Goal: Task Accomplishment & Management: Complete application form

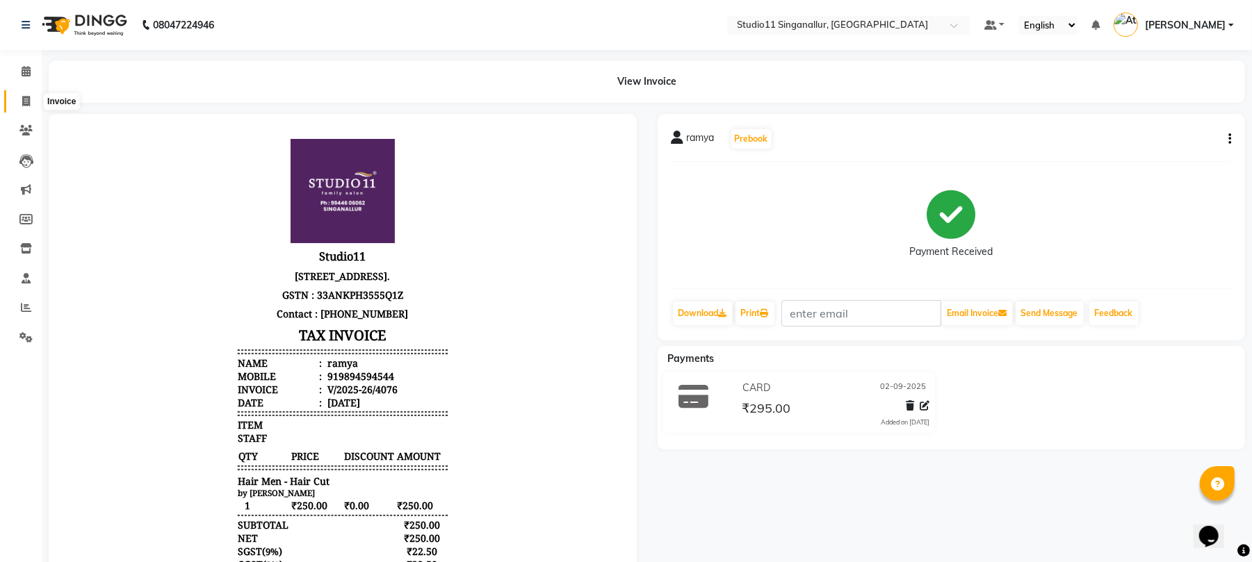
click at [32, 97] on span at bounding box center [26, 102] width 24 height 16
select select "service"
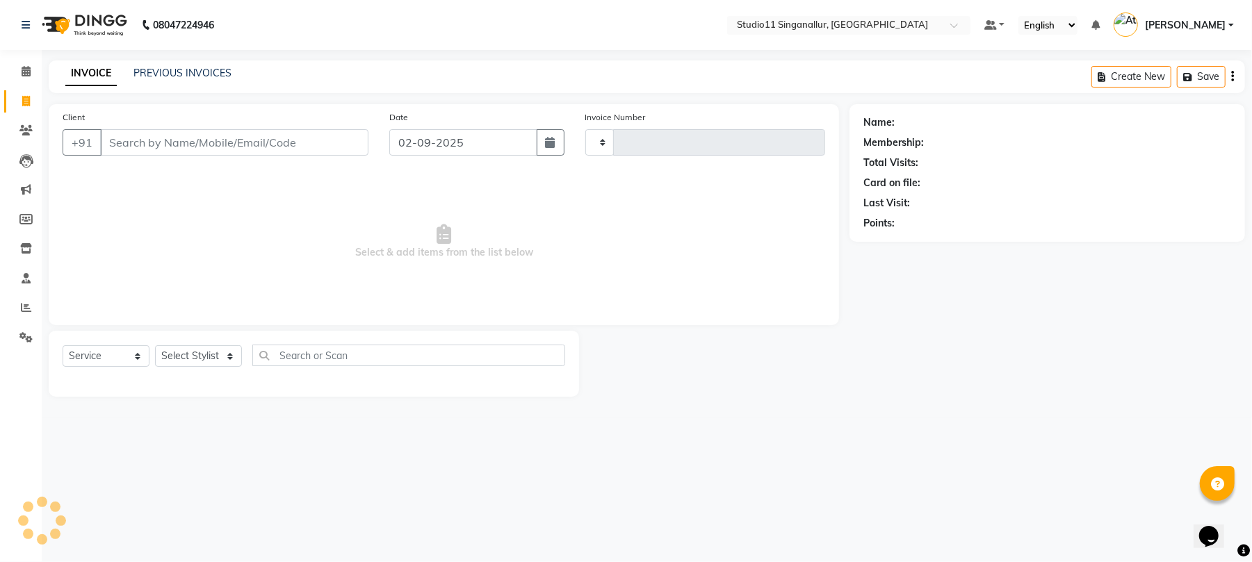
type input "4077"
select select "6616"
click at [149, 61] on div "INVOICE PREVIOUS INVOICES Create New Save" at bounding box center [654, 76] width 1210 height 33
click at [154, 71] on link "PREVIOUS INVOICES" at bounding box center [182, 73] width 98 height 13
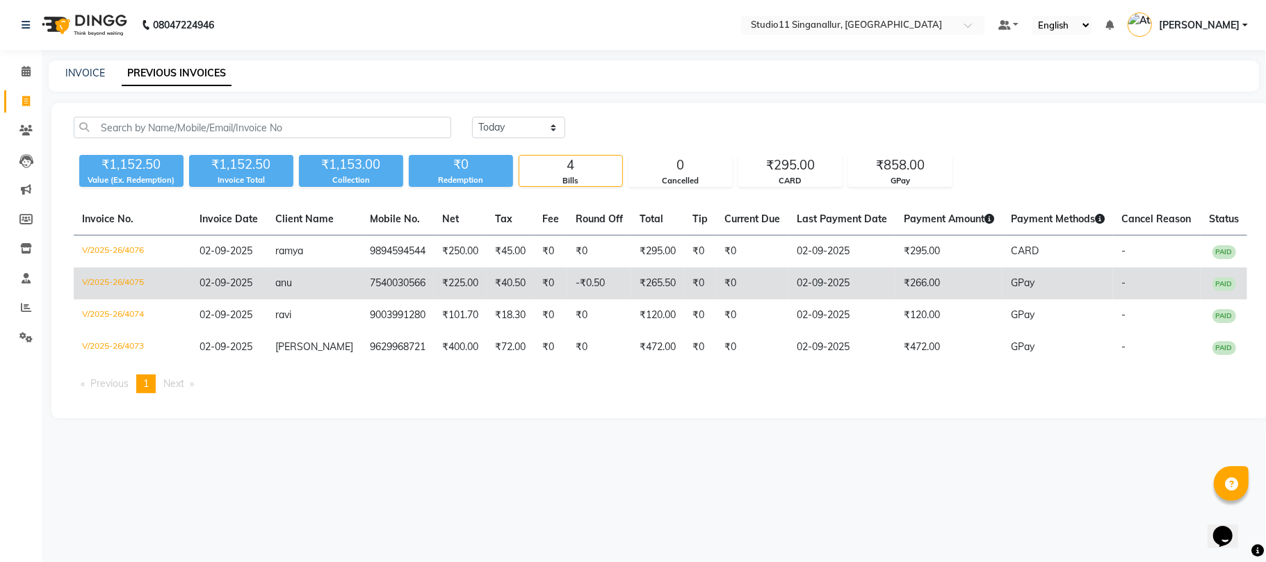
click at [109, 276] on td "V/2025-26/4075" at bounding box center [132, 284] width 117 height 32
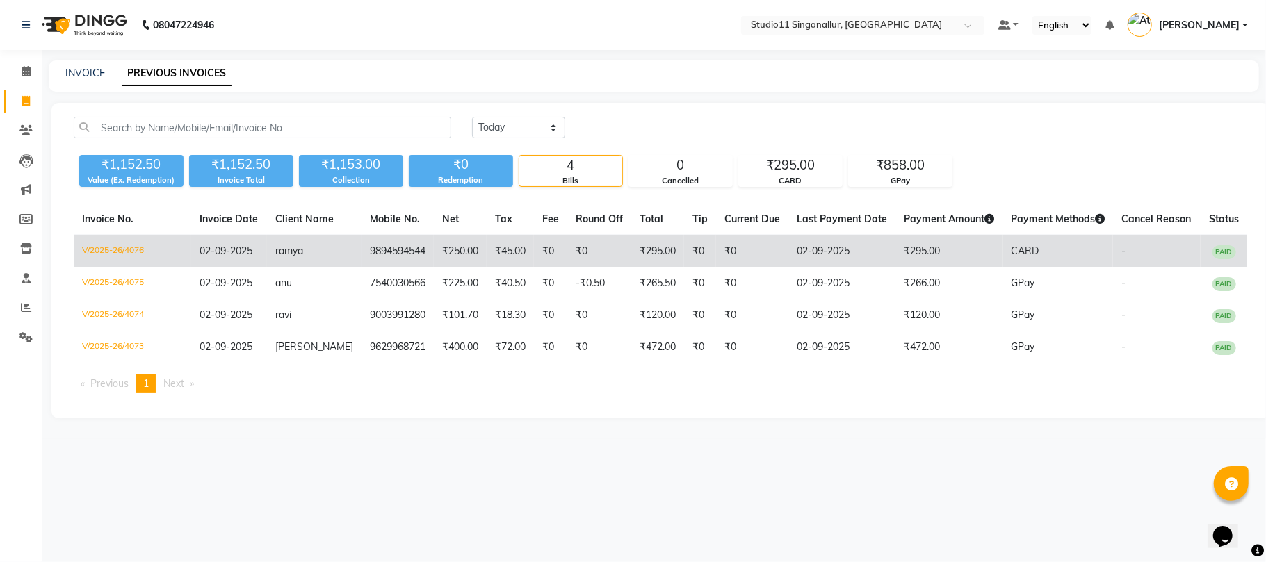
click at [121, 250] on td "V/2025-26/4076" at bounding box center [132, 252] width 117 height 33
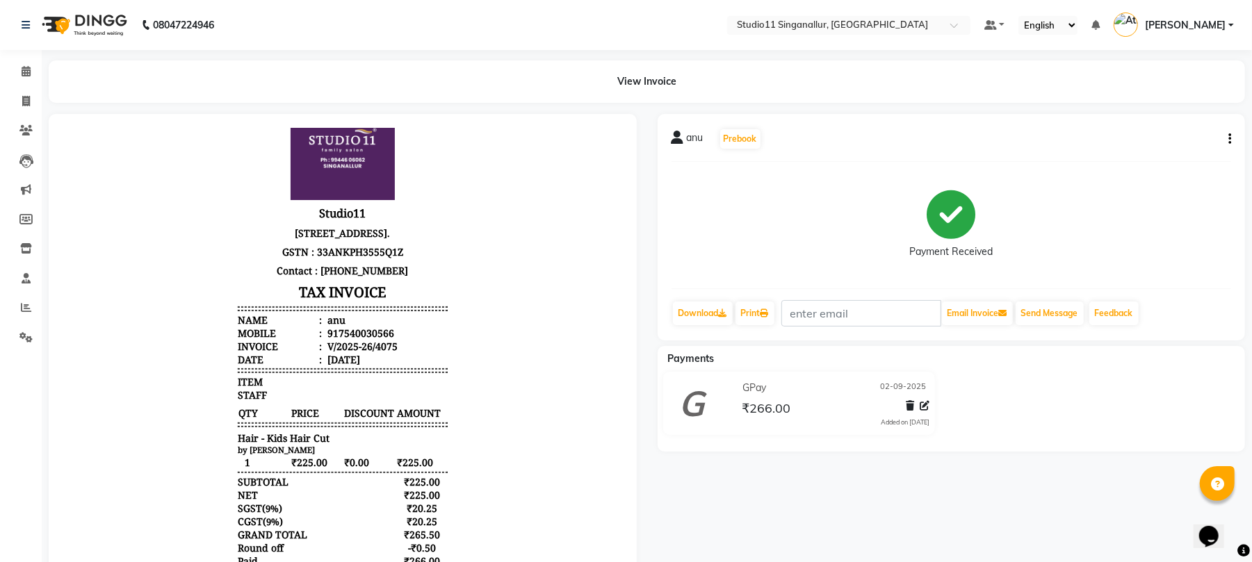
scroll to position [79, 0]
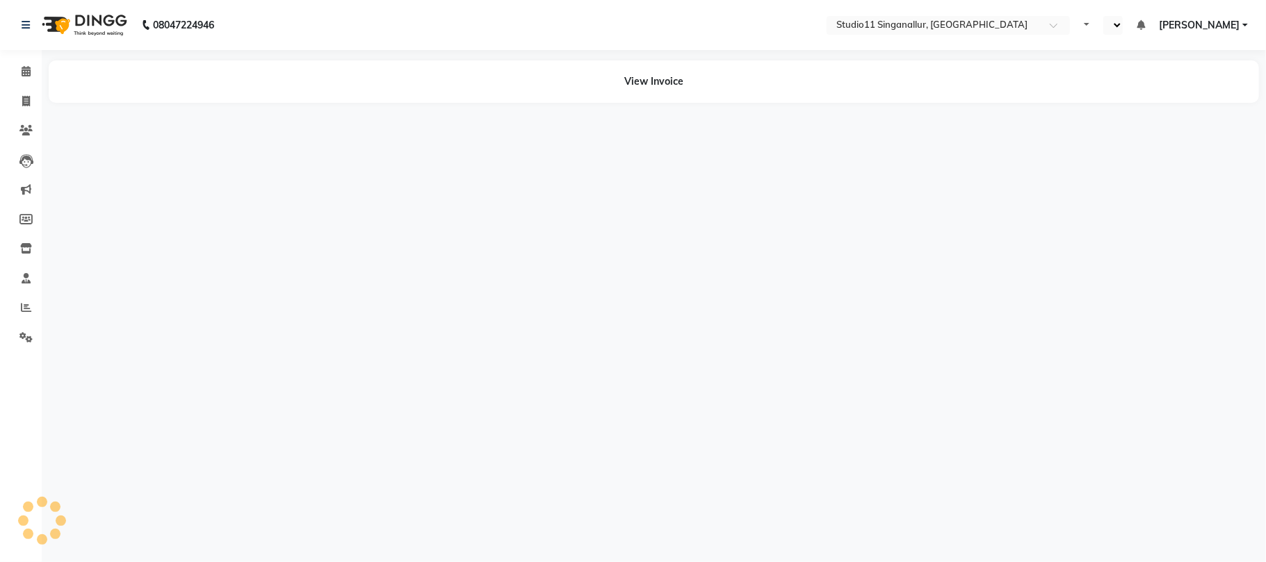
select select "en"
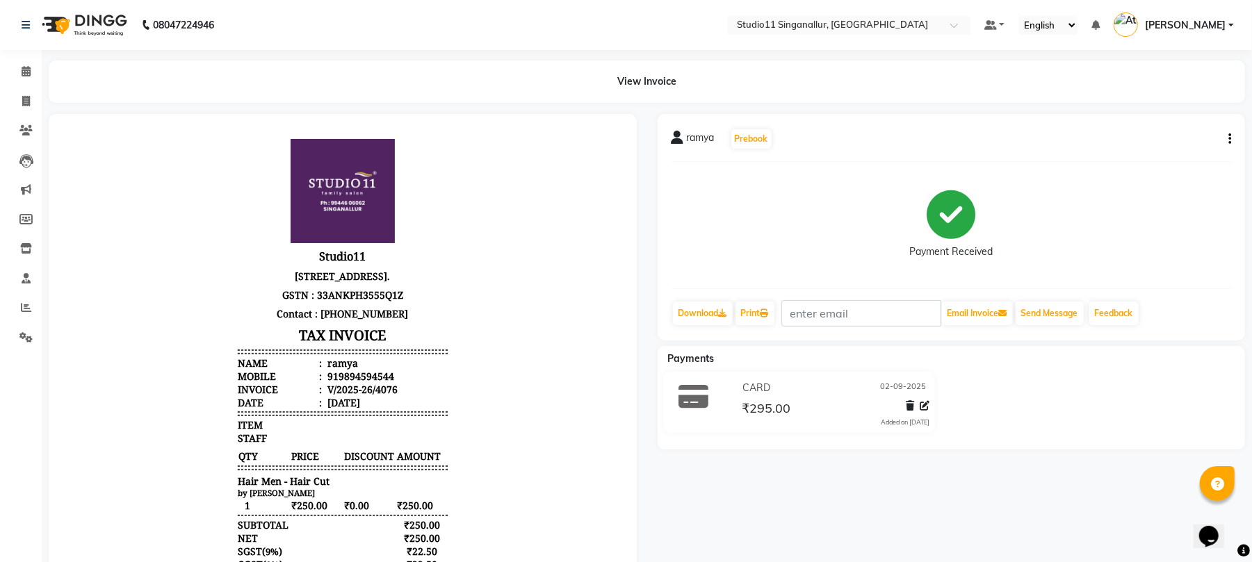
scroll to position [10, 0]
click at [14, 96] on span at bounding box center [26, 102] width 24 height 16
select select "6616"
select select "service"
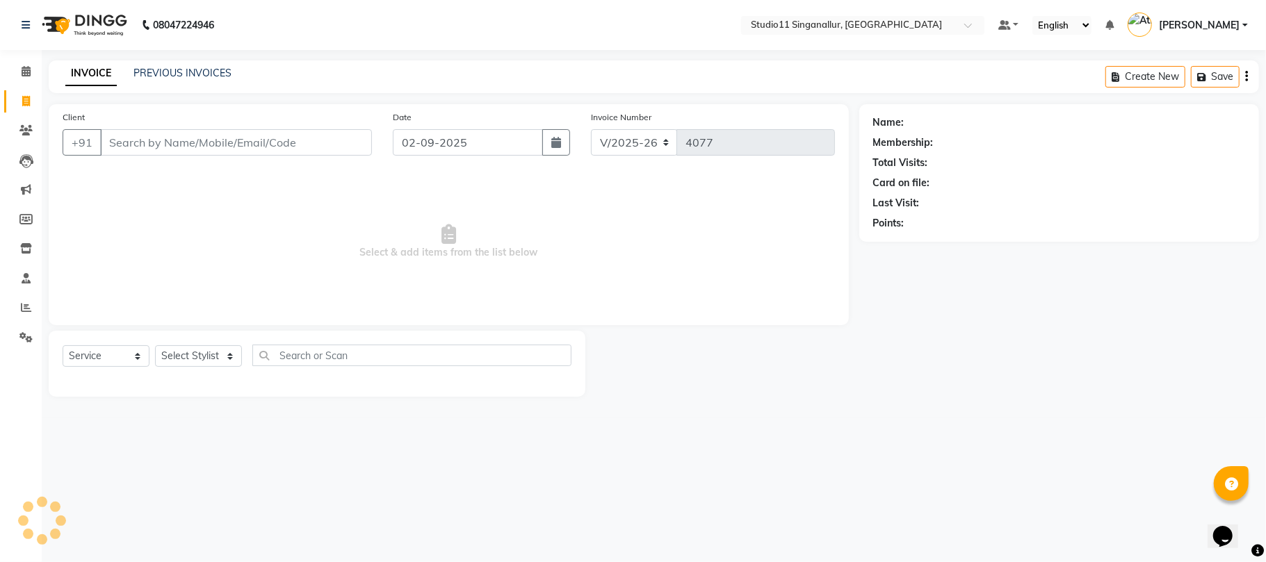
click at [20, 100] on span at bounding box center [26, 102] width 24 height 16
select select "6616"
select select "service"
click at [228, 348] on select "Select Stylist akbar Athira daniel Divya Haritha kowsalya krithika narmatha pan…" at bounding box center [198, 356] width 87 height 22
select select "70620"
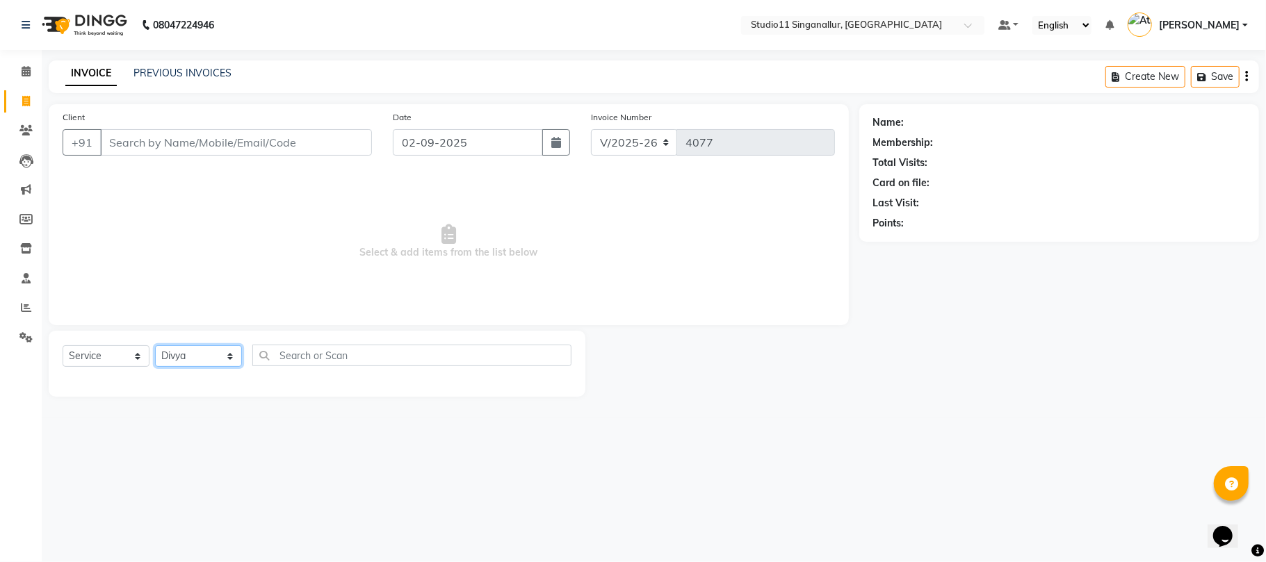
click at [155, 345] on select "Select Stylist akbar Athira daniel Divya Haritha kowsalya krithika narmatha pan…" at bounding box center [198, 356] width 87 height 22
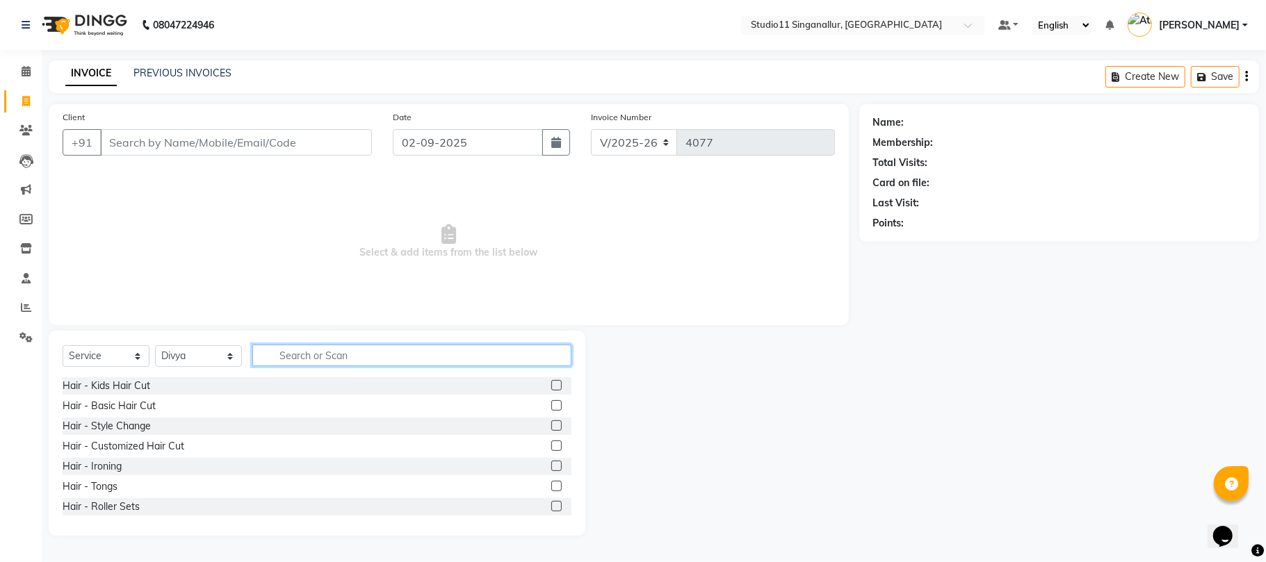
click at [382, 359] on input "text" at bounding box center [411, 356] width 319 height 22
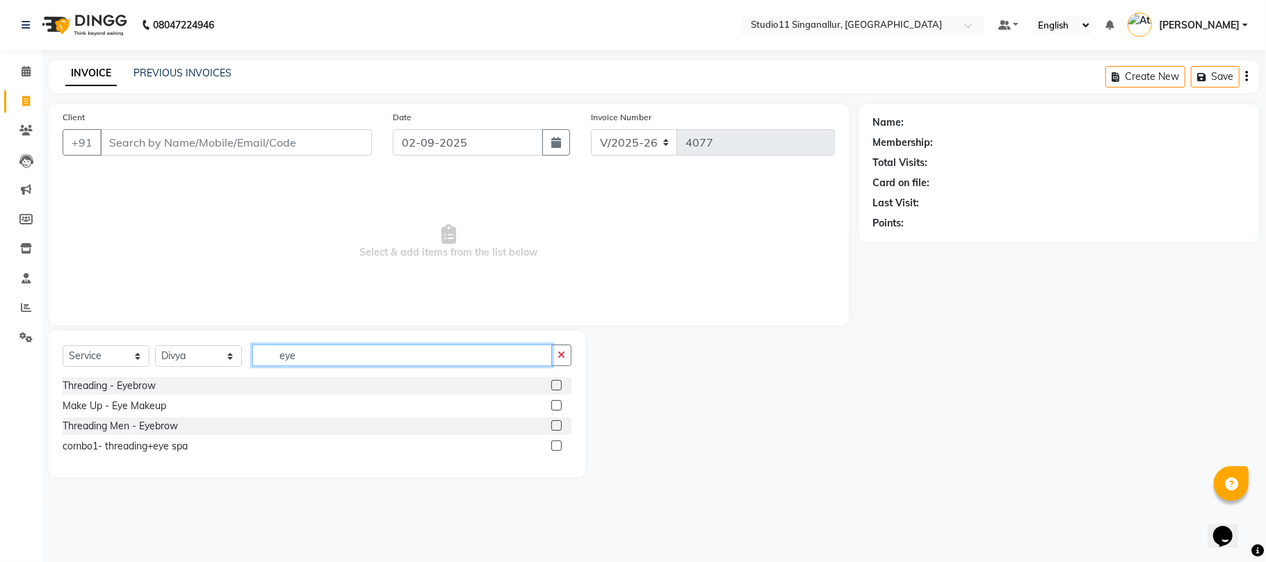
type input "eye"
click at [557, 387] on label at bounding box center [556, 385] width 10 height 10
click at [557, 387] on input "checkbox" at bounding box center [555, 386] width 9 height 9
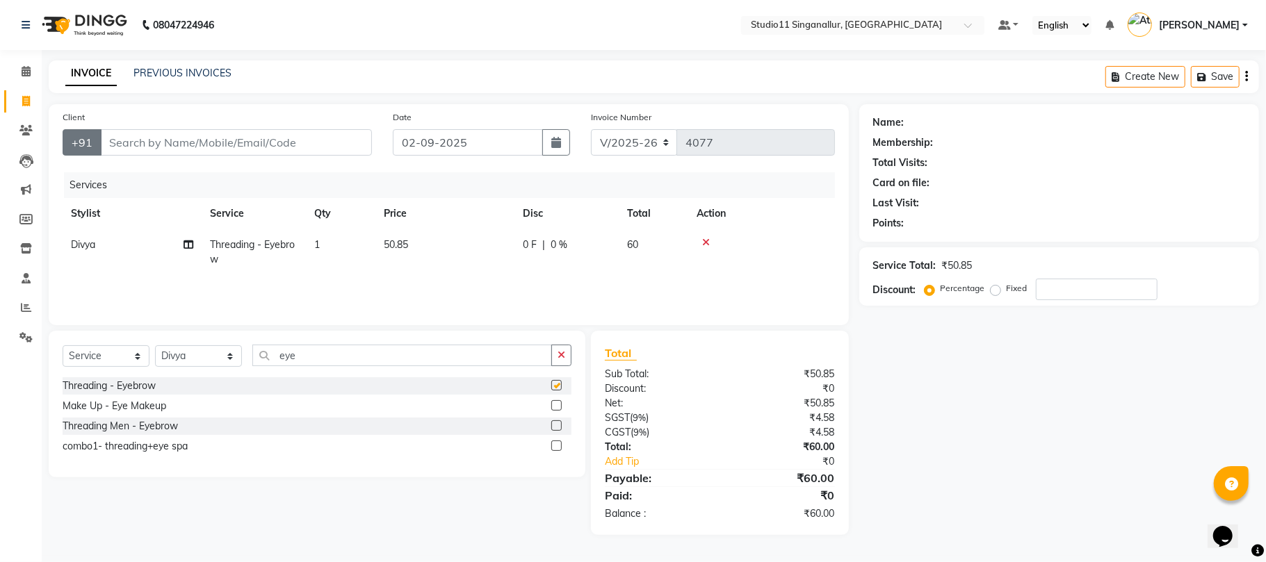
checkbox input "false"
click at [120, 142] on input "Client" at bounding box center [236, 142] width 272 height 26
type input "7"
type input "0"
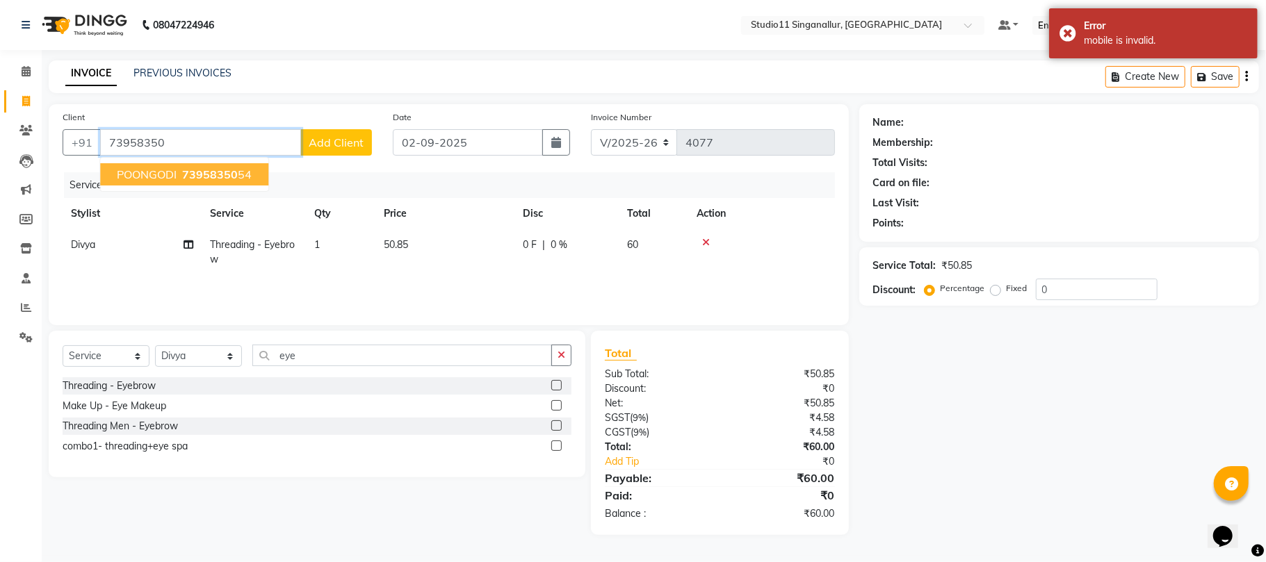
click at [124, 176] on span "POONGODI" at bounding box center [147, 175] width 60 height 14
type input "7395835054"
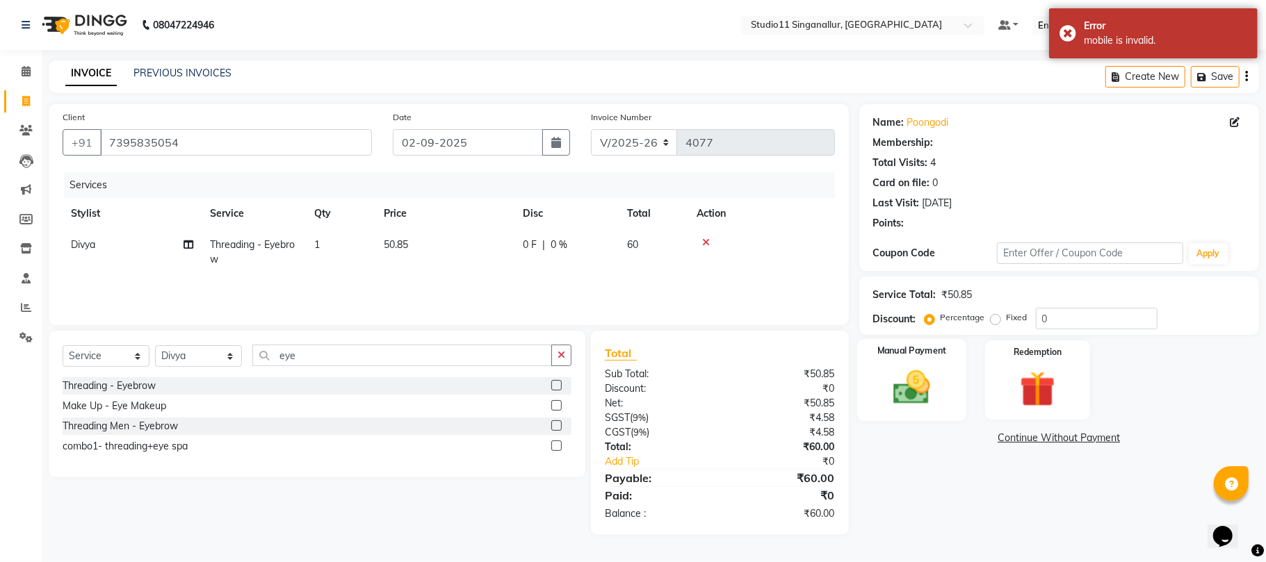
click at [906, 393] on img at bounding box center [911, 387] width 60 height 43
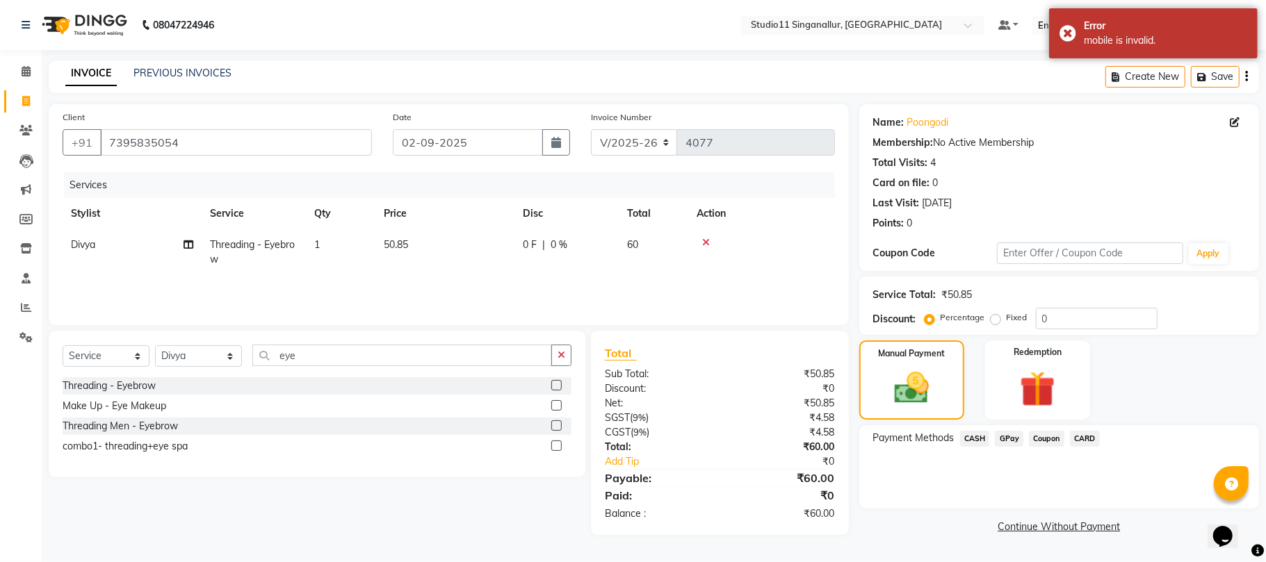
click at [1008, 438] on span "GPay" at bounding box center [1009, 439] width 28 height 16
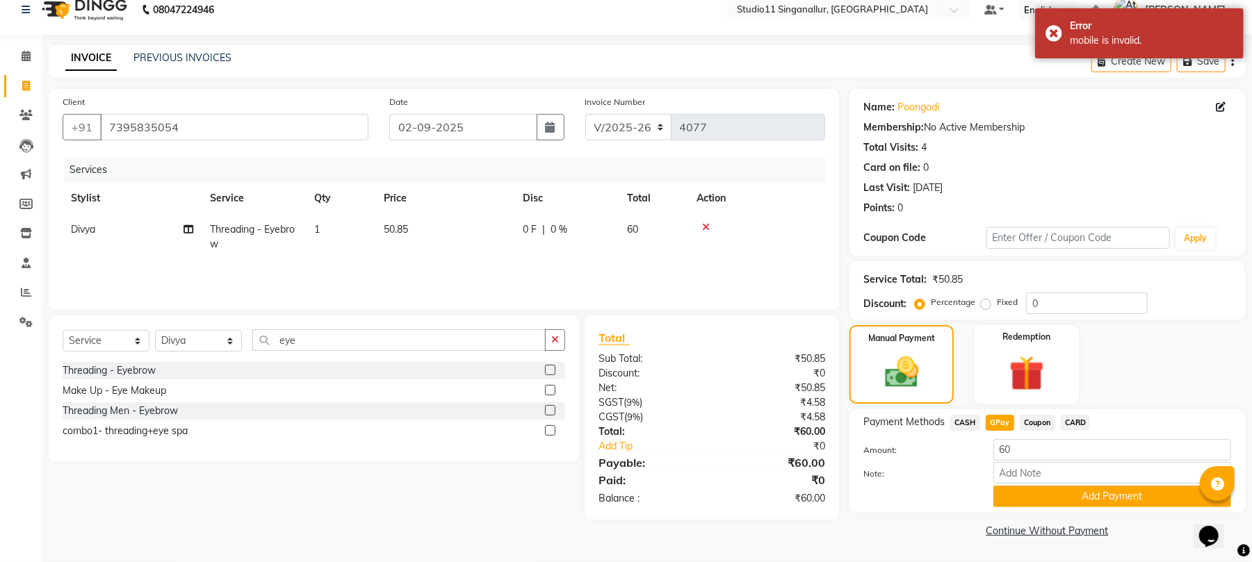
drag, startPoint x: 1032, startPoint y: 501, endPoint x: 1030, endPoint y: 475, distance: 25.8
click at [1031, 490] on button "Add Payment" at bounding box center [1112, 497] width 238 height 22
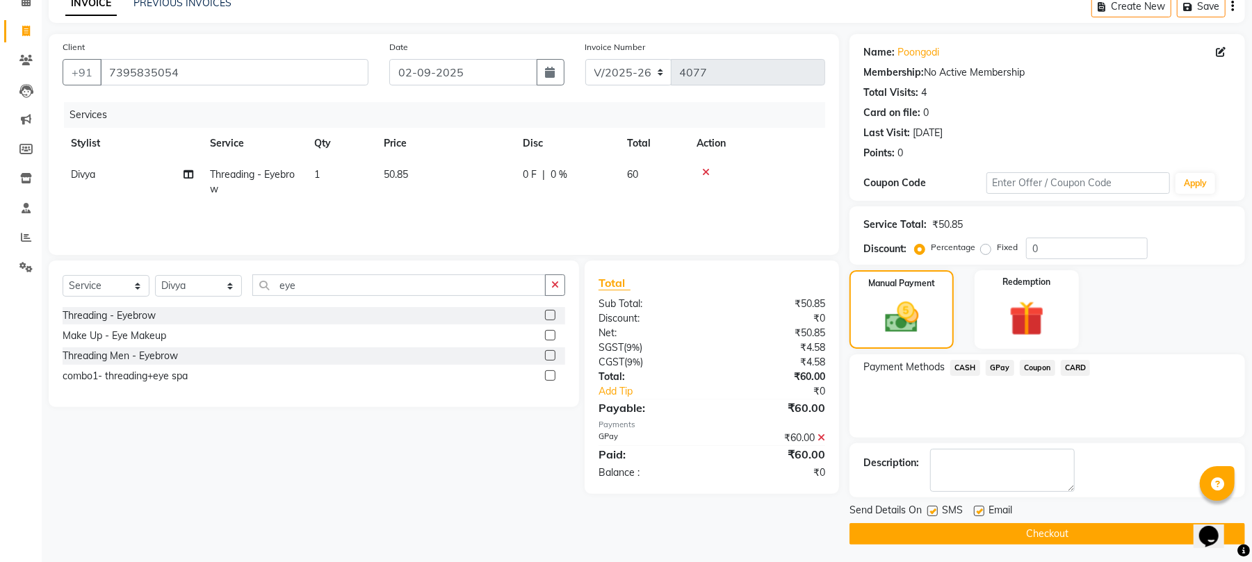
scroll to position [75, 0]
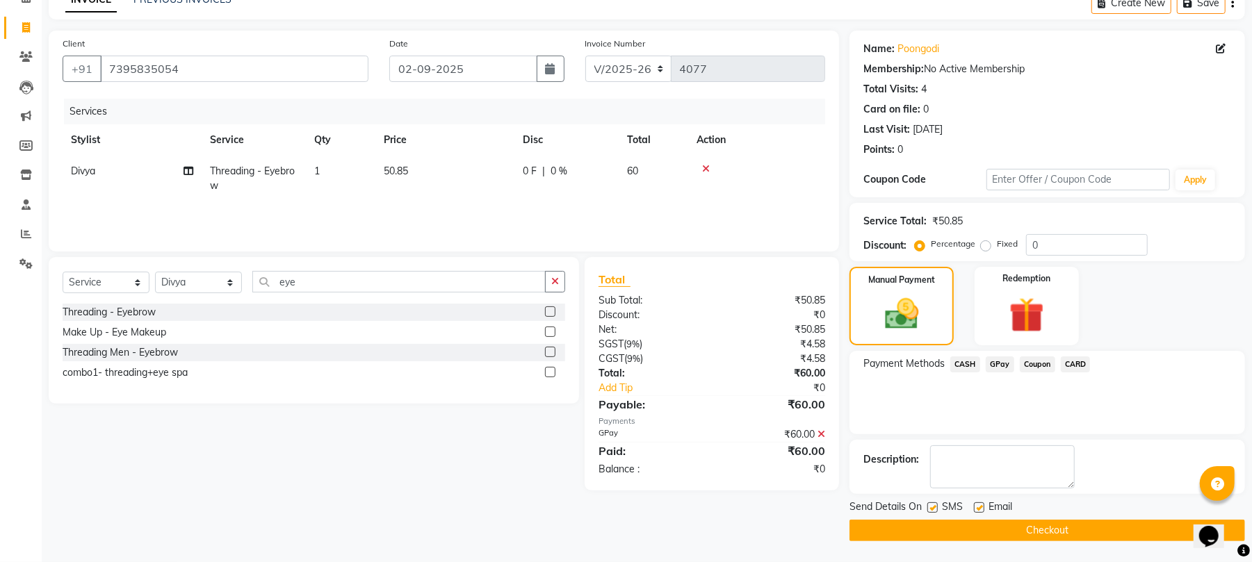
click at [934, 509] on label at bounding box center [932, 508] width 10 height 10
click at [934, 509] on input "checkbox" at bounding box center [931, 508] width 9 height 9
checkbox input "false"
click at [979, 507] on label at bounding box center [979, 508] width 10 height 10
click at [979, 507] on input "checkbox" at bounding box center [978, 508] width 9 height 9
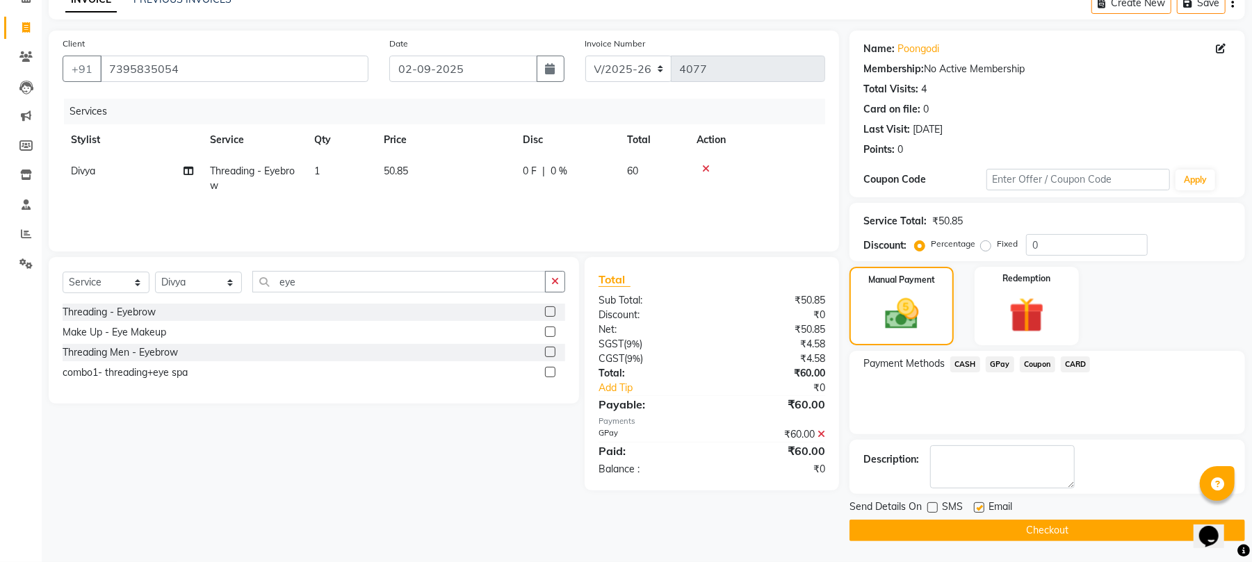
checkbox input "false"
click at [984, 530] on button "Checkout" at bounding box center [1046, 531] width 395 height 22
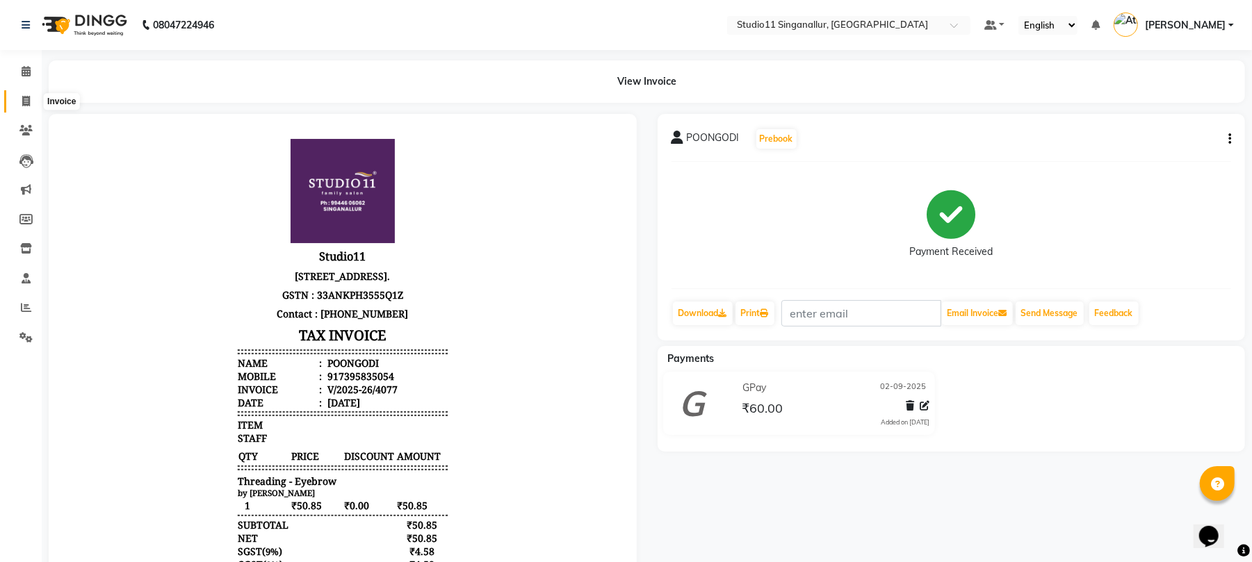
click at [18, 97] on span at bounding box center [26, 102] width 24 height 16
select select "6616"
select select "service"
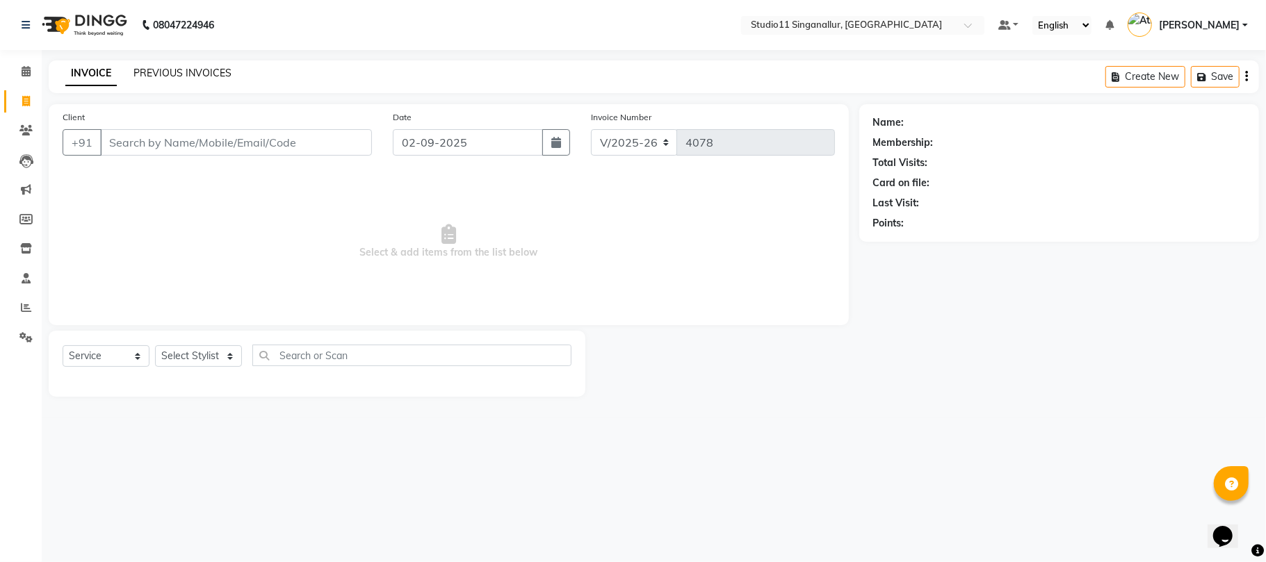
click at [202, 72] on link "PREVIOUS INVOICES" at bounding box center [182, 73] width 98 height 13
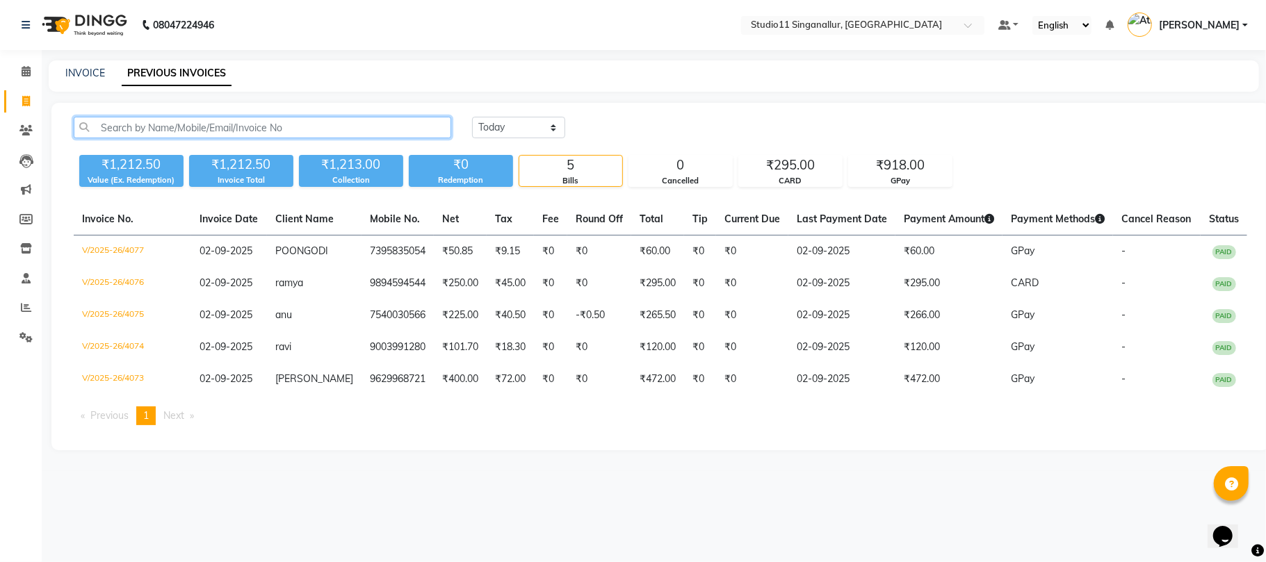
click at [323, 120] on input "text" at bounding box center [262, 128] width 377 height 22
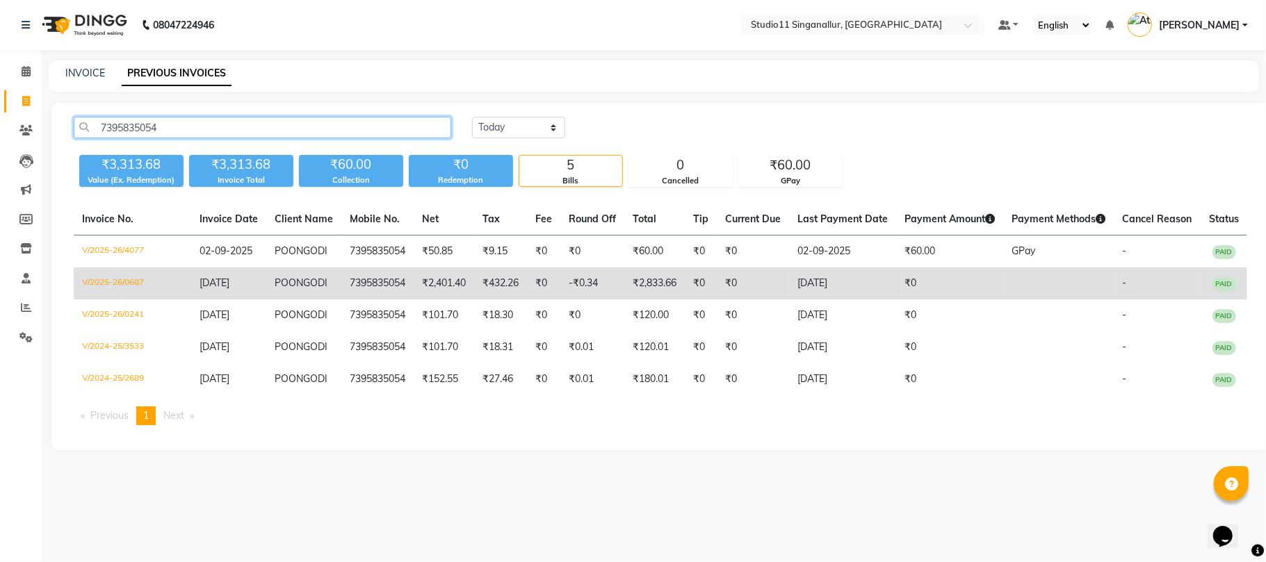
type input "7395835054"
click at [656, 293] on td "₹2,833.66" at bounding box center [654, 284] width 60 height 32
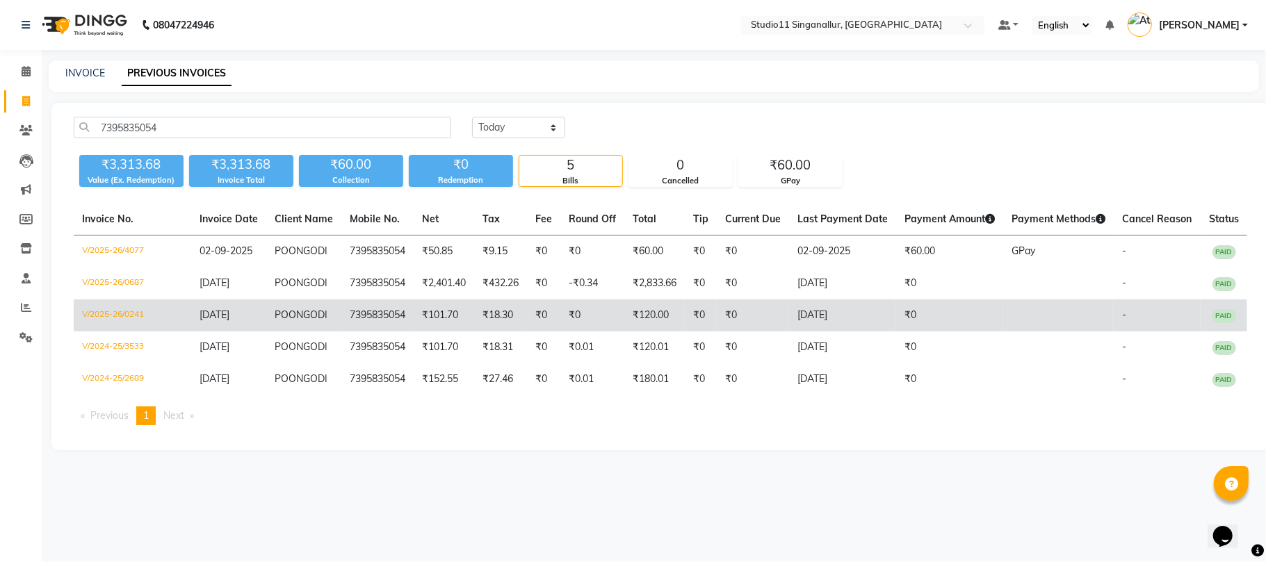
click at [720, 309] on td "₹0" at bounding box center [753, 316] width 72 height 32
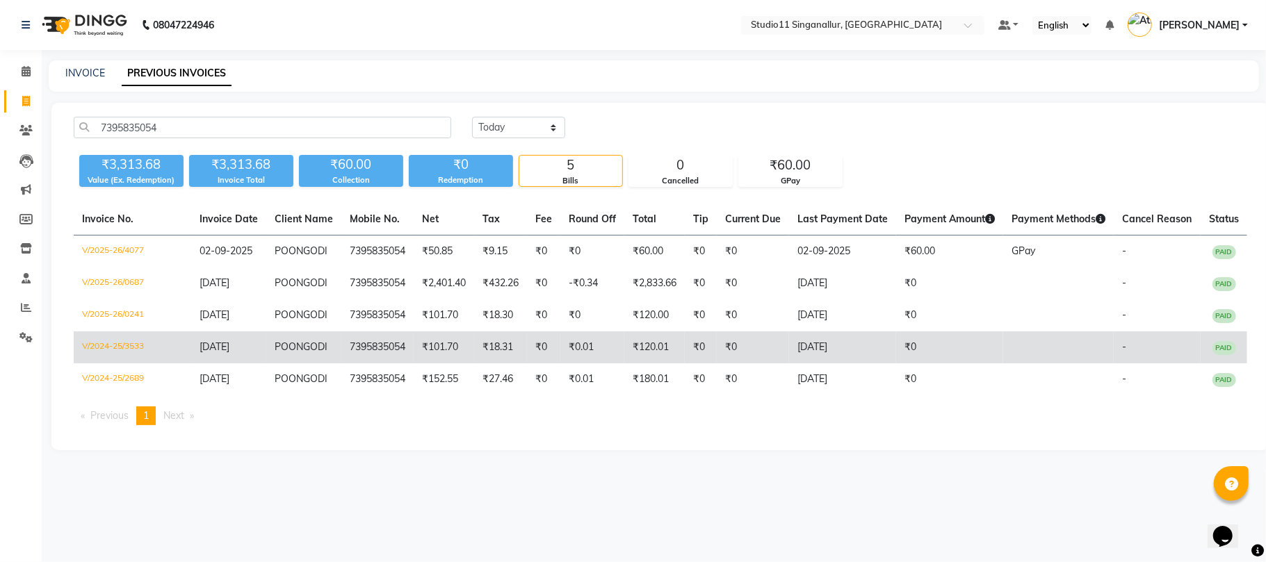
click at [698, 357] on td "₹0" at bounding box center [701, 348] width 32 height 32
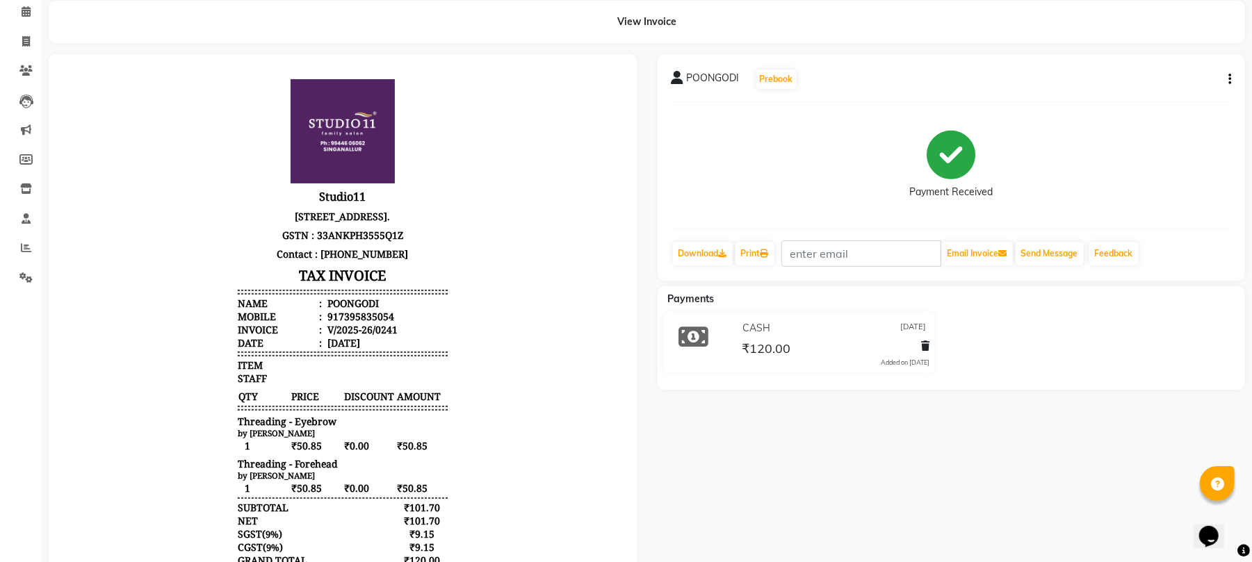
scroll to position [92, 0]
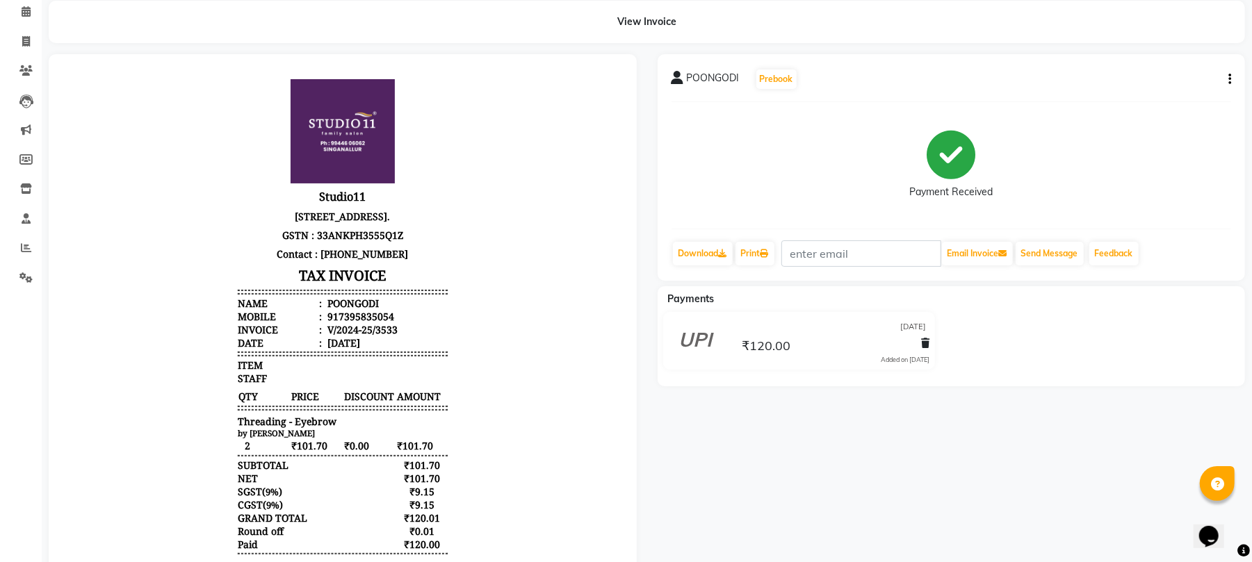
scroll to position [92, 0]
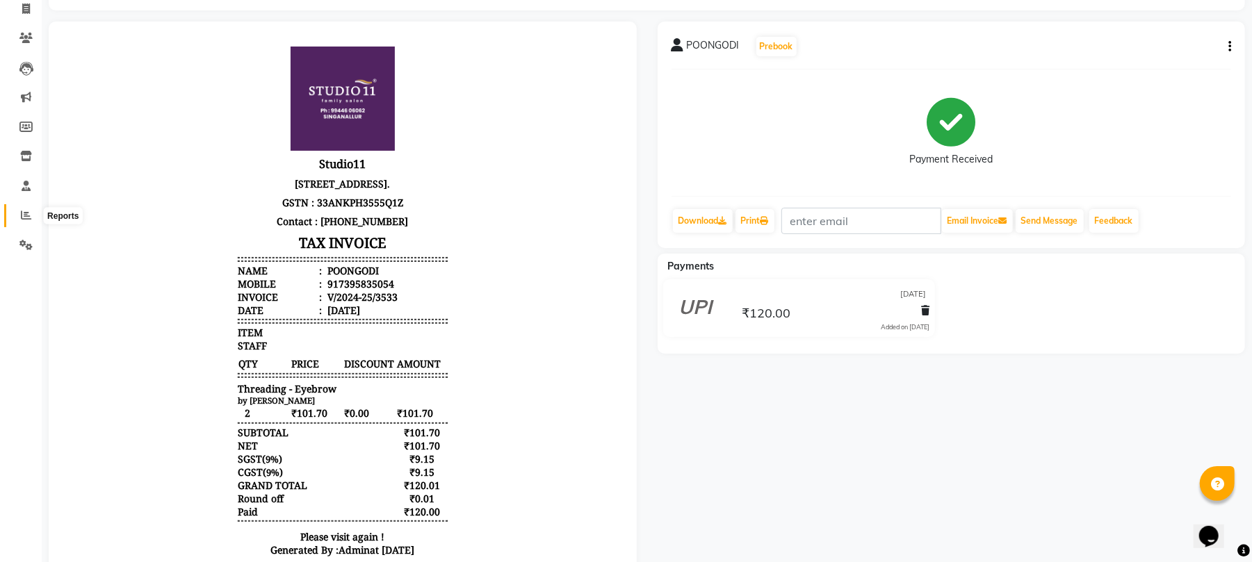
click at [33, 218] on span at bounding box center [26, 216] width 24 height 16
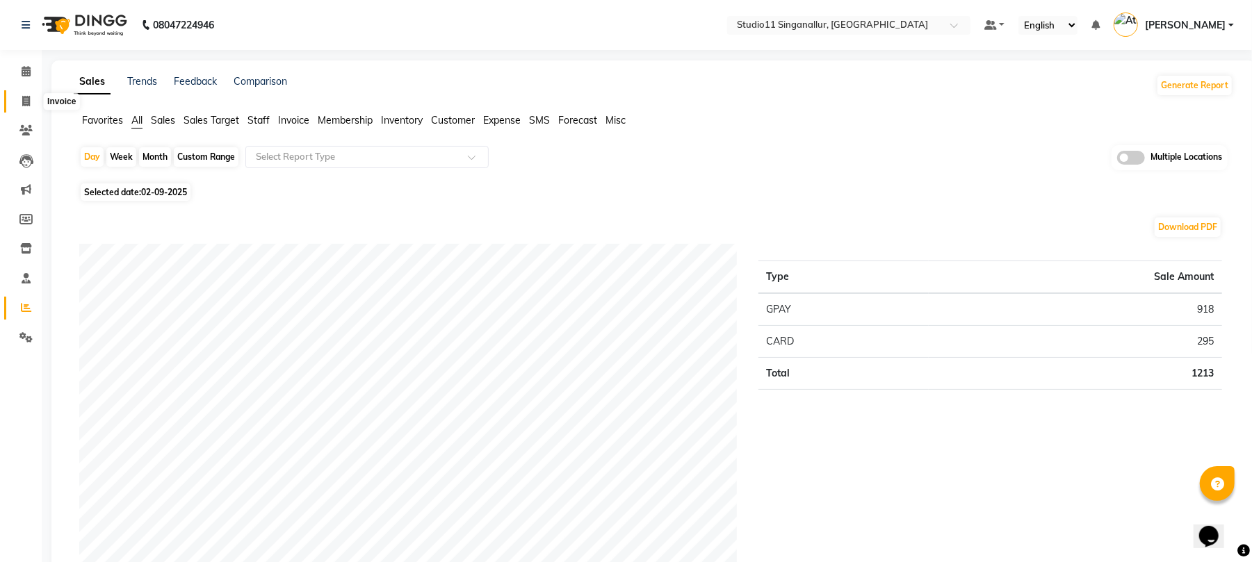
click at [18, 98] on span at bounding box center [26, 102] width 24 height 16
select select "6616"
select select "service"
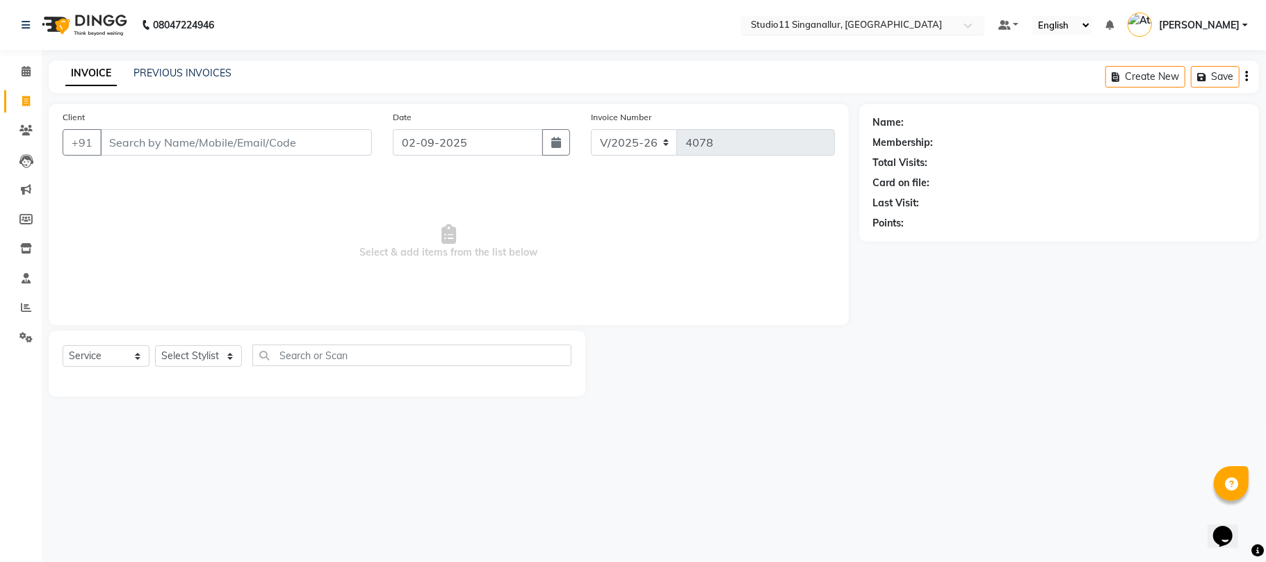
click at [883, 26] on input "text" at bounding box center [849, 26] width 202 height 14
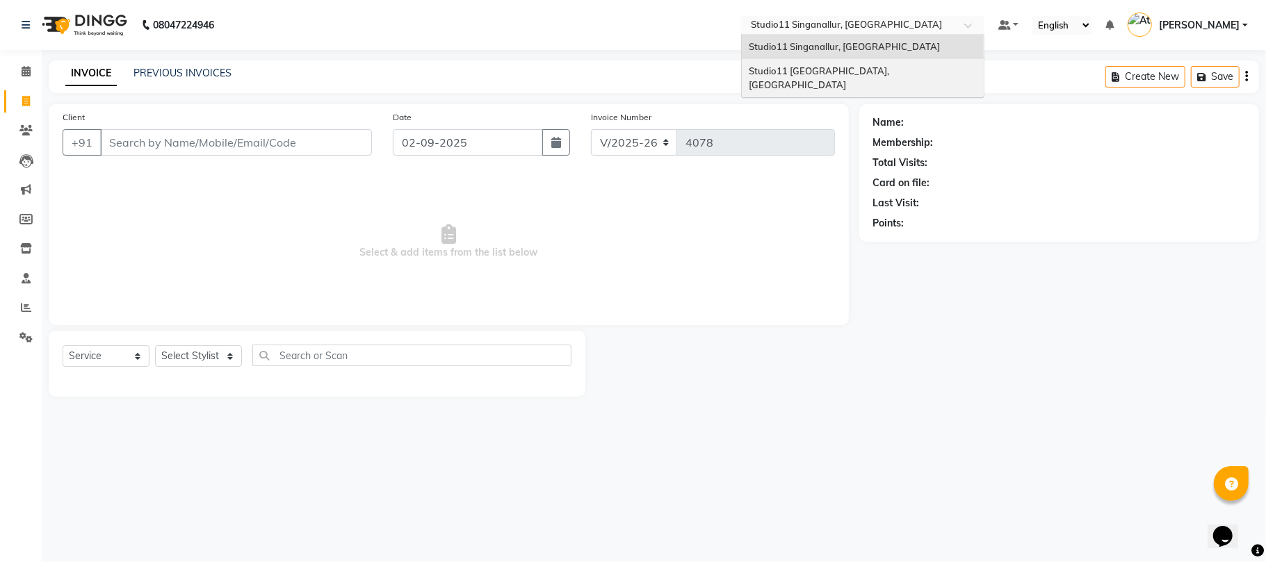
click at [866, 74] on span "Studio11 [GEOGRAPHIC_DATA], [GEOGRAPHIC_DATA]" at bounding box center [820, 77] width 142 height 25
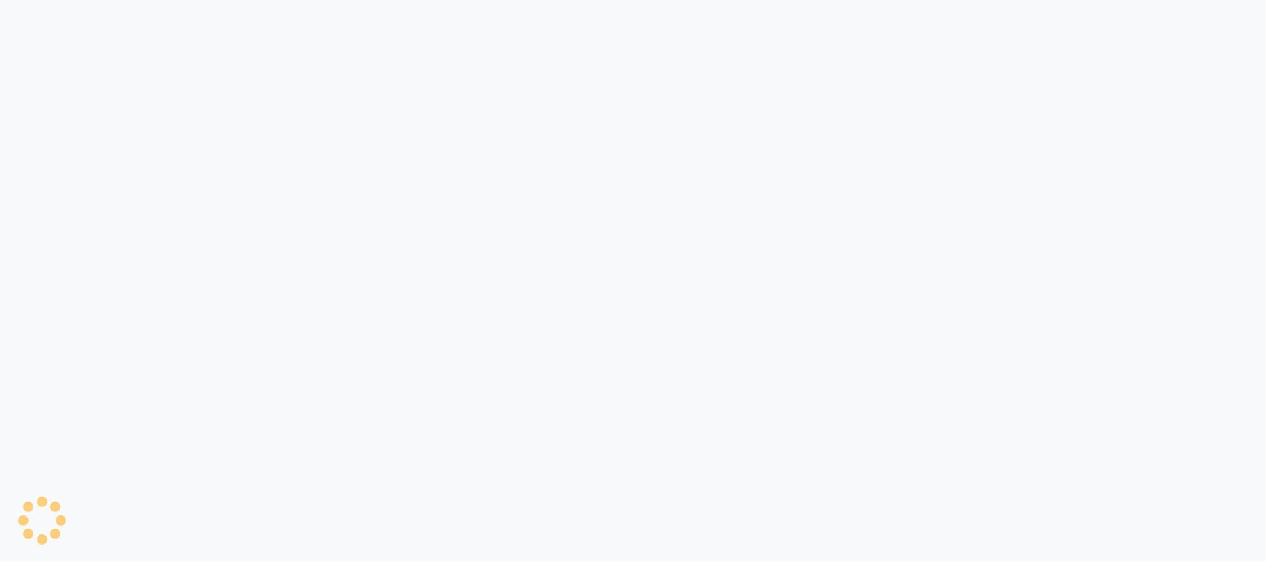
select select "service"
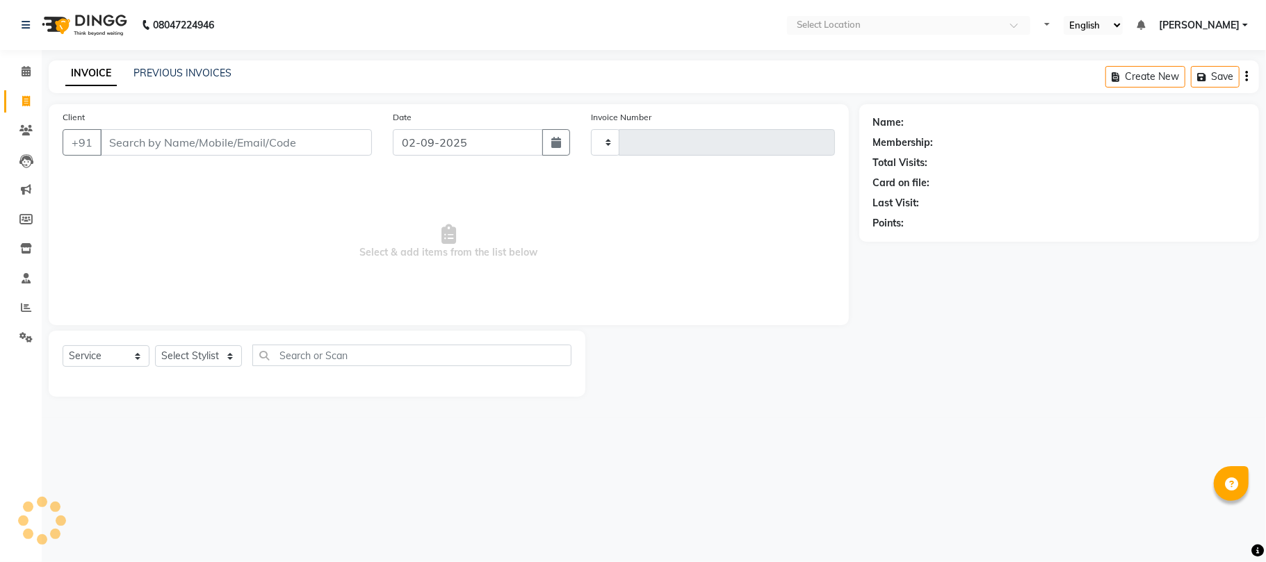
type input "2150"
select select "7717"
click at [26, 309] on icon at bounding box center [26, 307] width 10 height 10
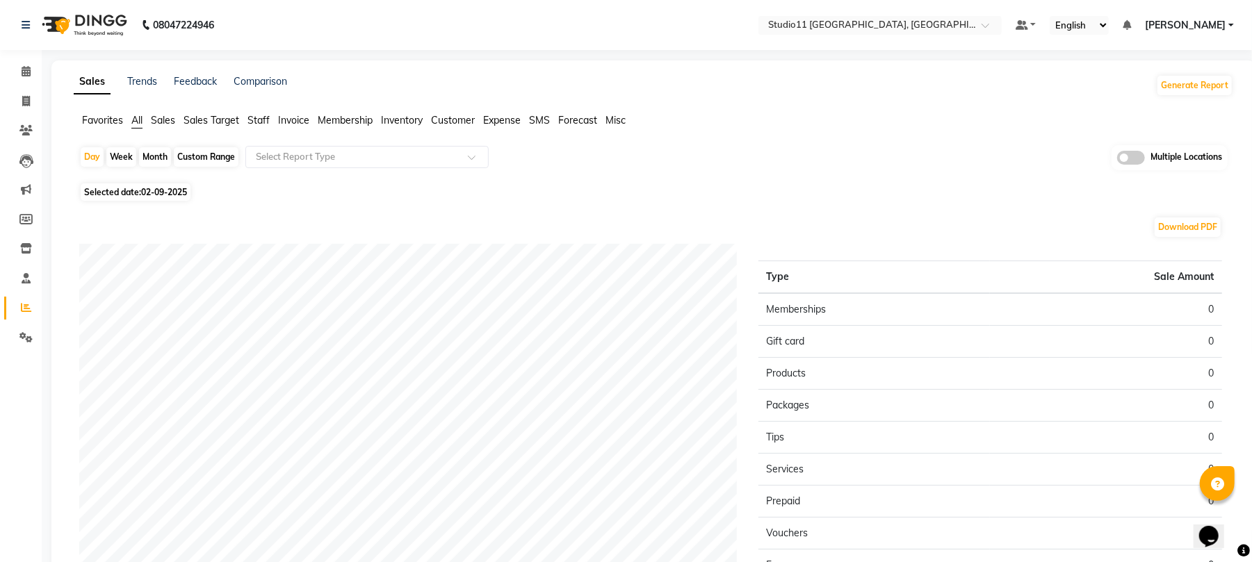
click at [148, 156] on div "Month" at bounding box center [155, 156] width 32 height 19
select select "9"
select select "2025"
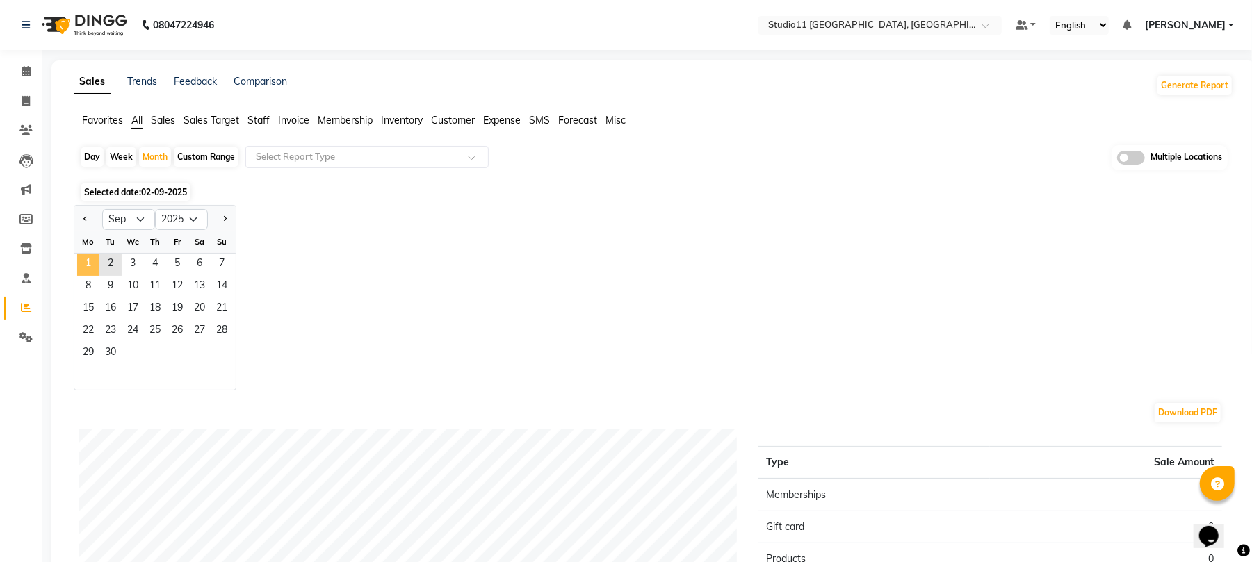
click at [89, 262] on span "1" at bounding box center [88, 265] width 22 height 22
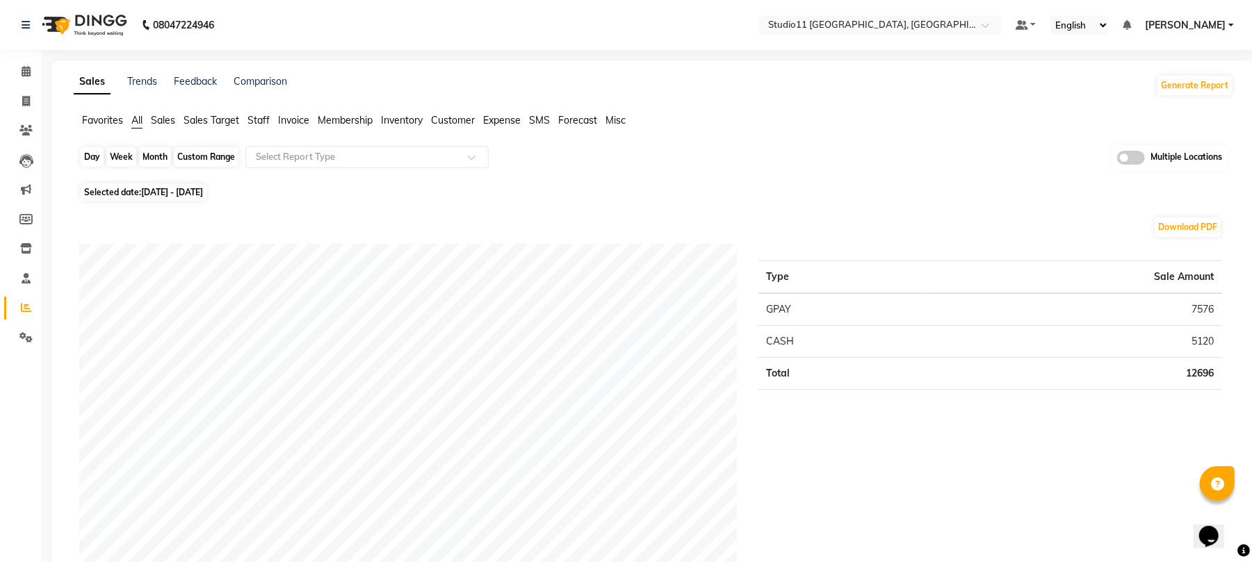
click at [151, 159] on div "Month" at bounding box center [155, 156] width 32 height 19
select select "9"
select select "2025"
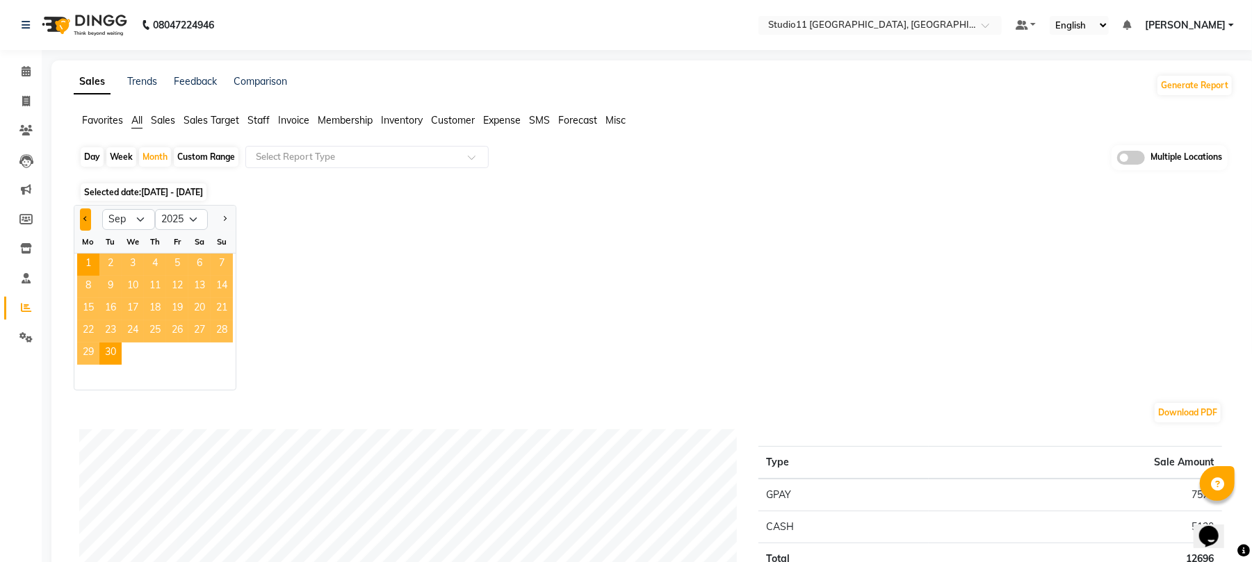
click at [81, 215] on button "Previous month" at bounding box center [85, 220] width 11 height 22
select select "8"
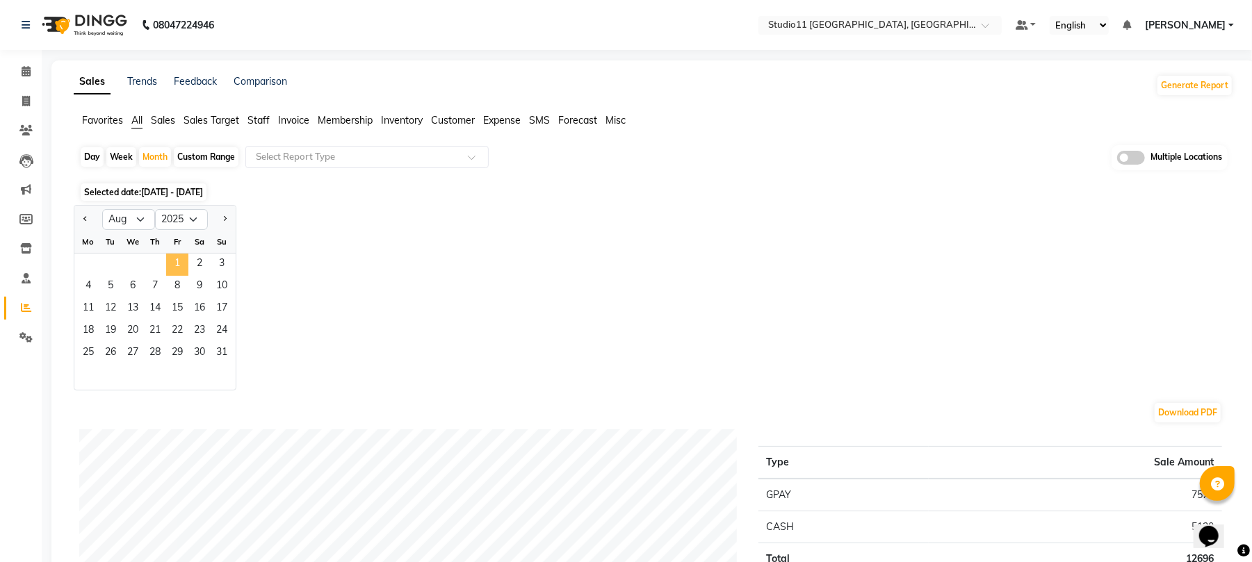
click at [181, 268] on span "1" at bounding box center [177, 265] width 22 height 22
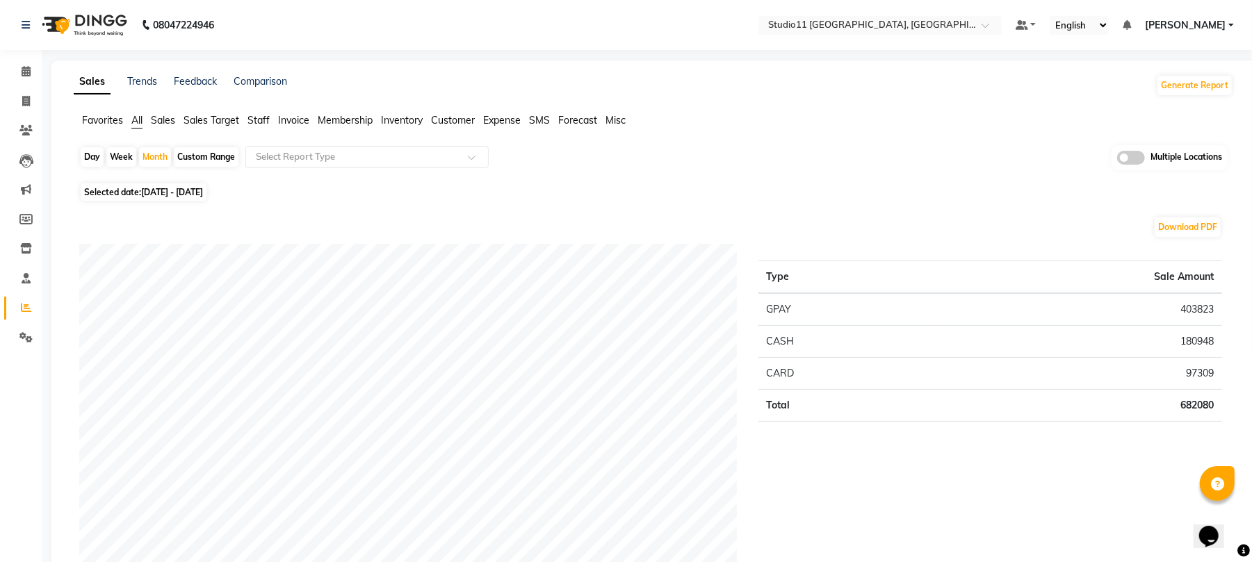
click at [259, 121] on span "Staff" at bounding box center [258, 120] width 22 height 13
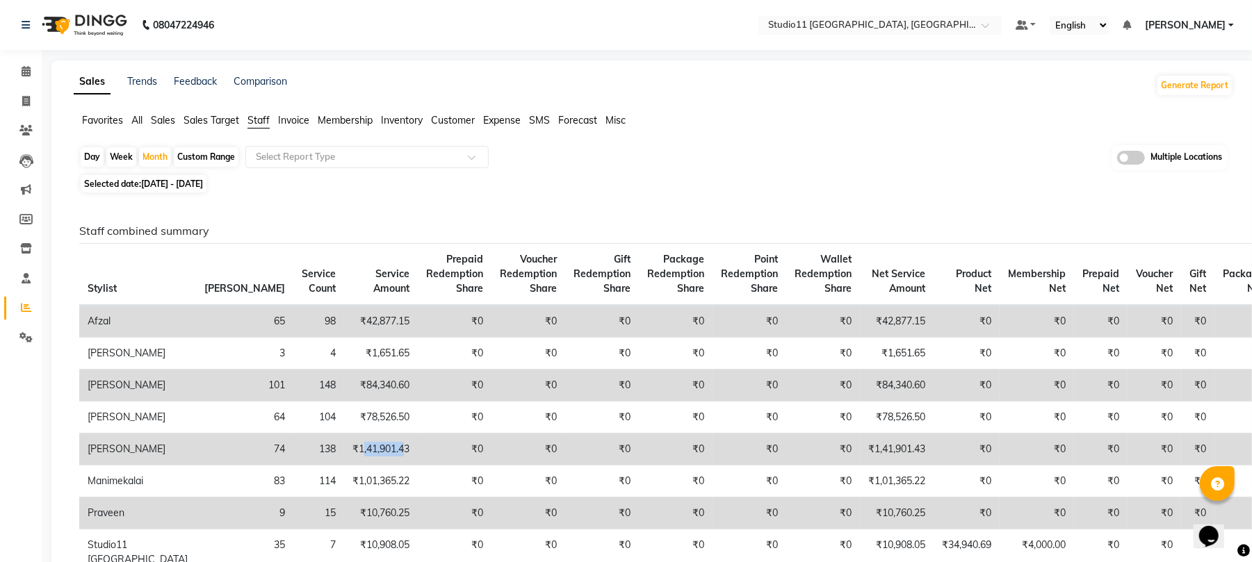
drag, startPoint x: 272, startPoint y: 449, endPoint x: 317, endPoint y: 450, distance: 44.5
click at [344, 450] on td "₹1,41,901.43" at bounding box center [381, 450] width 74 height 32
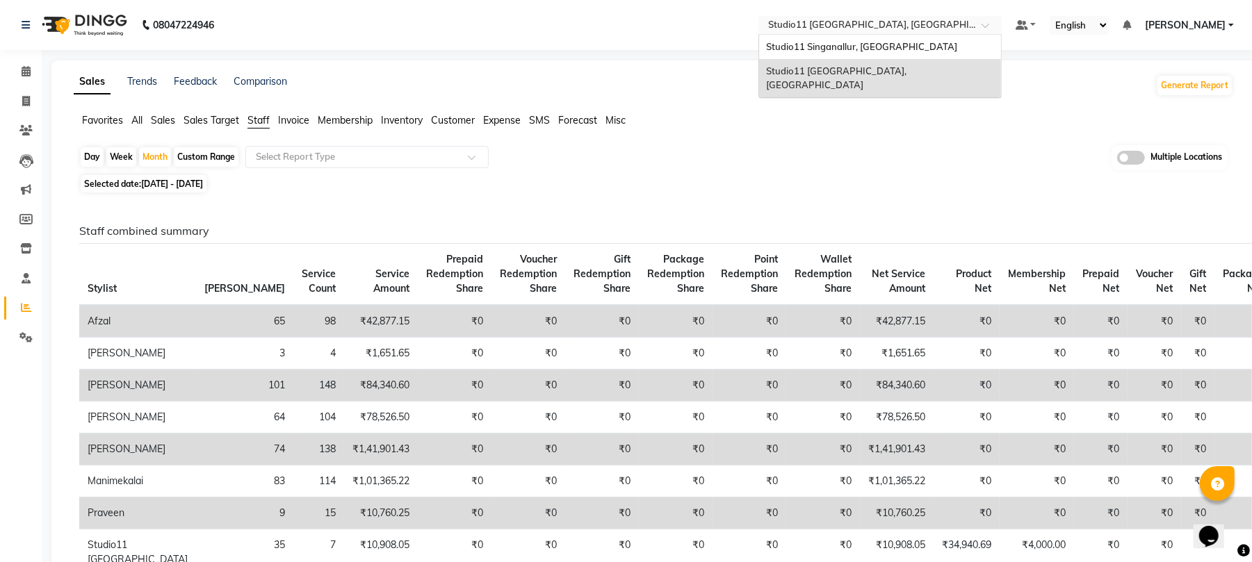
click at [881, 19] on input "text" at bounding box center [866, 26] width 202 height 14
click at [869, 51] on span "Studio11 Singanallur, [GEOGRAPHIC_DATA]" at bounding box center [861, 46] width 191 height 11
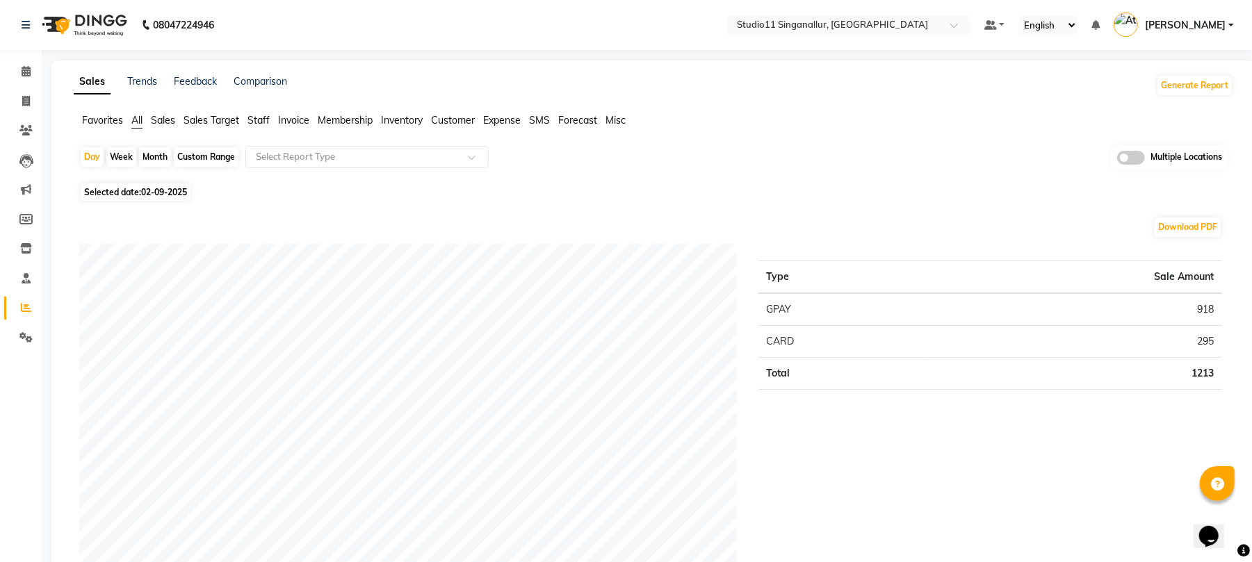
click at [148, 154] on div "Month" at bounding box center [155, 156] width 32 height 19
select select "9"
select select "2025"
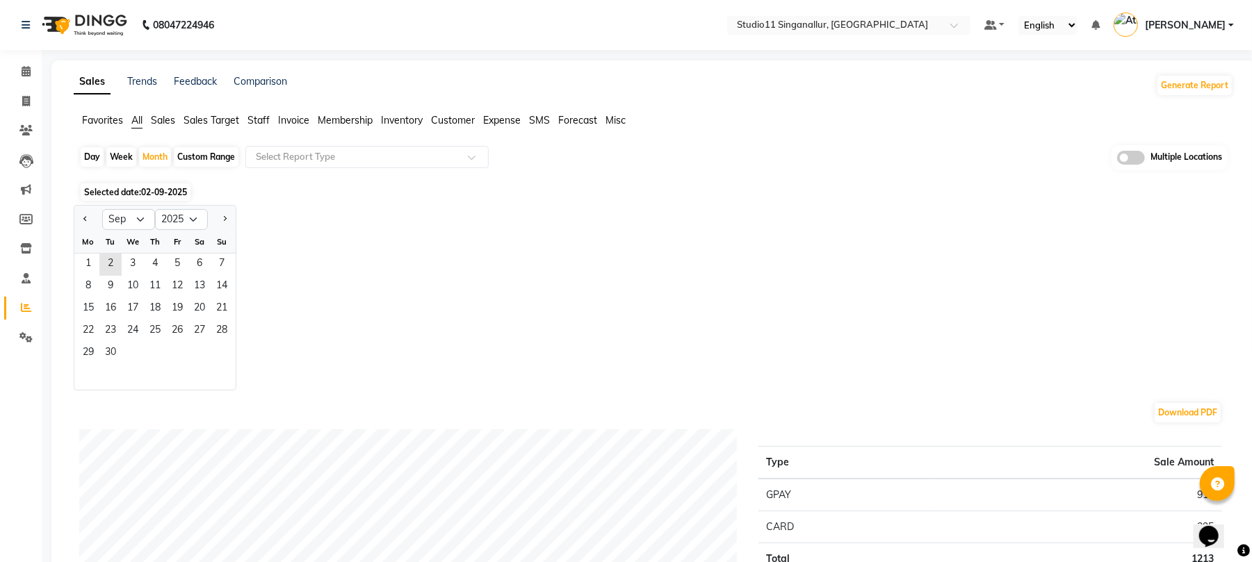
click at [257, 122] on span "Staff" at bounding box center [258, 120] width 22 height 13
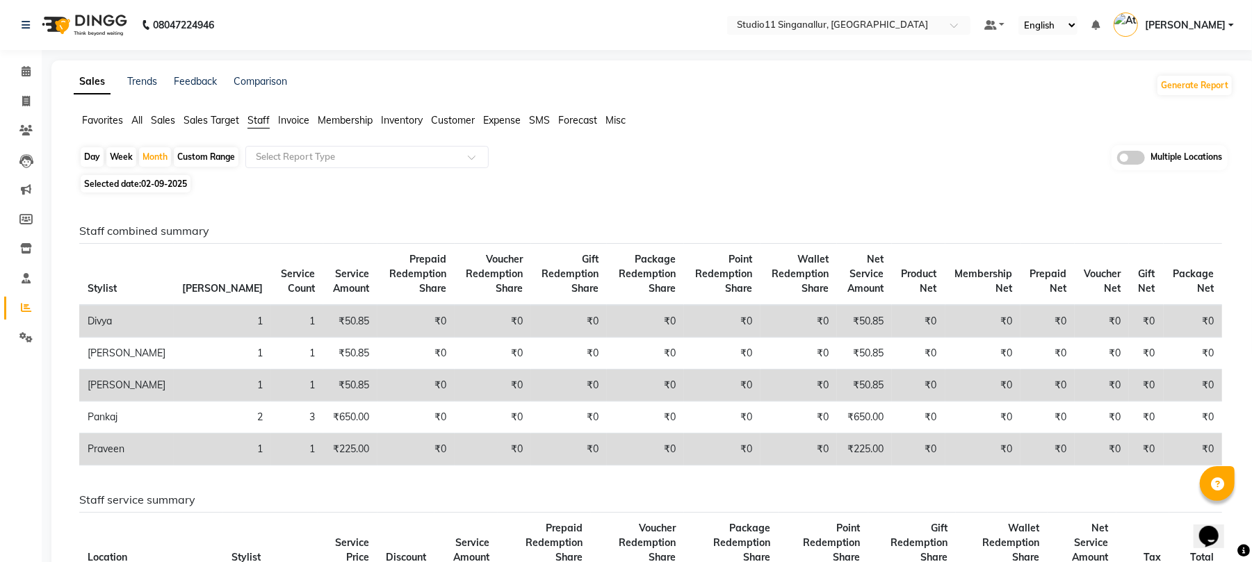
click at [139, 120] on span "All" at bounding box center [136, 120] width 11 height 13
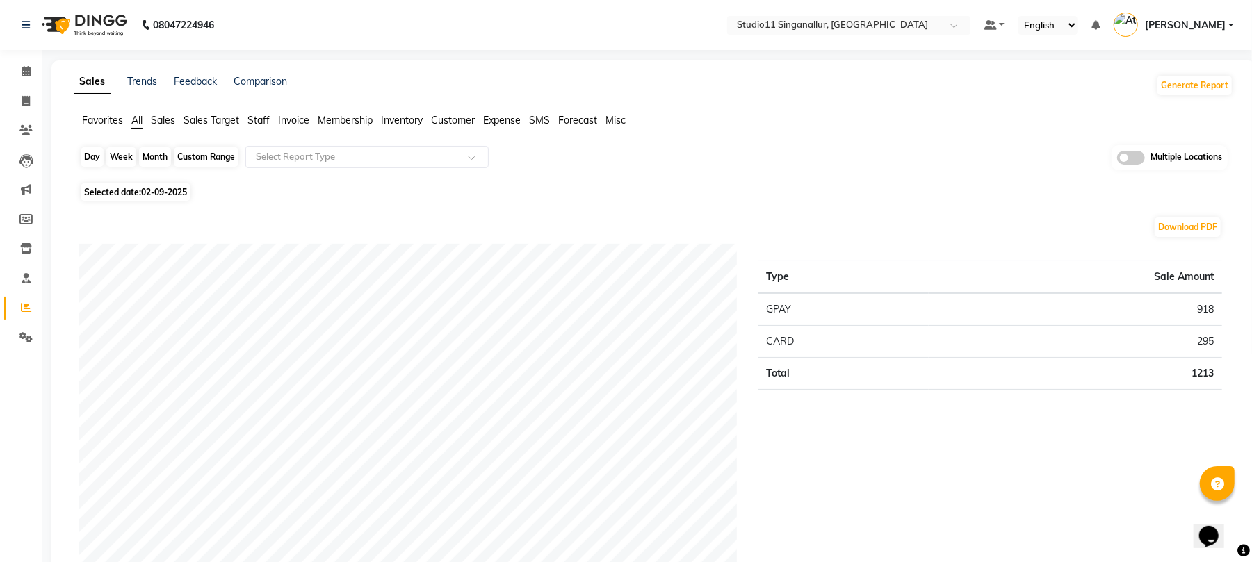
click at [161, 154] on div "Month" at bounding box center [155, 156] width 32 height 19
select select "9"
select select "2025"
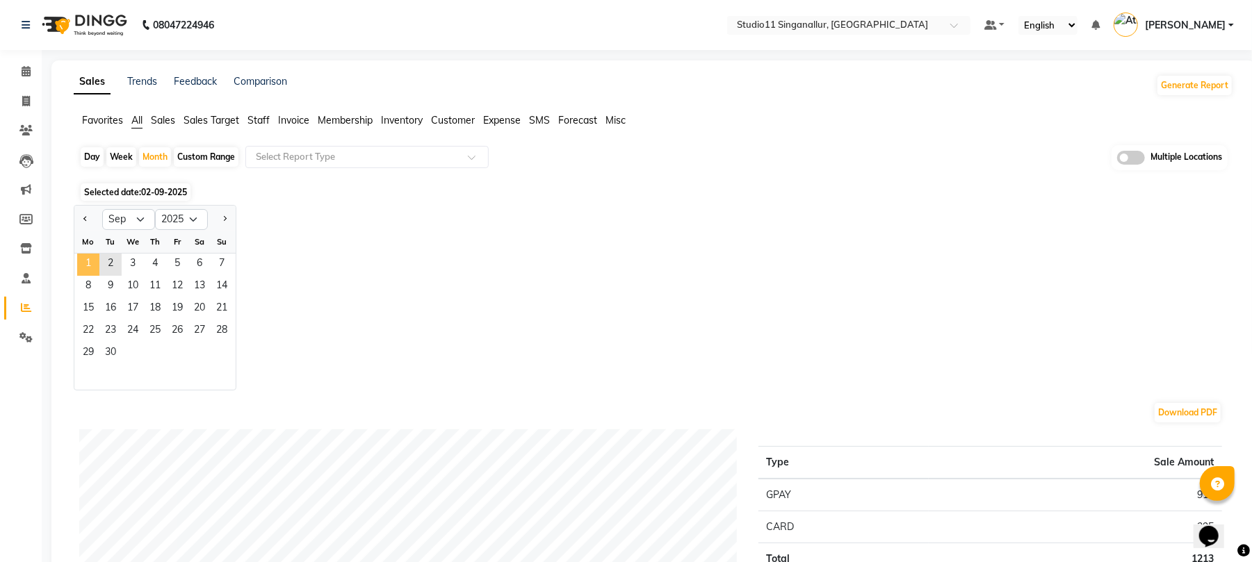
click at [82, 259] on span "1" at bounding box center [88, 265] width 22 height 22
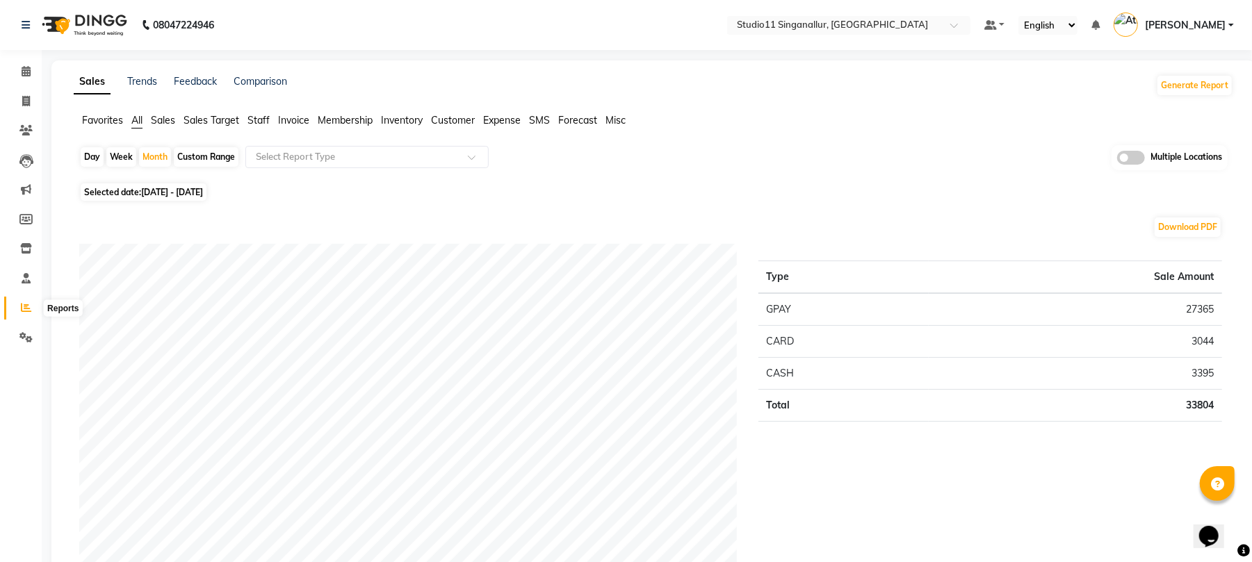
click at [24, 302] on icon at bounding box center [26, 307] width 10 height 10
click at [254, 126] on li "Staff" at bounding box center [258, 120] width 22 height 15
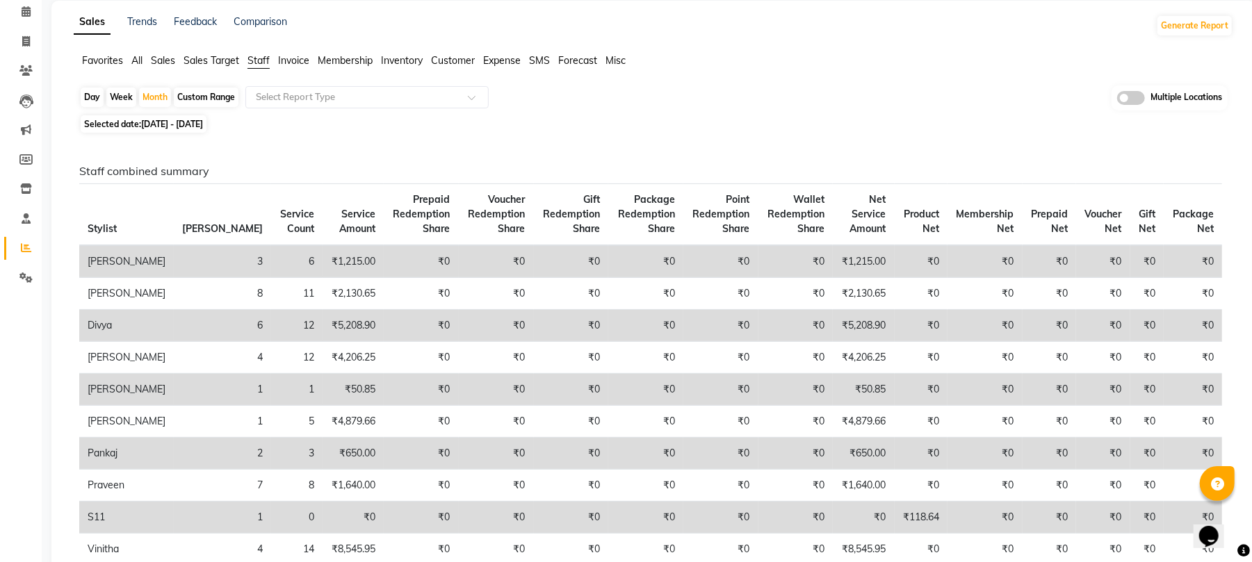
scroll to position [92, 0]
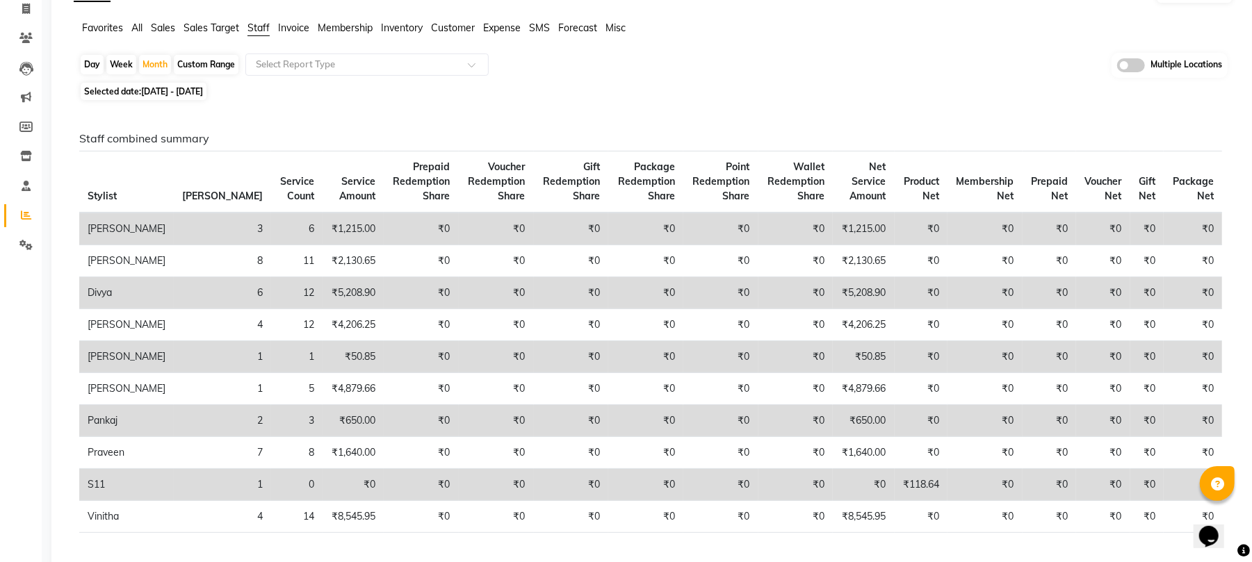
click at [84, 65] on div "Day" at bounding box center [92, 64] width 23 height 19
select select "9"
select select "2025"
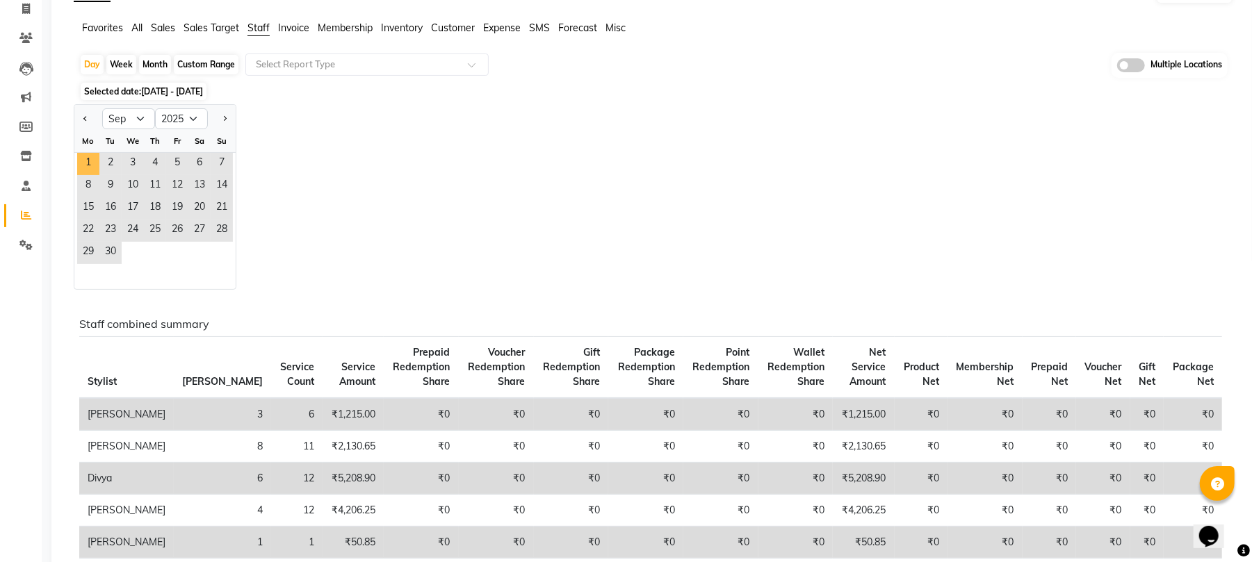
drag, startPoint x: 90, startPoint y: 160, endPoint x: 200, endPoint y: 125, distance: 115.8
click at [90, 161] on span "1" at bounding box center [88, 164] width 22 height 22
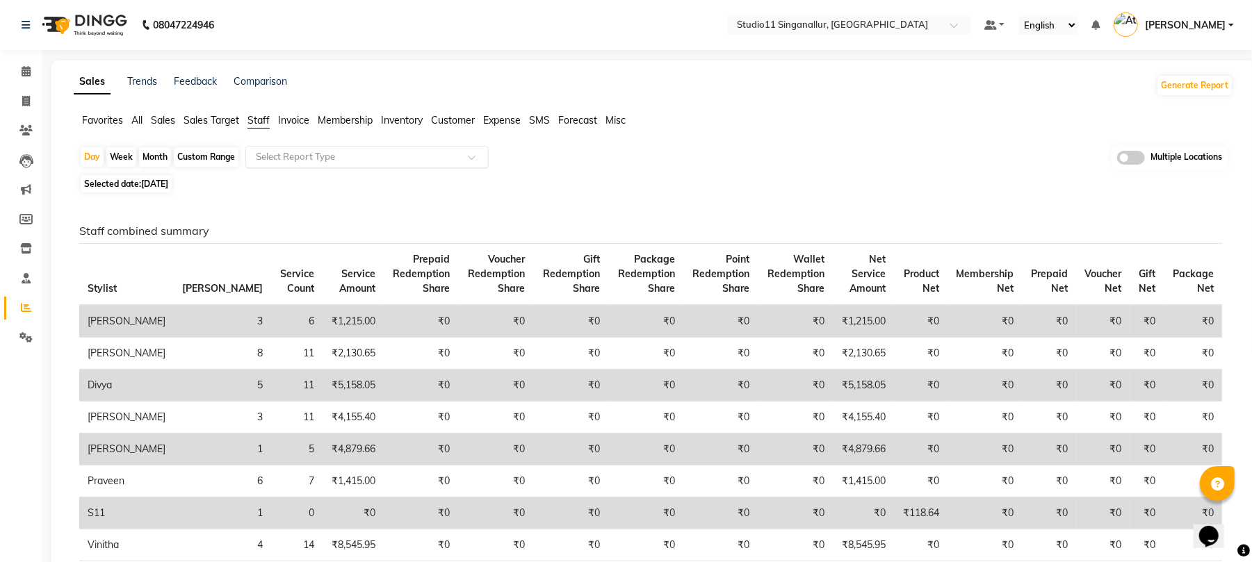
click at [293, 156] on input "text" at bounding box center [353, 157] width 200 height 14
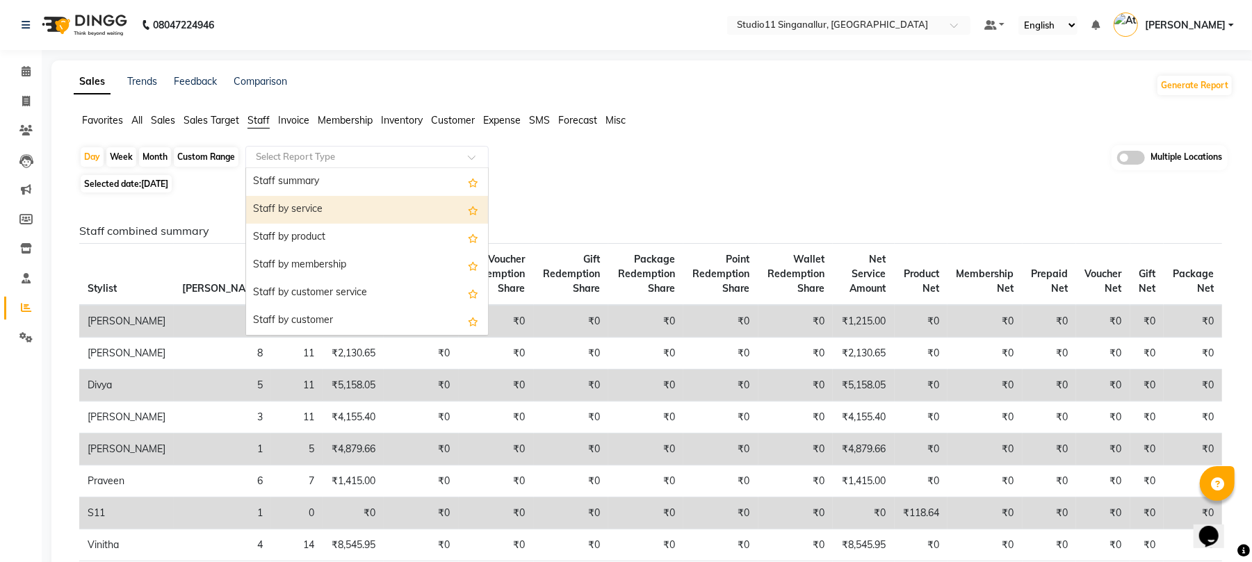
click at [281, 209] on div "Staff by service" at bounding box center [367, 210] width 242 height 28
select select "full_report"
select select "pdf"
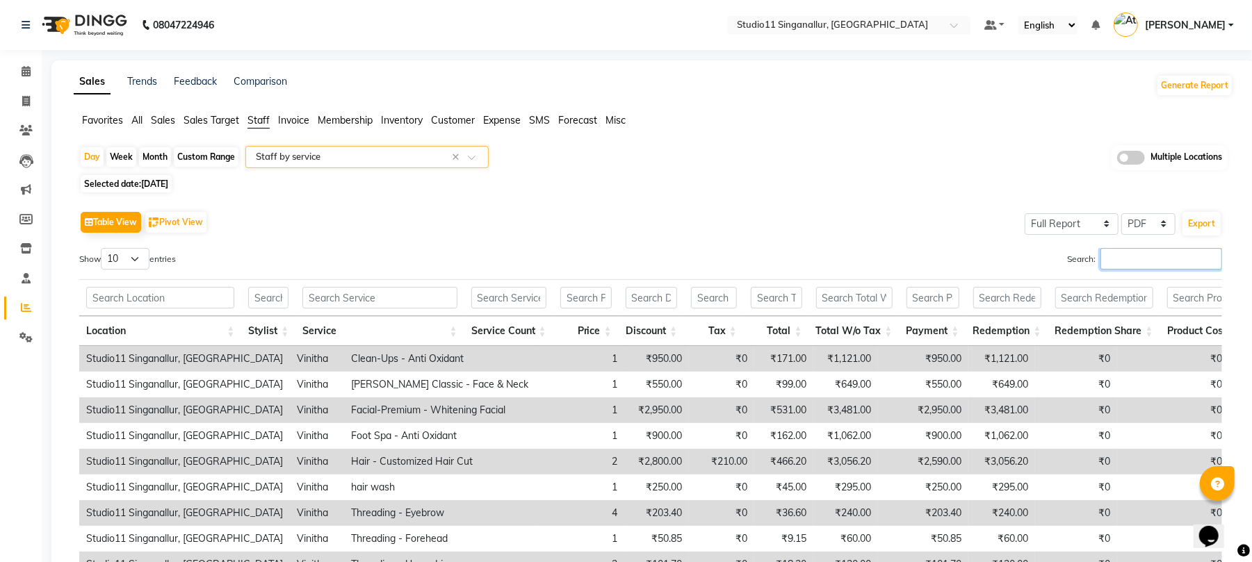
click at [1137, 261] on input "Search:" at bounding box center [1161, 259] width 122 height 22
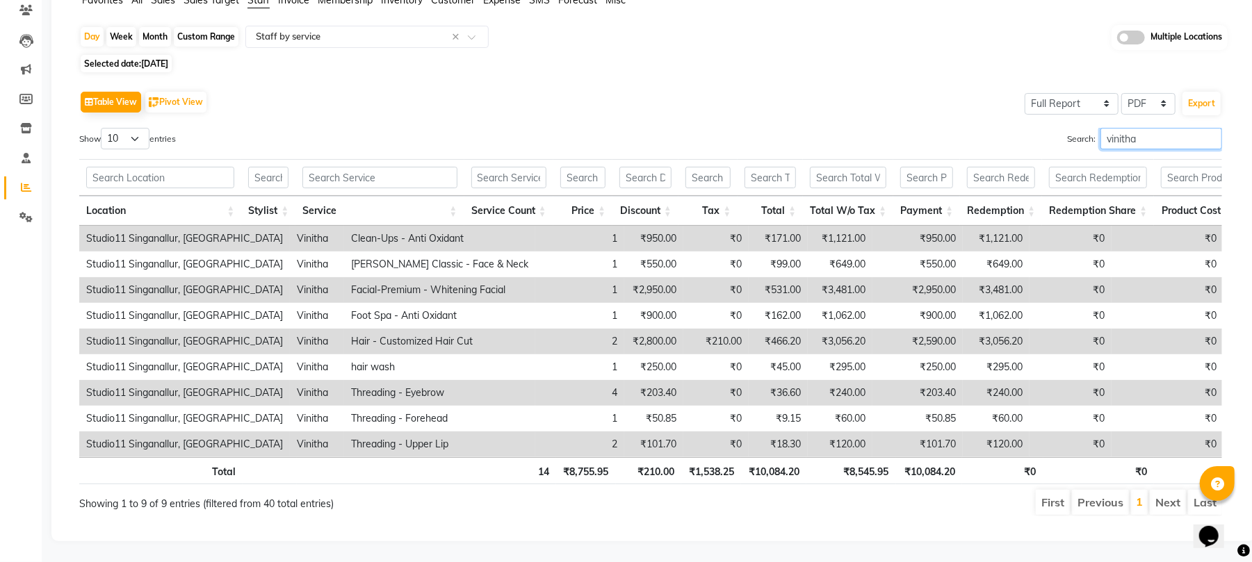
scroll to position [92, 0]
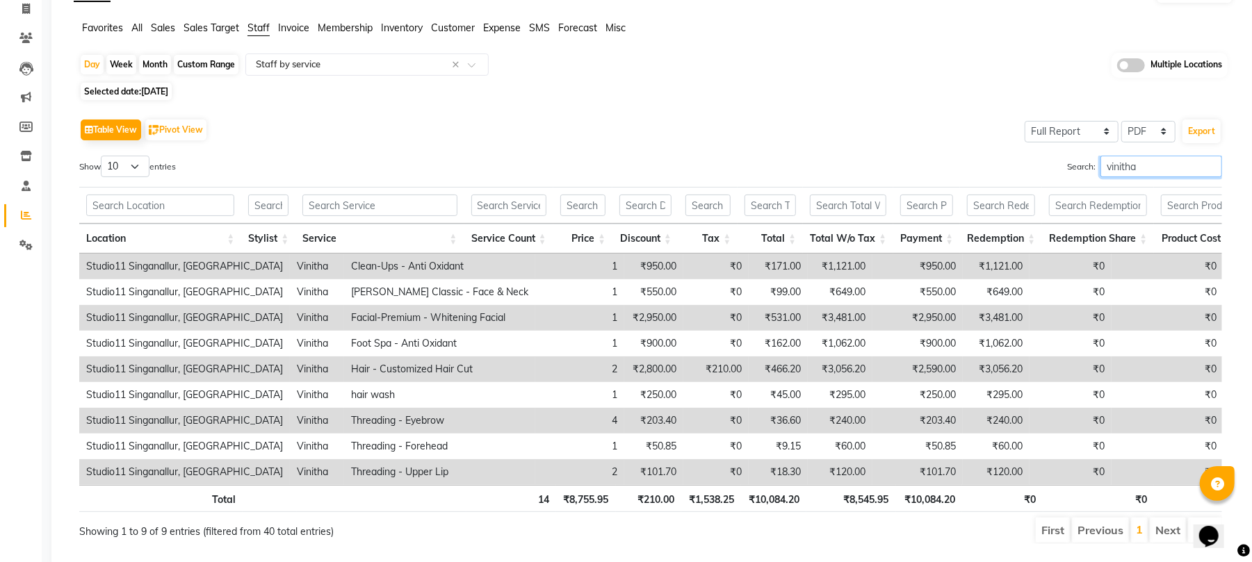
type input "vinitha"
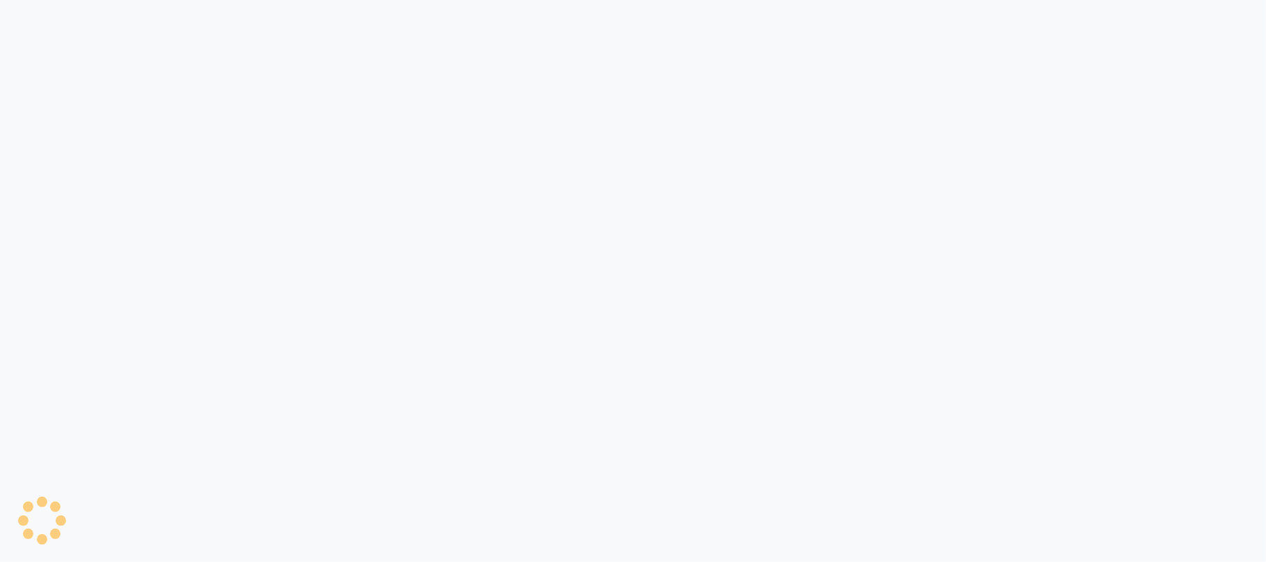
select select "6616"
select select "service"
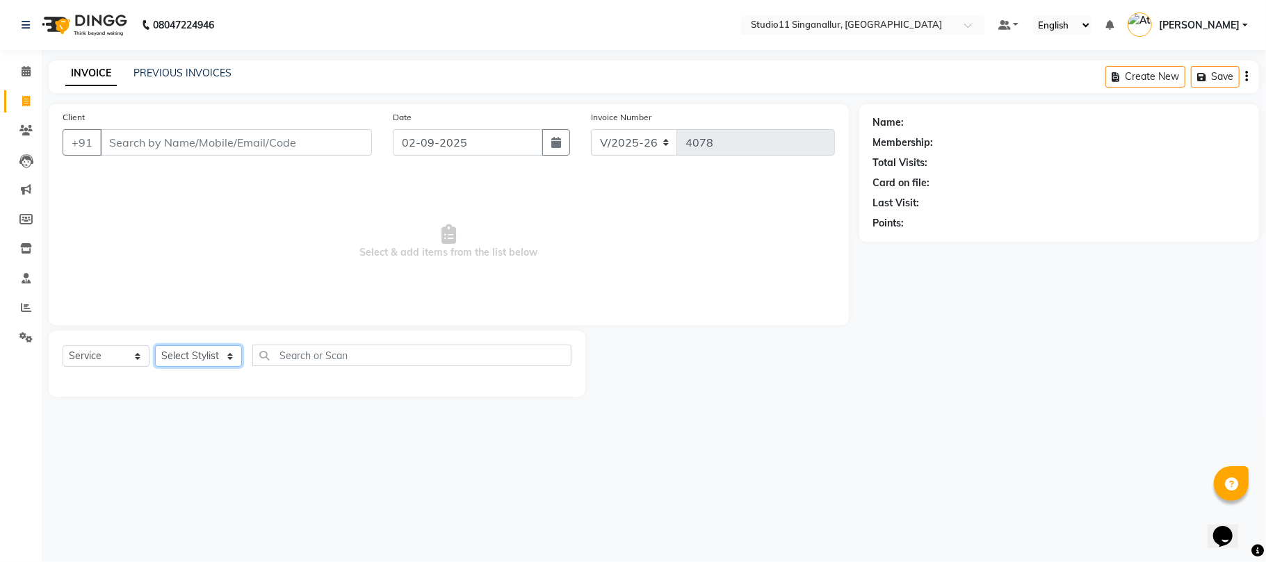
click at [189, 360] on select "Select Stylist akbar Athira daniel Divya Haritha kowsalya krithika narmatha pan…" at bounding box center [198, 356] width 87 height 22
select select "61956"
click at [155, 345] on select "Select Stylist akbar Athira daniel Divya Haritha kowsalya krithika narmatha pan…" at bounding box center [198, 356] width 87 height 22
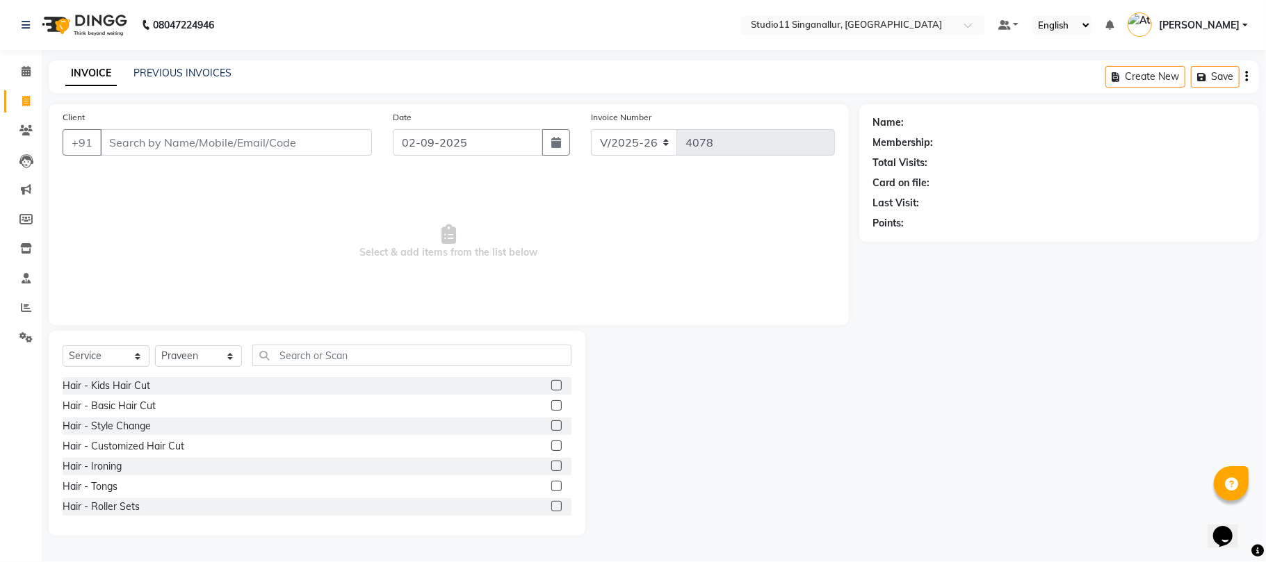
click at [304, 370] on div "Select Service Product Membership Package Voucher Prepaid Gift Card Select Styl…" at bounding box center [317, 361] width 509 height 33
click at [293, 351] on input "text" at bounding box center [411, 356] width 319 height 22
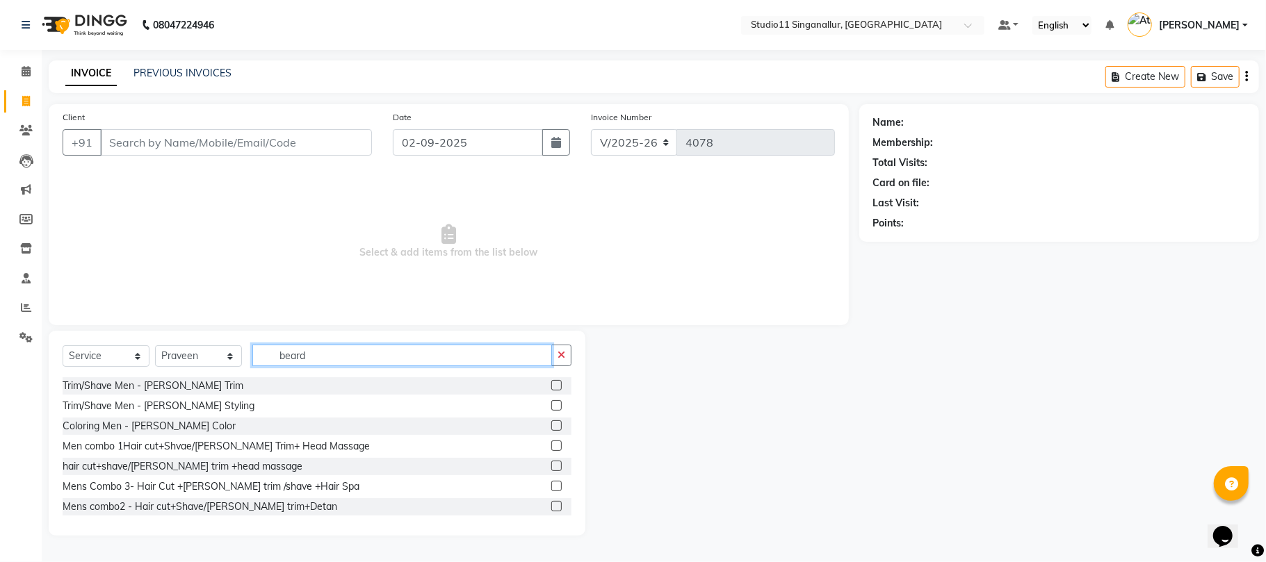
type input "beard"
click at [551, 379] on div at bounding box center [561, 385] width 20 height 17
click at [551, 386] on label at bounding box center [556, 385] width 10 height 10
click at [551, 386] on input "checkbox" at bounding box center [555, 386] width 9 height 9
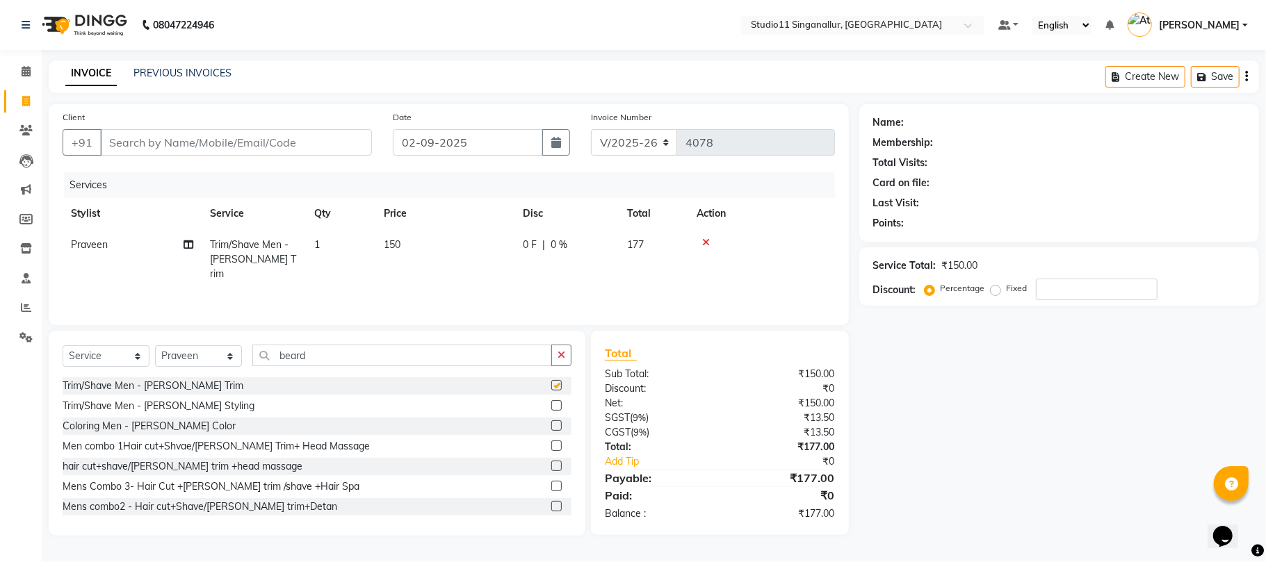
checkbox input "false"
click at [214, 357] on select "Select Stylist akbar Athira daniel Divya Haritha kowsalya krithika narmatha pan…" at bounding box center [198, 356] width 87 height 22
select select "51051"
click at [155, 345] on select "Select Stylist akbar Athira daniel Divya Haritha kowsalya krithika narmatha pan…" at bounding box center [198, 356] width 87 height 22
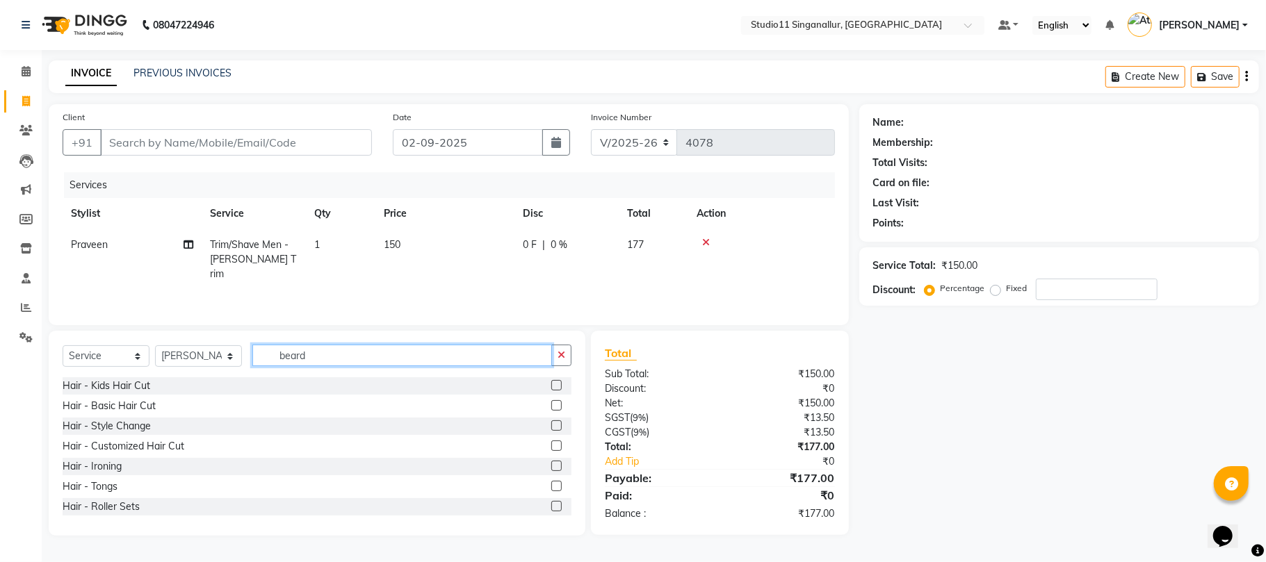
click at [357, 361] on input "beard" at bounding box center [402, 356] width 300 height 22
type input "b"
type input "hair cut"
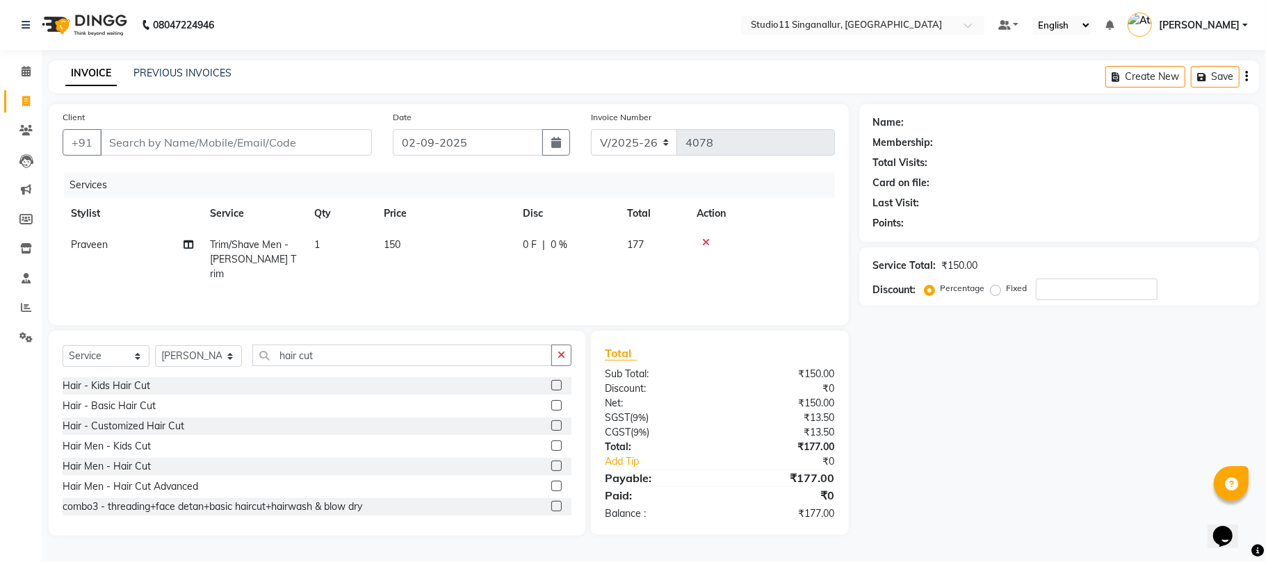
click at [551, 471] on label at bounding box center [556, 466] width 10 height 10
click at [551, 471] on input "checkbox" at bounding box center [555, 466] width 9 height 9
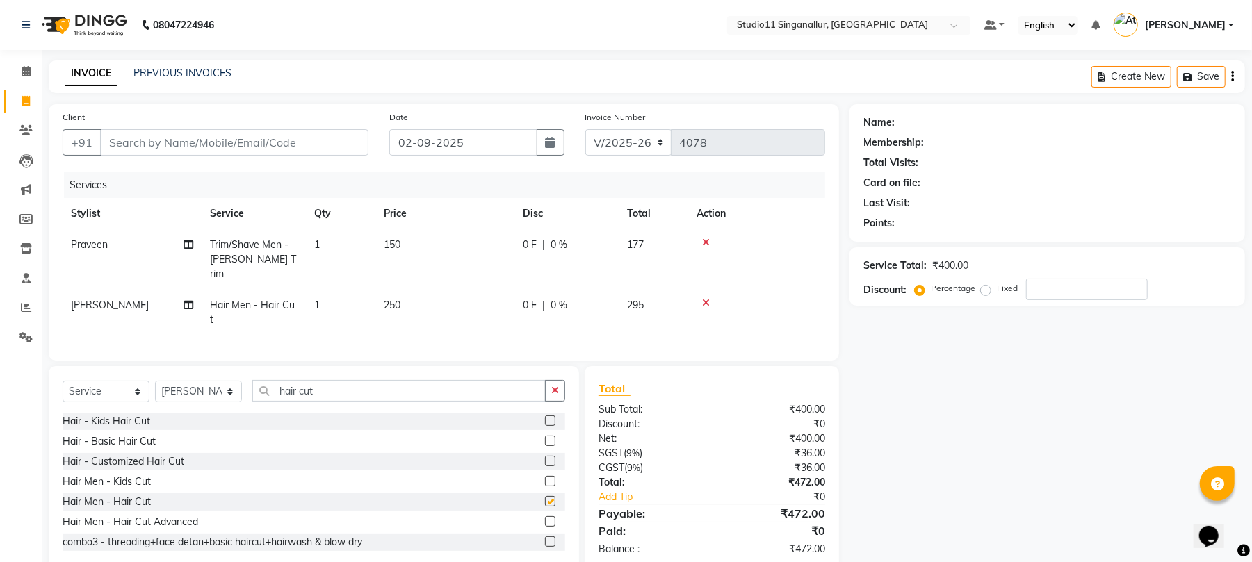
checkbox input "false"
drag, startPoint x: 345, startPoint y: 375, endPoint x: 345, endPoint y: 384, distance: 9.0
click at [345, 384] on input "hair cut" at bounding box center [398, 391] width 293 height 22
type input "h"
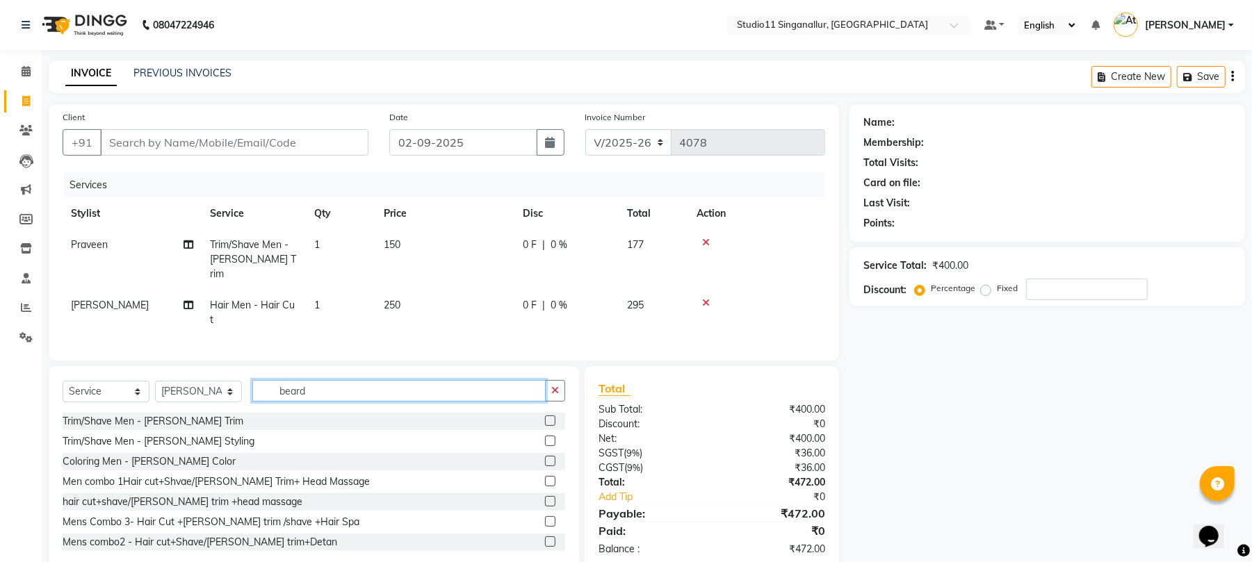
type input "beard"
click at [545, 416] on label at bounding box center [550, 421] width 10 height 10
click at [545, 417] on input "checkbox" at bounding box center [549, 421] width 9 height 9
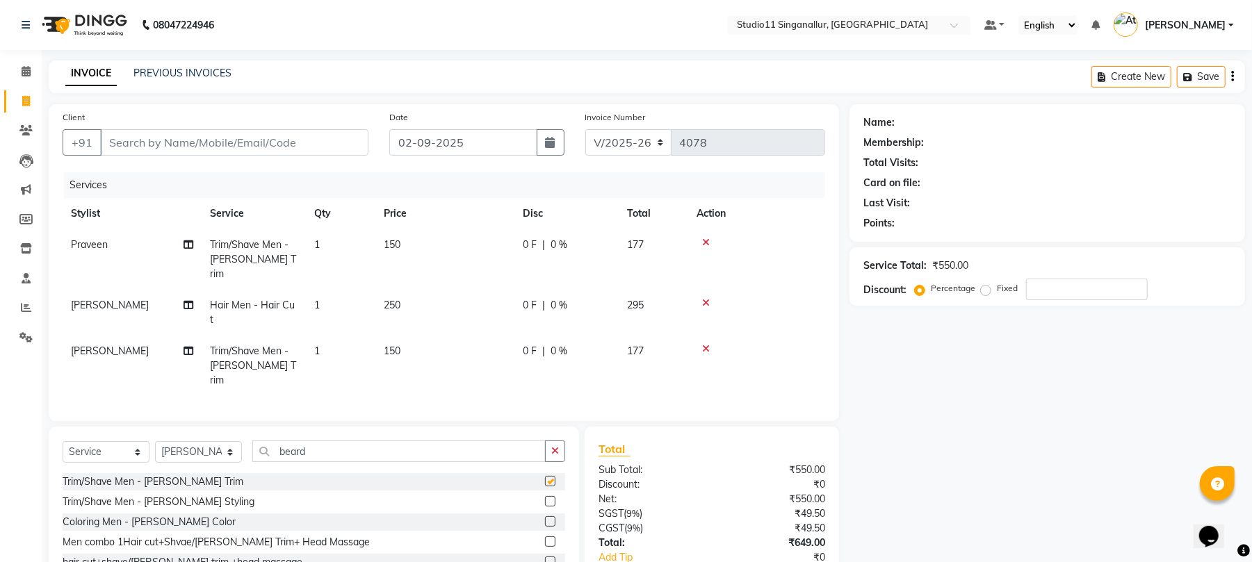
checkbox input "false"
click at [156, 145] on input "Client" at bounding box center [234, 142] width 268 height 26
type input "s"
type input "0"
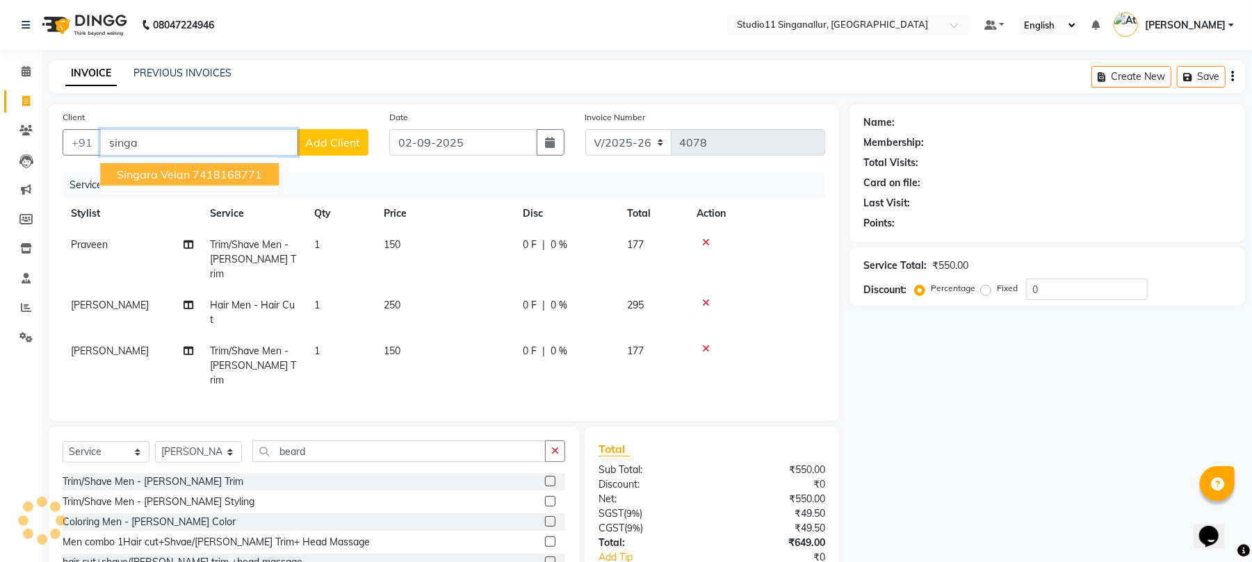
click at [190, 172] on button "singara velan 7418168771" at bounding box center [189, 174] width 179 height 22
type input "7418168771"
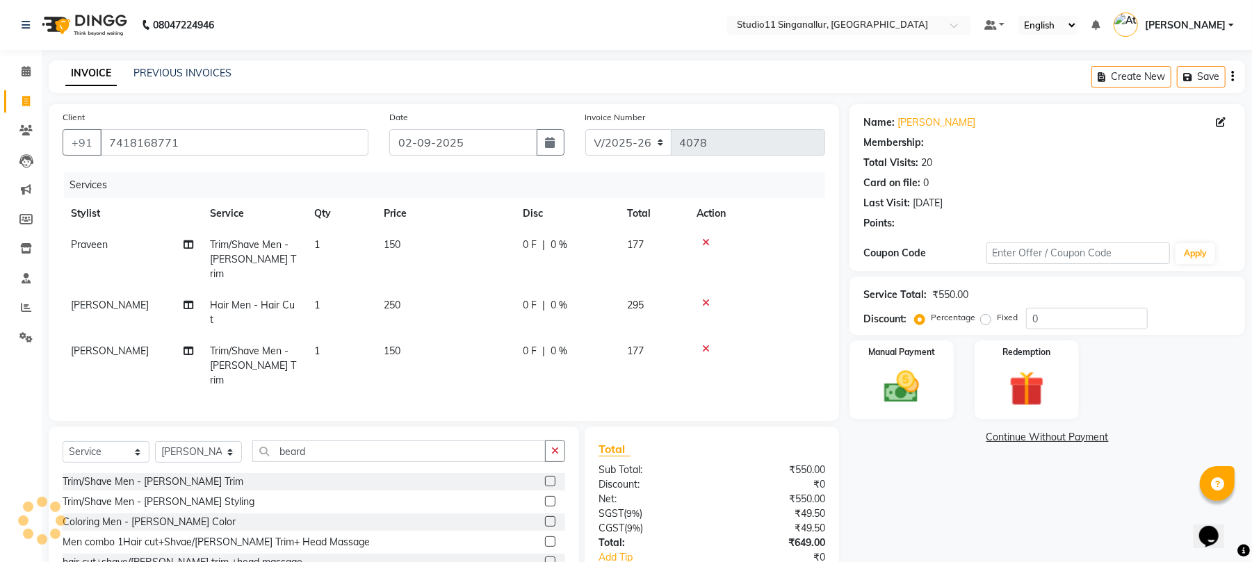
type input "15"
select select "1: Object"
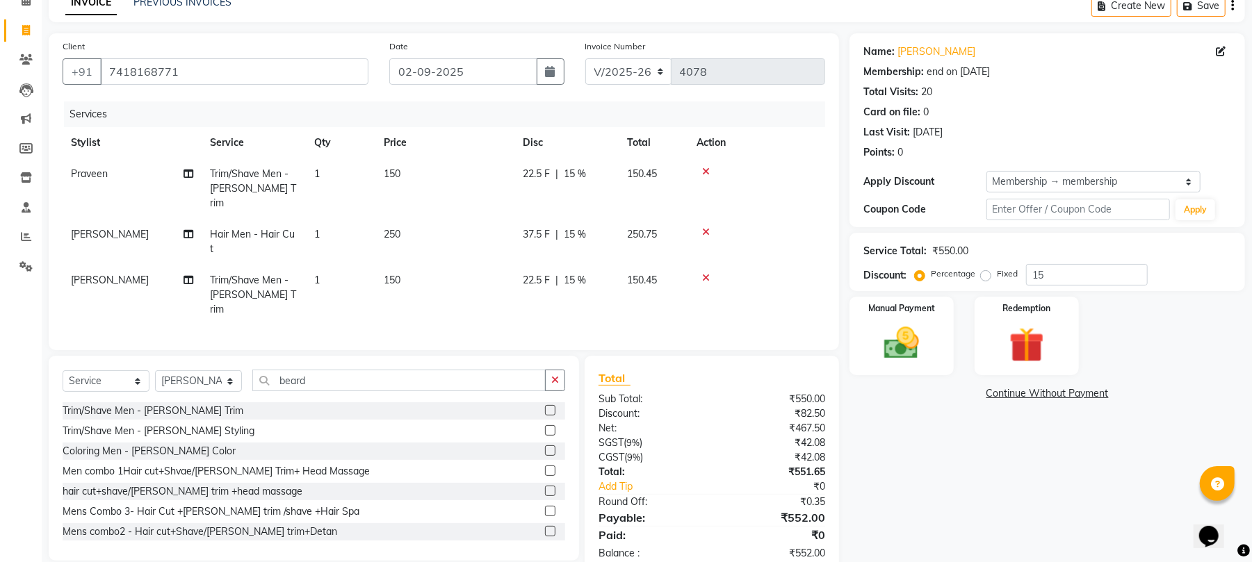
scroll to position [75, 0]
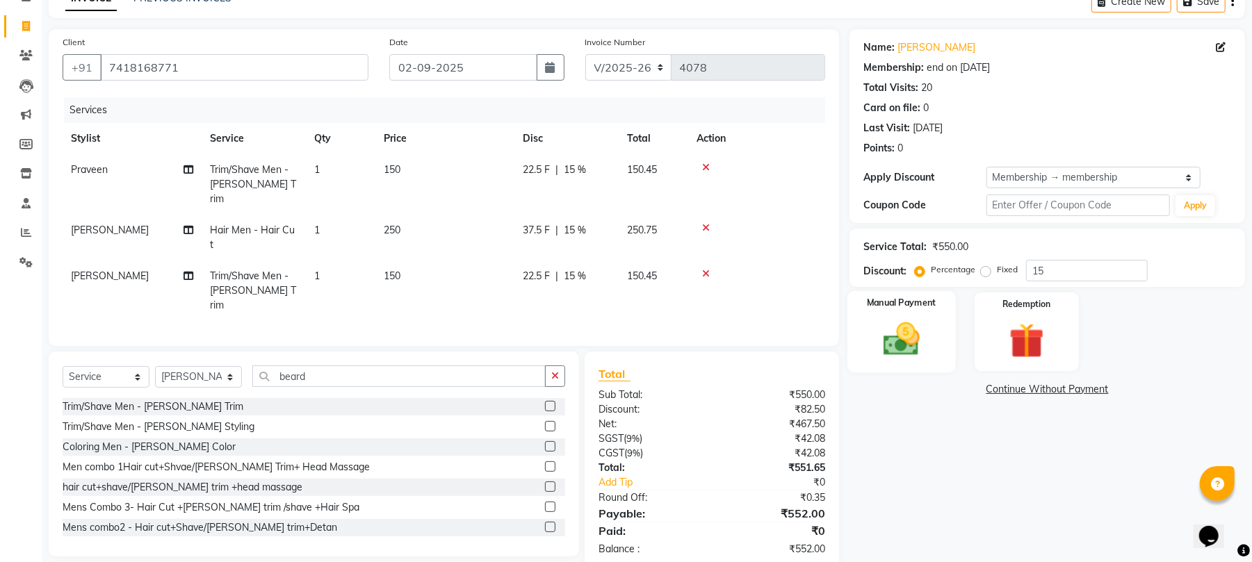
click at [896, 348] on img at bounding box center [902, 339] width 60 height 42
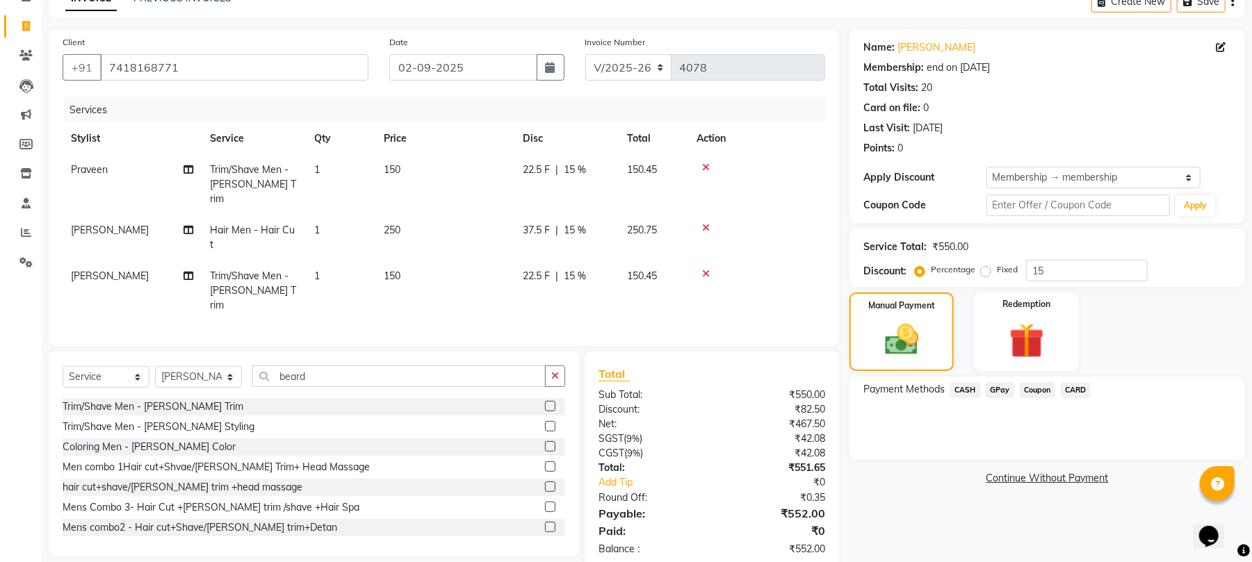
click at [998, 389] on span "GPay" at bounding box center [1000, 390] width 28 height 16
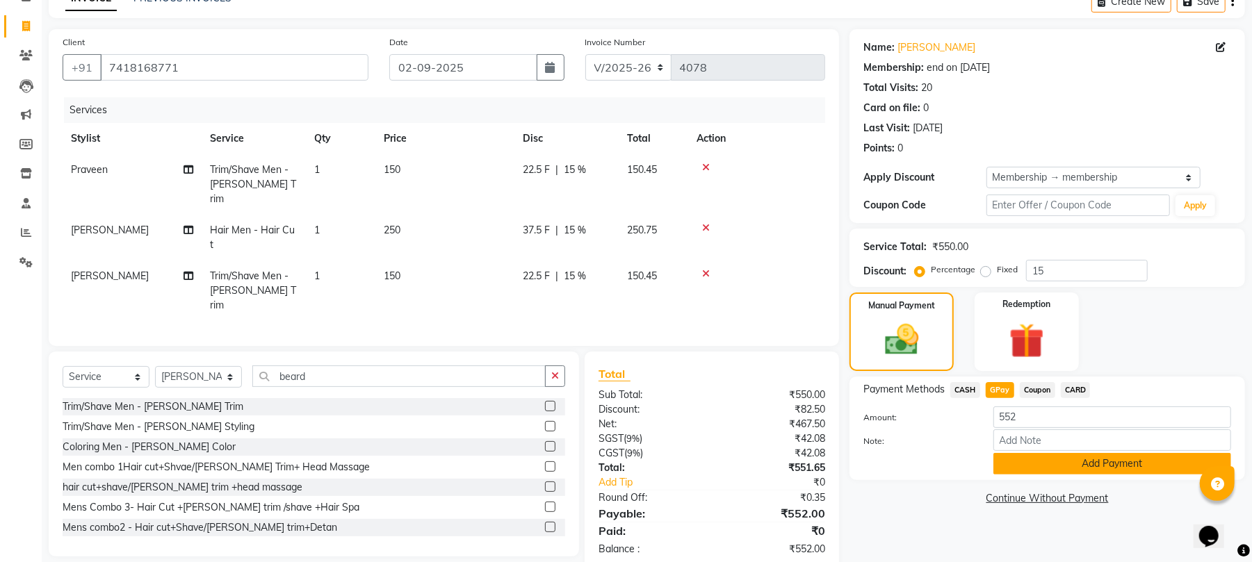
click at [1070, 459] on button "Add Payment" at bounding box center [1112, 464] width 238 height 22
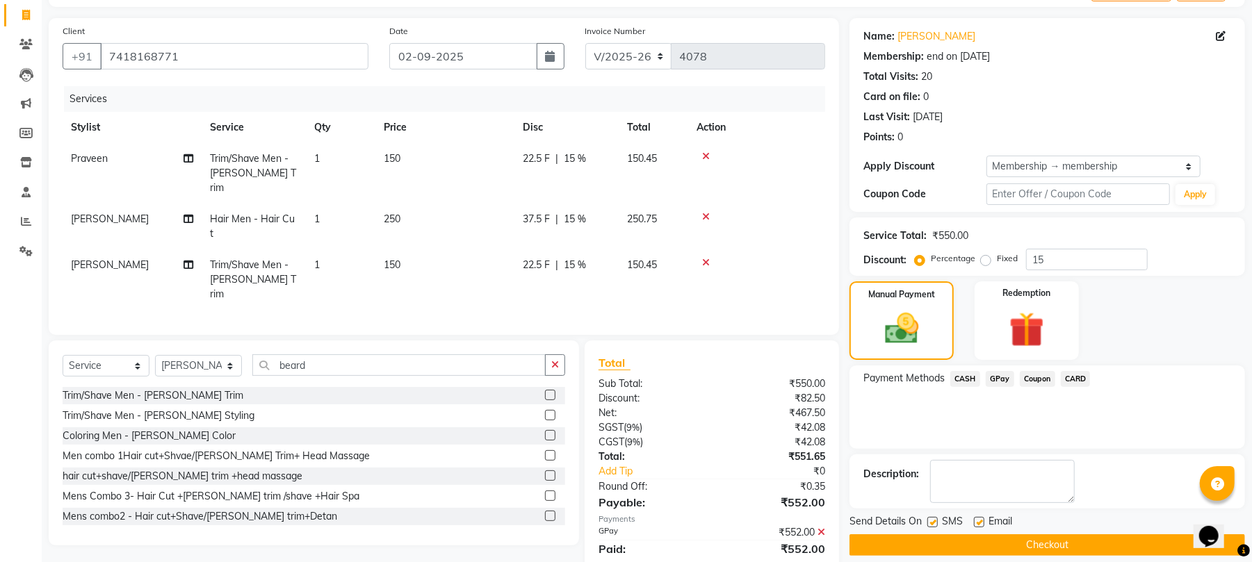
scroll to position [104, 0]
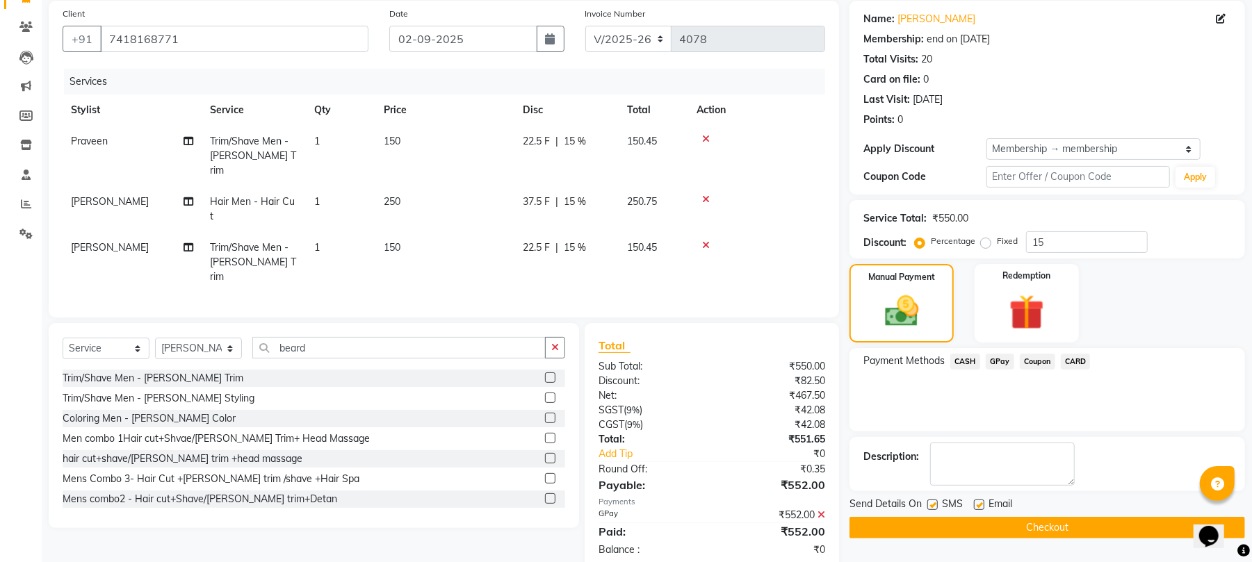
click at [931, 509] on label at bounding box center [932, 505] width 10 height 10
click at [931, 509] on input "checkbox" at bounding box center [931, 505] width 9 height 9
checkbox input "false"
click at [979, 503] on label at bounding box center [979, 505] width 10 height 10
click at [979, 503] on input "checkbox" at bounding box center [978, 505] width 9 height 9
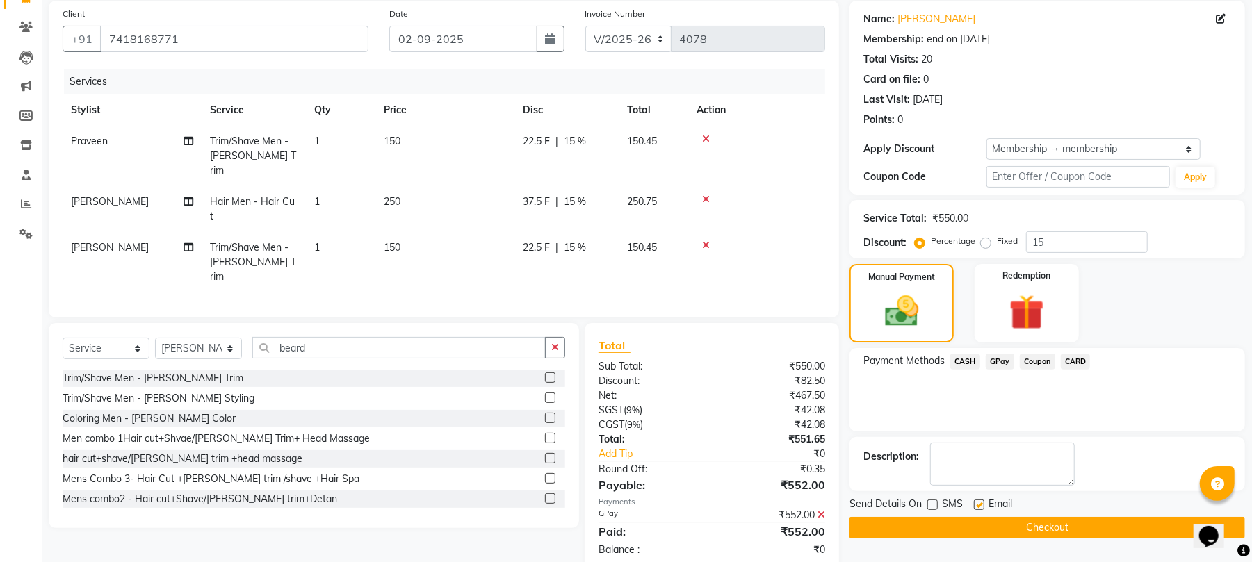
checkbox input "false"
click at [979, 527] on button "Checkout" at bounding box center [1046, 528] width 395 height 22
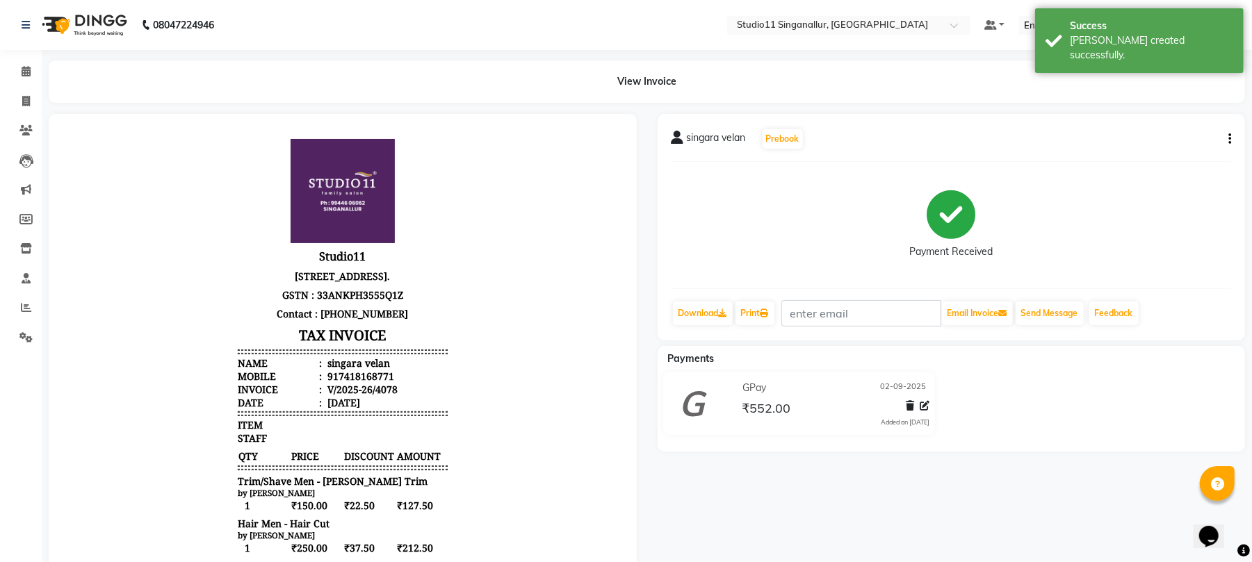
scroll to position [10, 0]
click at [26, 107] on span at bounding box center [26, 102] width 24 height 16
select select "6616"
select select "service"
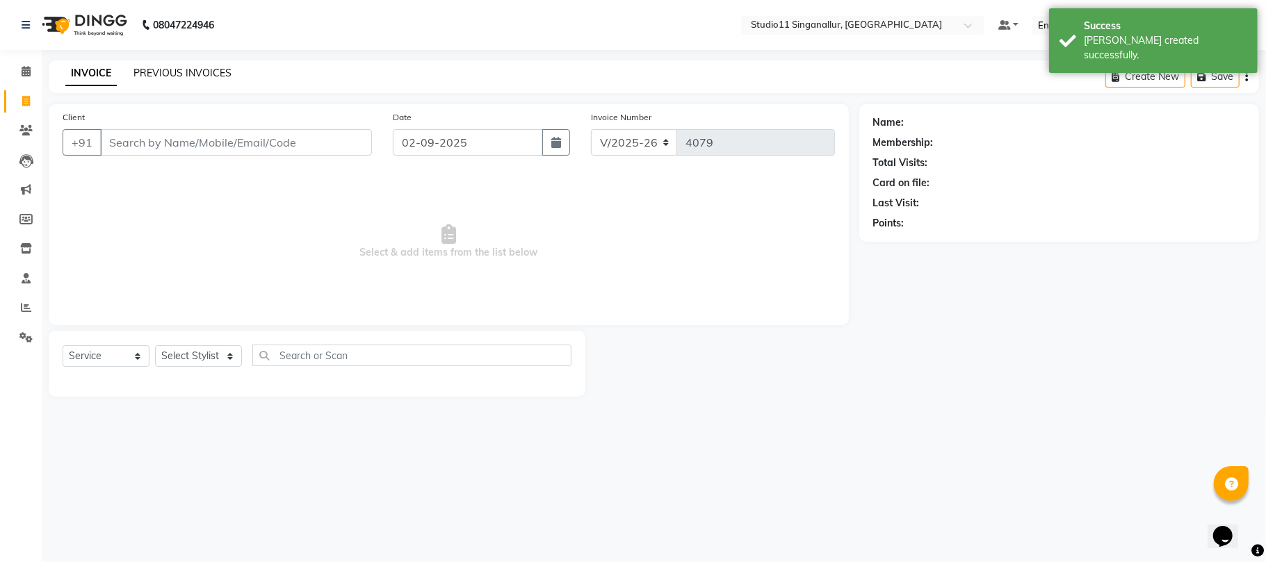
click at [173, 72] on link "PREVIOUS INVOICES" at bounding box center [182, 73] width 98 height 13
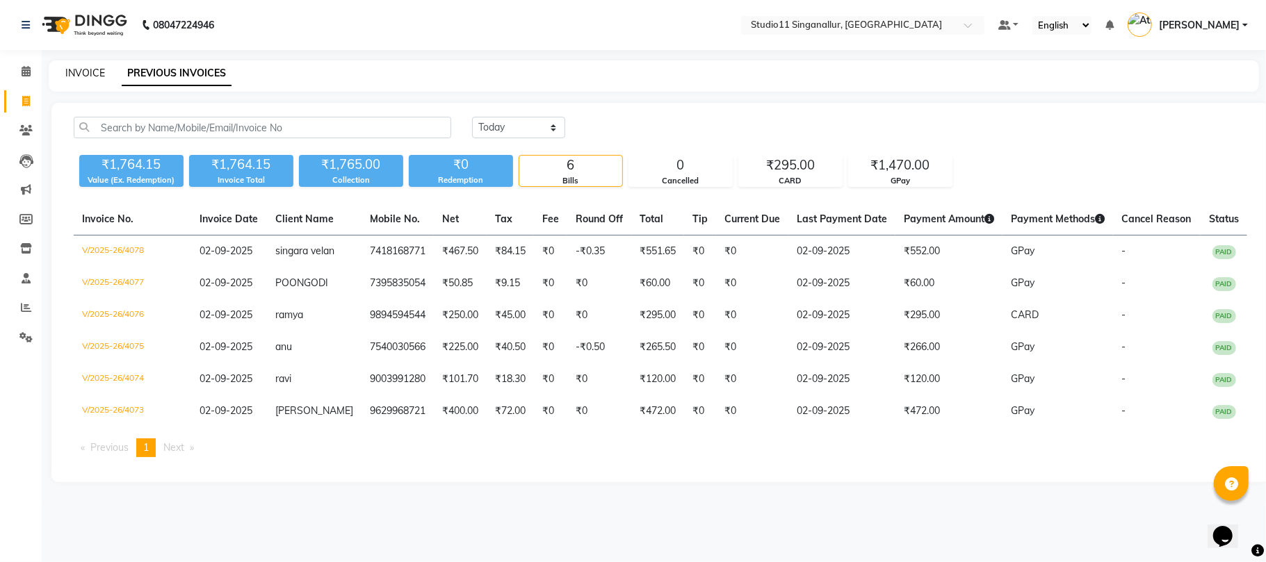
click at [76, 67] on link "INVOICE" at bounding box center [85, 73] width 40 height 13
select select "6616"
select select "service"
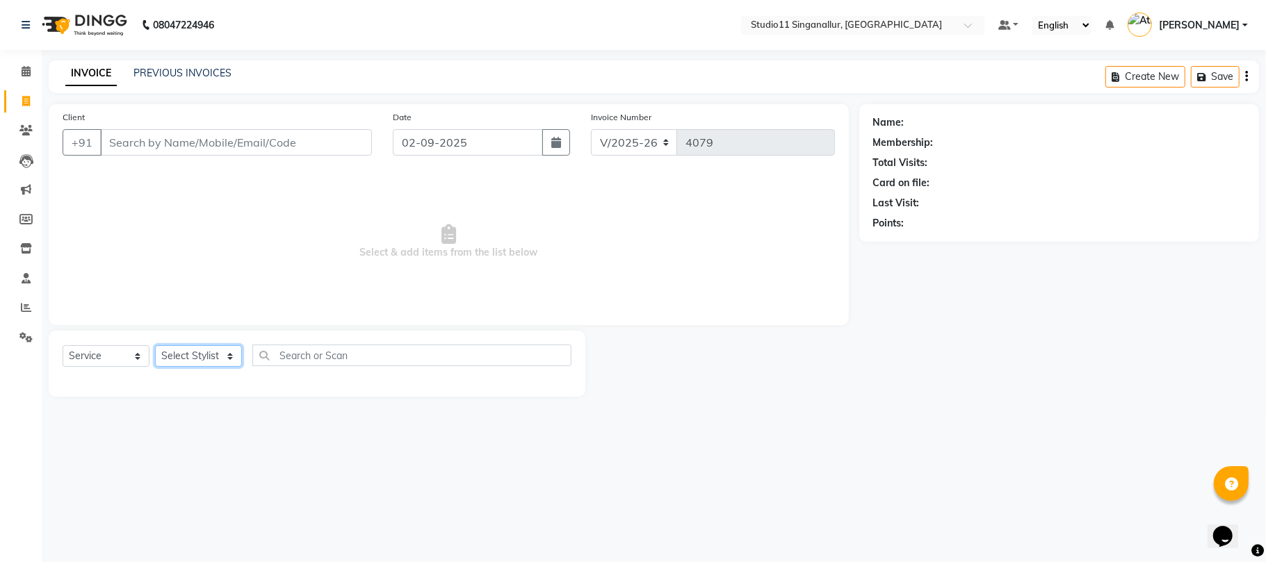
click at [201, 356] on select "Select Stylist akbar Athira daniel Divya Haritha kowsalya krithika narmatha pan…" at bounding box center [198, 356] width 87 height 22
select select "79200"
click at [155, 345] on select "Select Stylist akbar Athira daniel Divya Haritha kowsalya krithika narmatha pan…" at bounding box center [198, 356] width 87 height 22
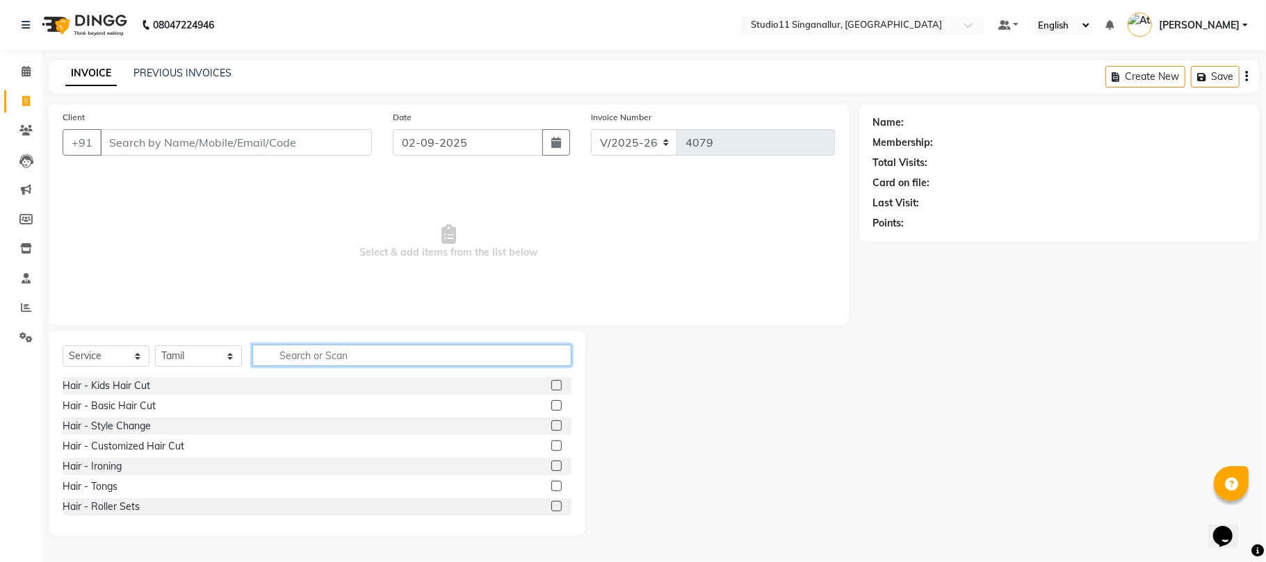
click at [302, 348] on input "text" at bounding box center [411, 356] width 319 height 22
type input "hair cut"
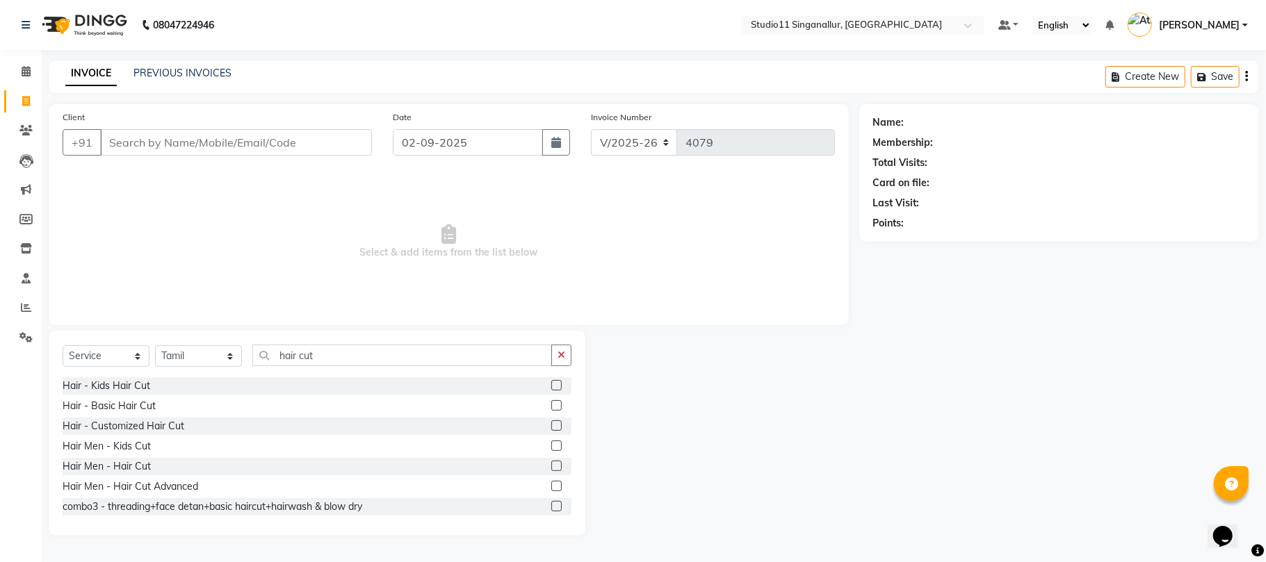
click at [551, 468] on label at bounding box center [556, 466] width 10 height 10
click at [551, 468] on input "checkbox" at bounding box center [555, 466] width 9 height 9
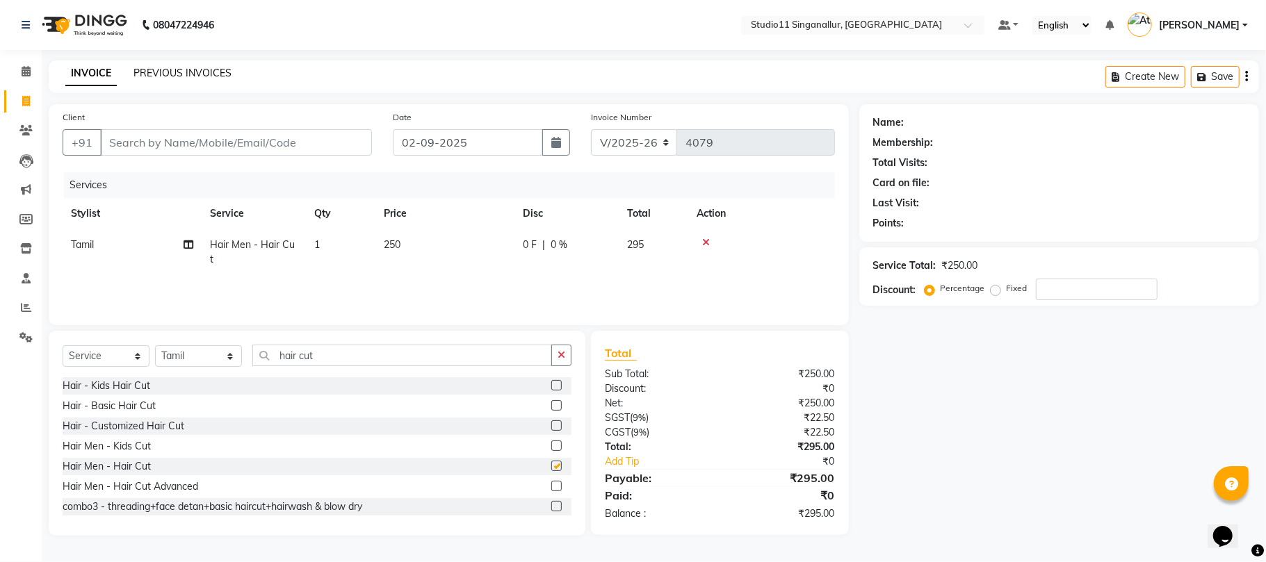
checkbox input "false"
click at [142, 146] on input "Client" at bounding box center [236, 142] width 272 height 26
type input "8"
type input "0"
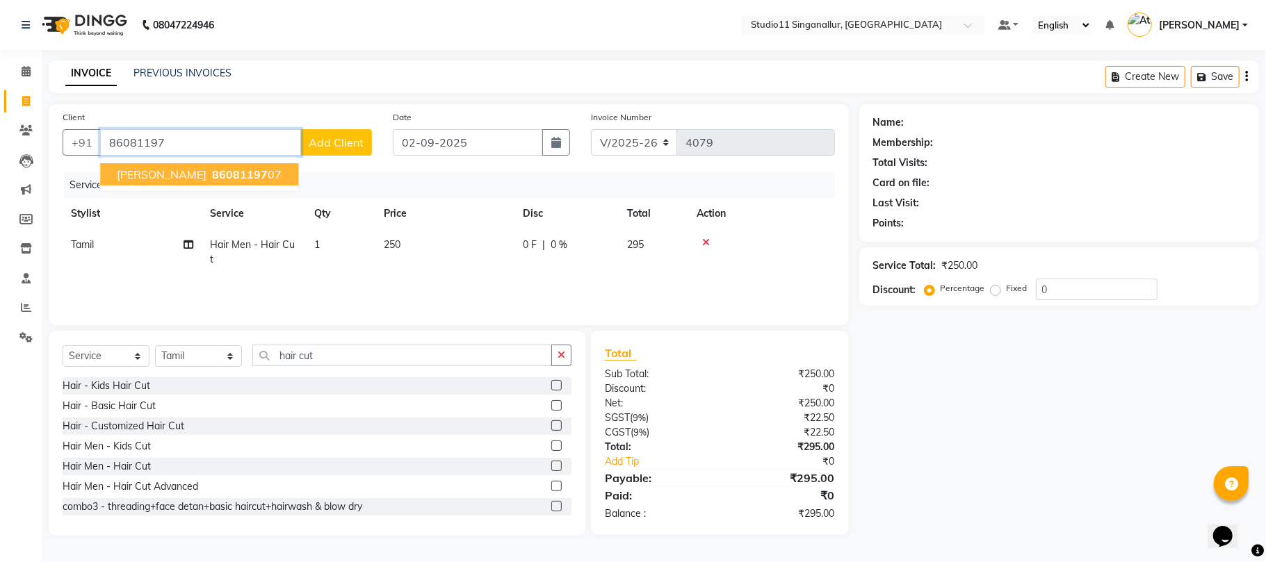
click at [143, 182] on button "aiyappan 86081197 07" at bounding box center [199, 174] width 198 height 22
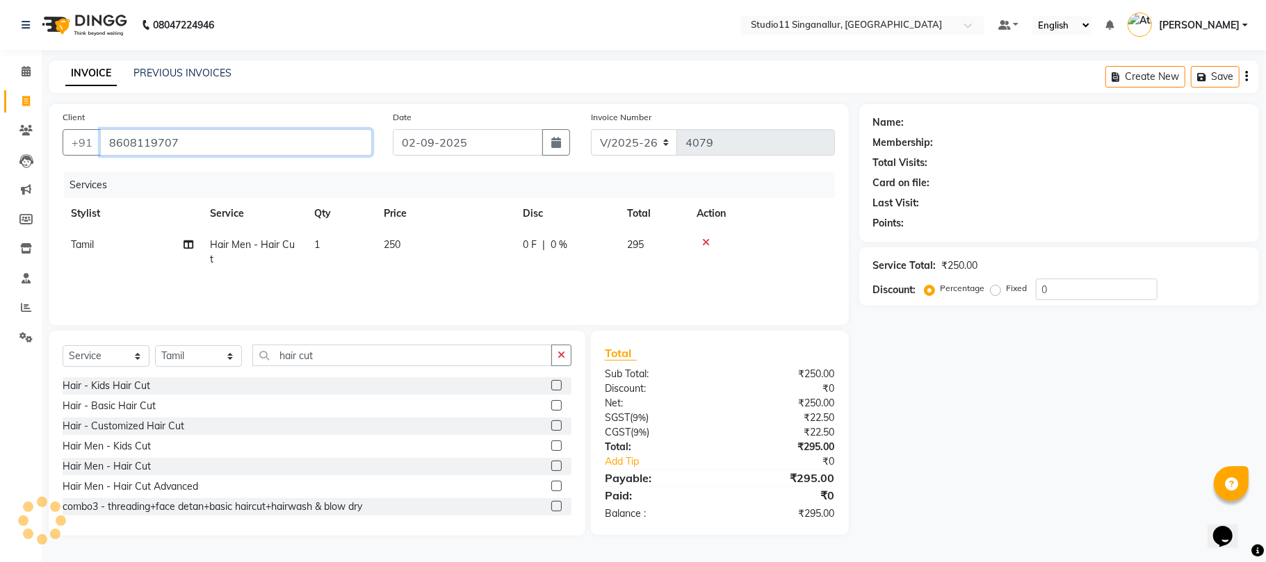
type input "8608119707"
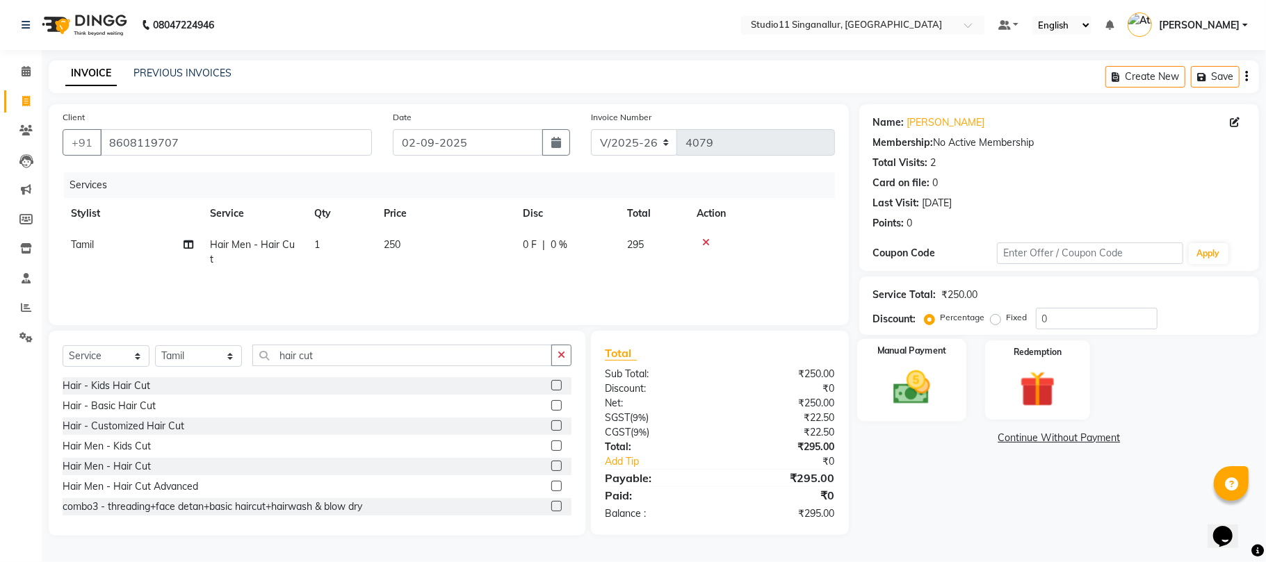
click at [907, 396] on img at bounding box center [911, 387] width 60 height 43
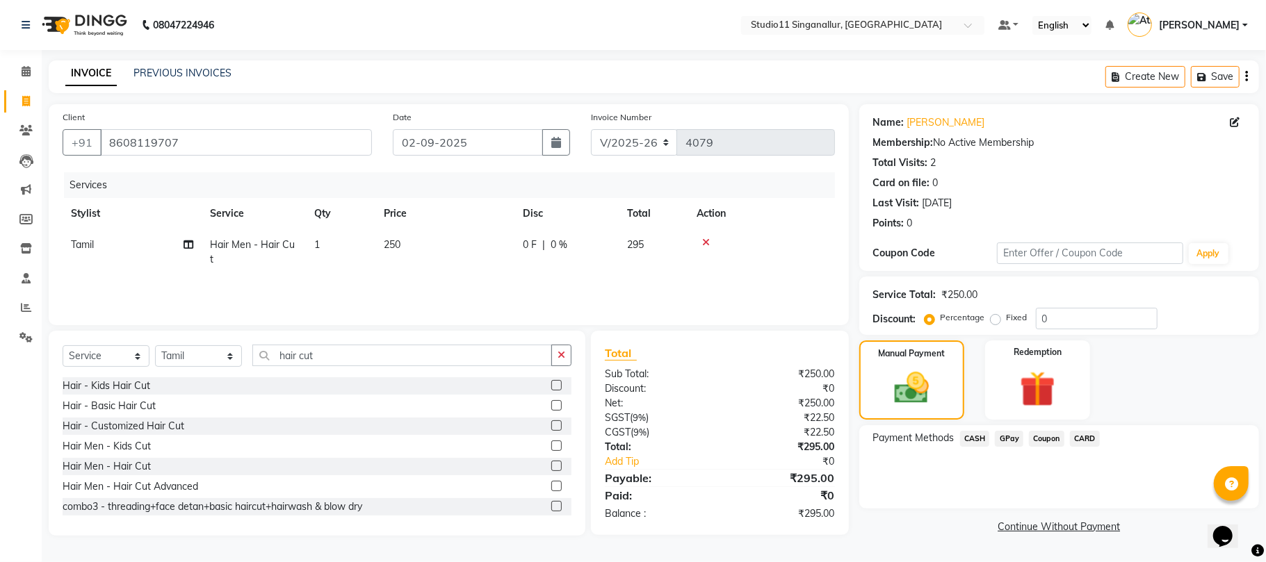
click at [1018, 445] on span "GPay" at bounding box center [1009, 439] width 28 height 16
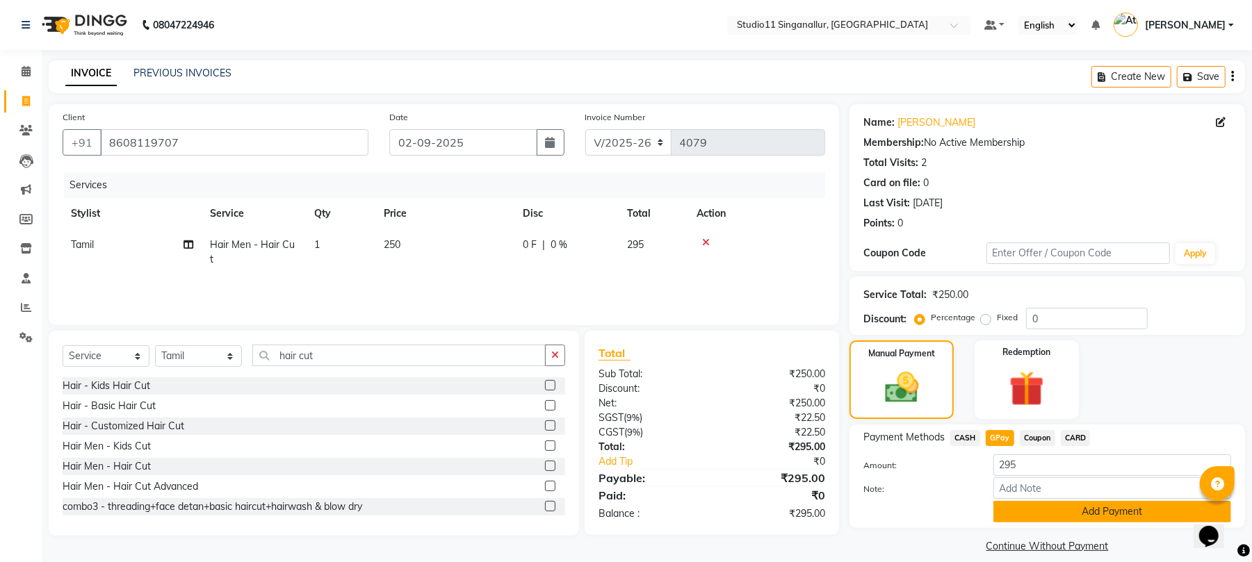
click at [1035, 512] on button "Add Payment" at bounding box center [1112, 512] width 238 height 22
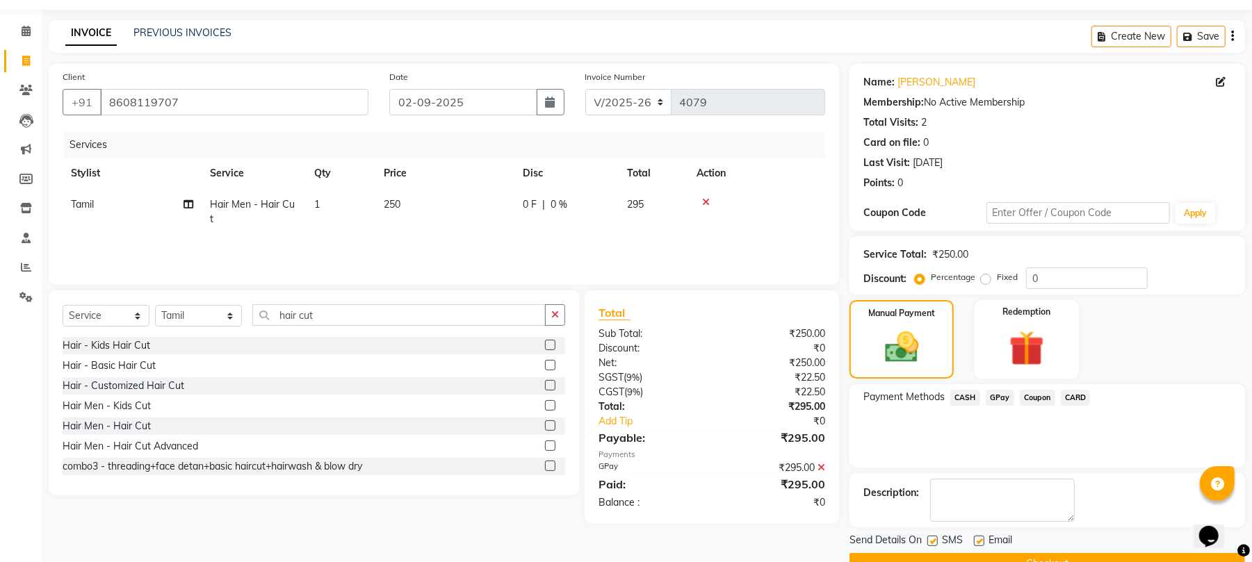
scroll to position [75, 0]
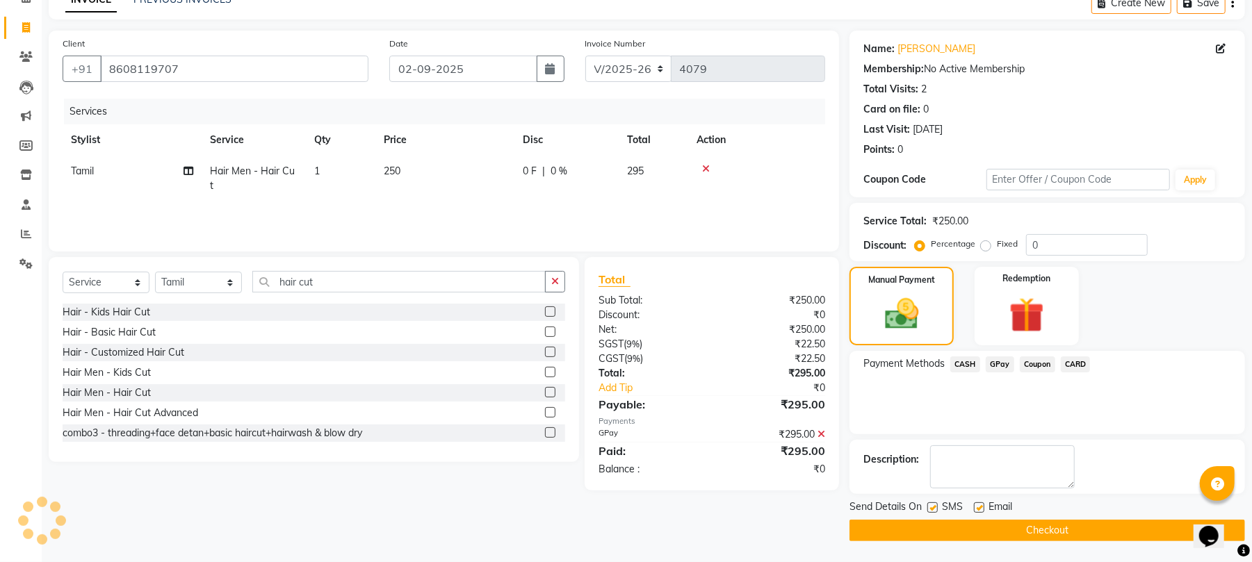
click at [932, 512] on label at bounding box center [932, 508] width 10 height 10
click at [932, 512] on input "checkbox" at bounding box center [931, 508] width 9 height 9
checkbox input "false"
click at [981, 506] on label at bounding box center [979, 508] width 10 height 10
click at [981, 506] on input "checkbox" at bounding box center [978, 508] width 9 height 9
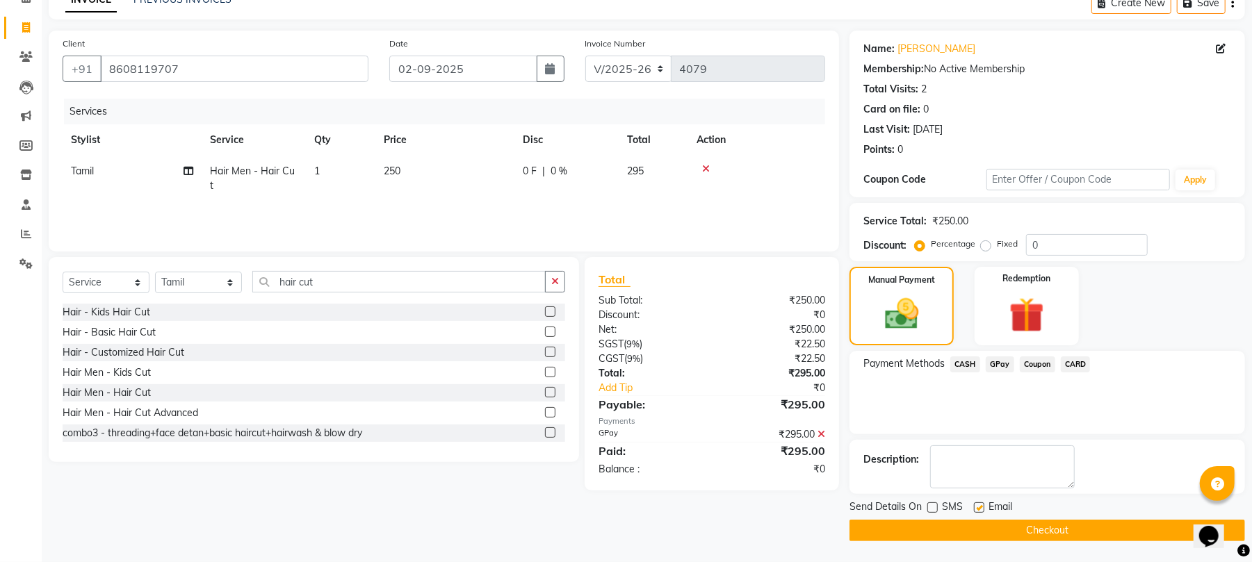
checkbox input "false"
click at [888, 525] on button "Checkout" at bounding box center [1046, 531] width 395 height 22
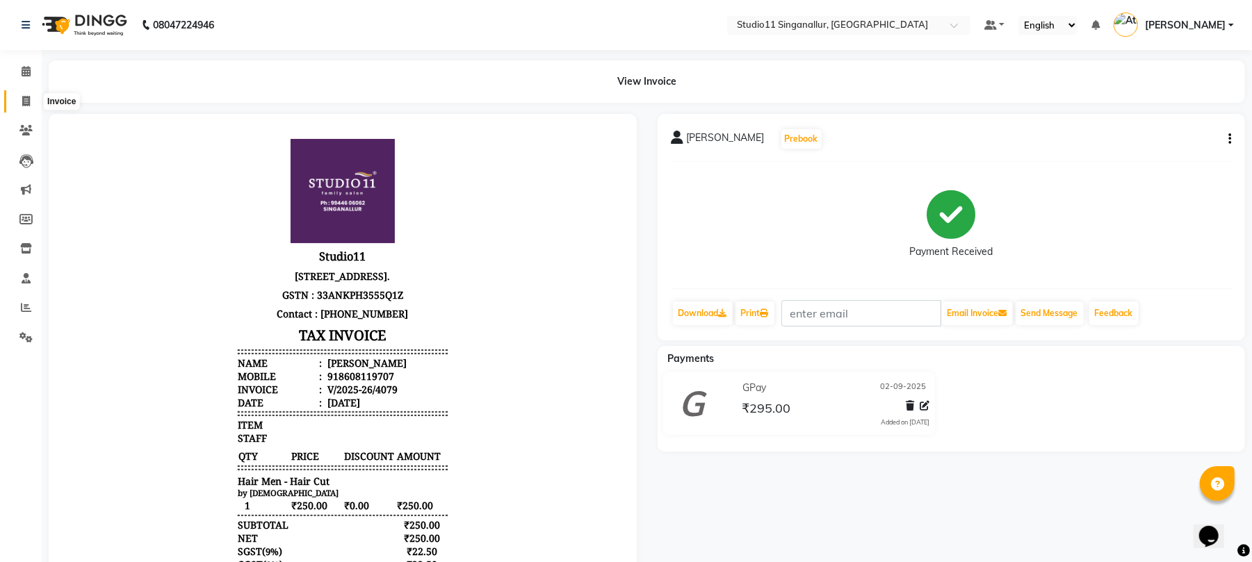
click at [24, 100] on icon at bounding box center [26, 101] width 8 height 10
select select "service"
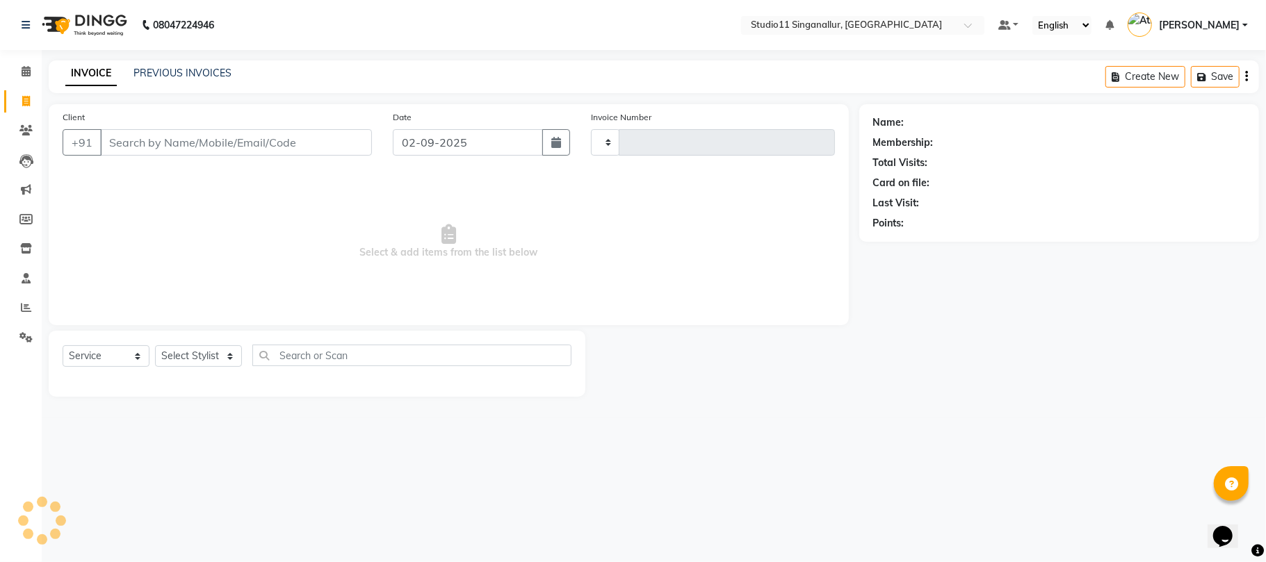
type input "4080"
select select "6616"
click at [140, 76] on link "PREVIOUS INVOICES" at bounding box center [182, 73] width 98 height 13
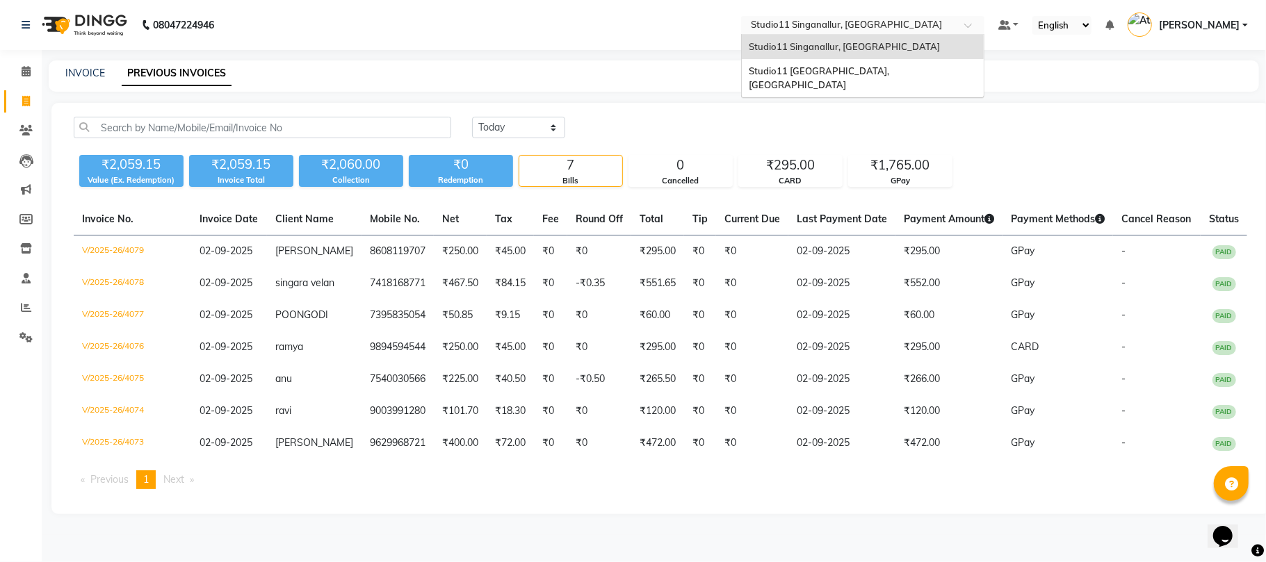
click at [872, 16] on div "Select Location × Studio11 Singanallur, Singanallur" at bounding box center [862, 25] width 243 height 19
click at [874, 67] on span "Studio11 Saibaba Colony, Tamil Nadu" at bounding box center [820, 77] width 142 height 25
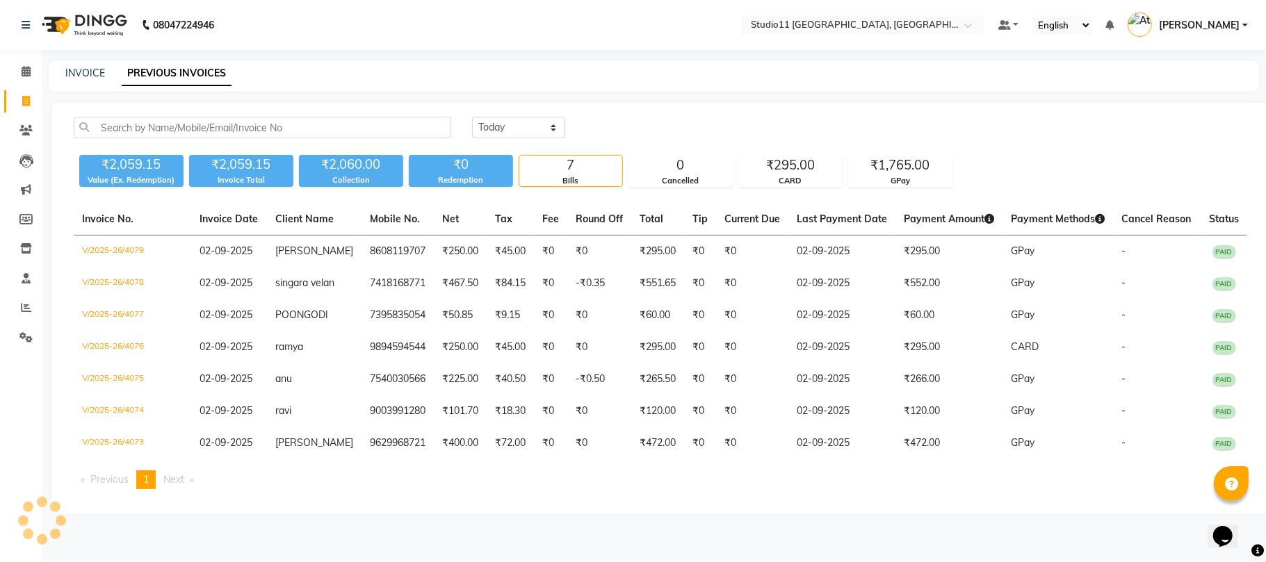
click at [164, 76] on link "PREVIOUS INVOICES" at bounding box center [177, 73] width 110 height 25
click at [26, 313] on icon at bounding box center [26, 307] width 10 height 10
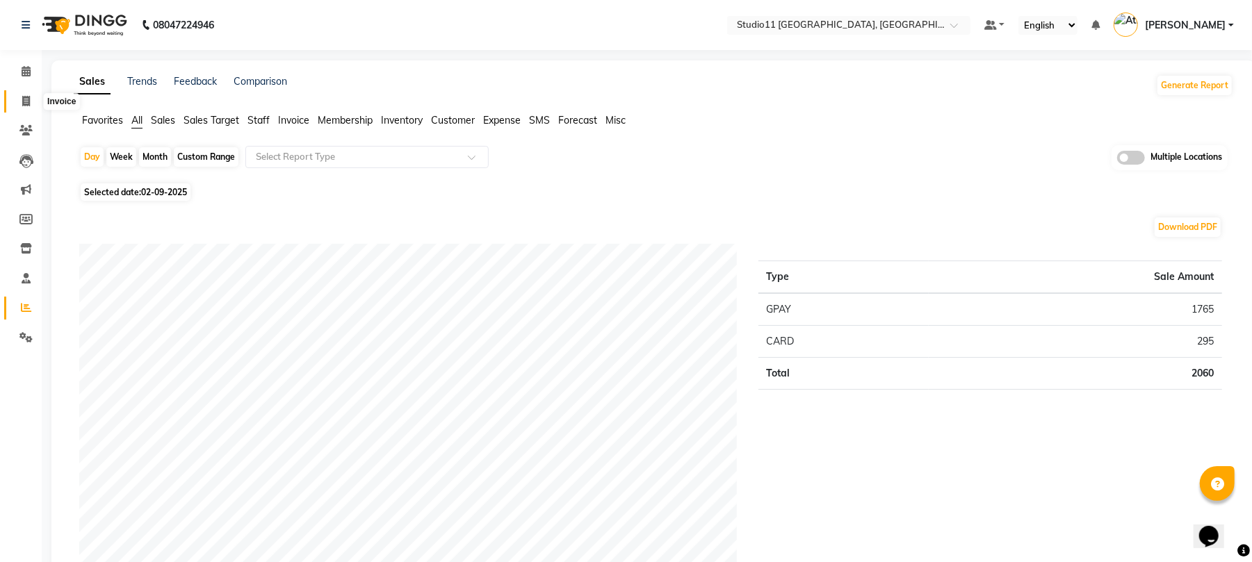
click at [17, 95] on span at bounding box center [26, 102] width 24 height 16
select select "service"
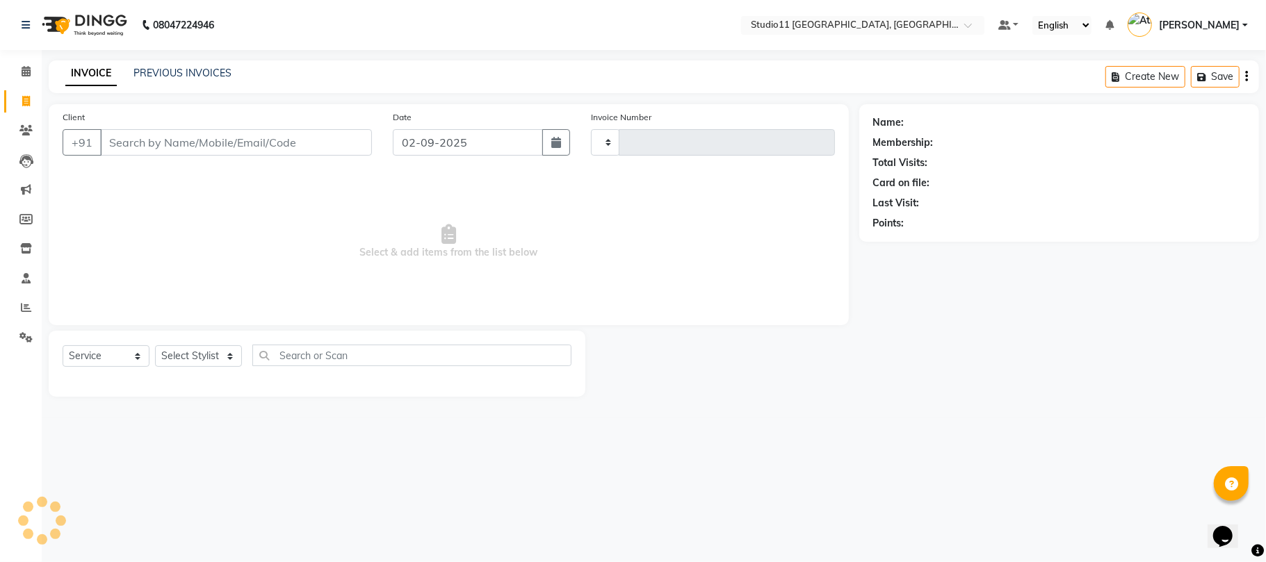
type input "4080"
select select "6616"
click at [181, 71] on link "PREVIOUS INVOICES" at bounding box center [182, 73] width 98 height 13
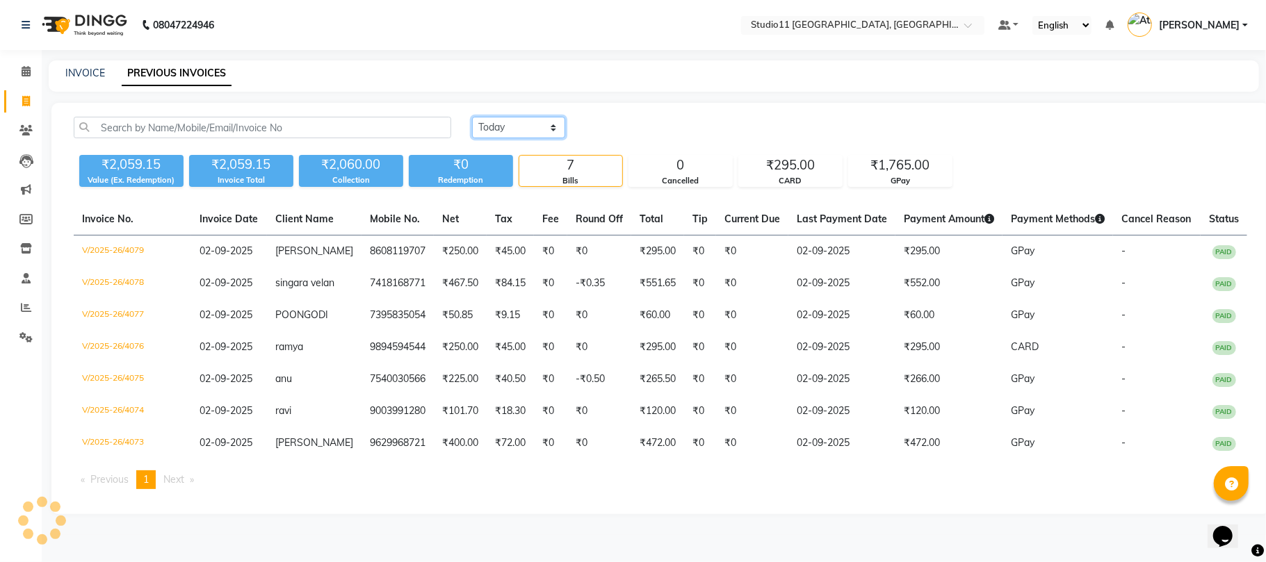
click at [545, 122] on select "Today Yesterday Custom Range" at bounding box center [518, 128] width 93 height 22
click at [407, 34] on nav "08047224946 Select Location × Studio11 Saibaba Colony, Tamil Nadu Default Panel…" at bounding box center [633, 25] width 1266 height 50
click at [899, 28] on input "text" at bounding box center [849, 26] width 202 height 14
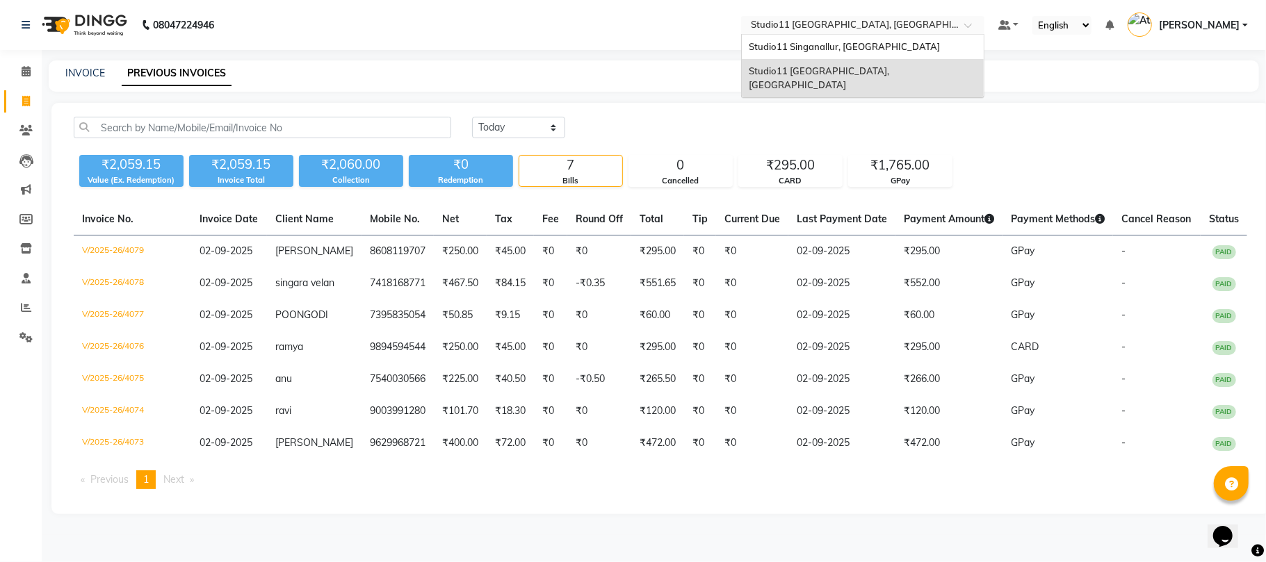
click at [891, 65] on div "Studio11 Saibaba Colony, Tamil Nadu" at bounding box center [863, 78] width 242 height 38
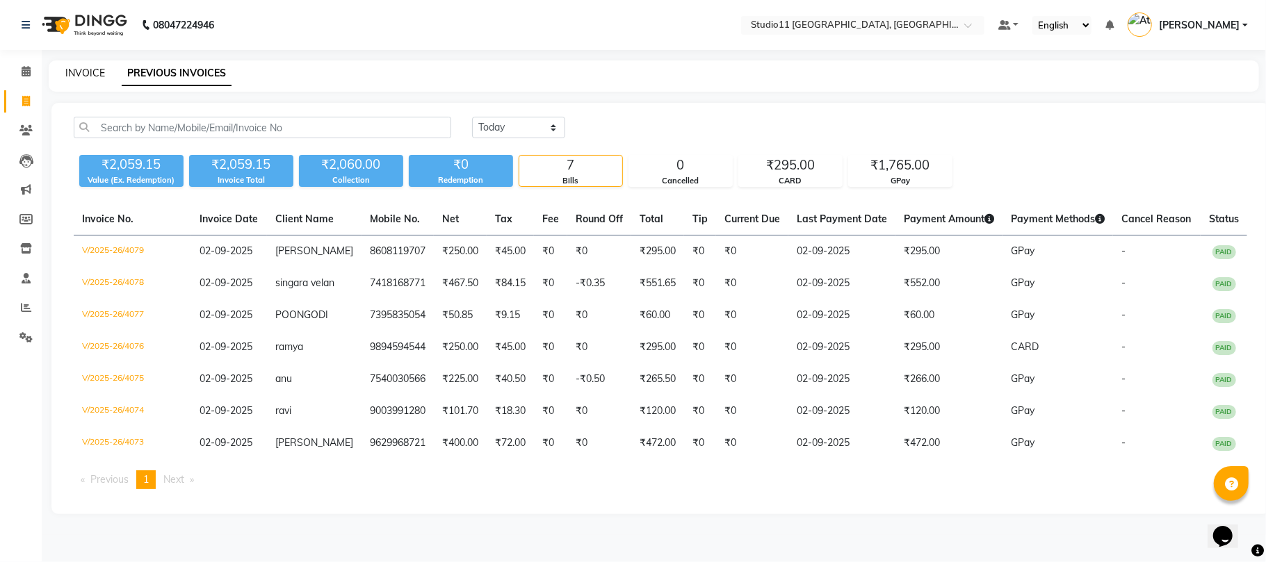
click at [75, 68] on link "INVOICE" at bounding box center [85, 73] width 40 height 13
select select "6616"
select select "service"
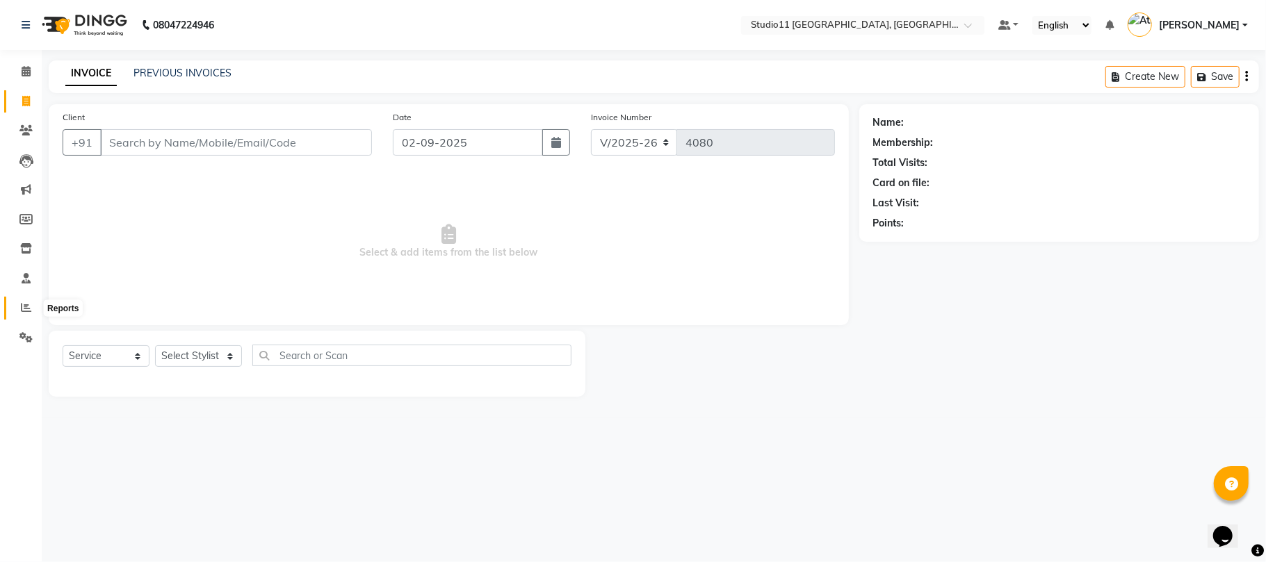
click at [25, 313] on icon at bounding box center [26, 307] width 10 height 10
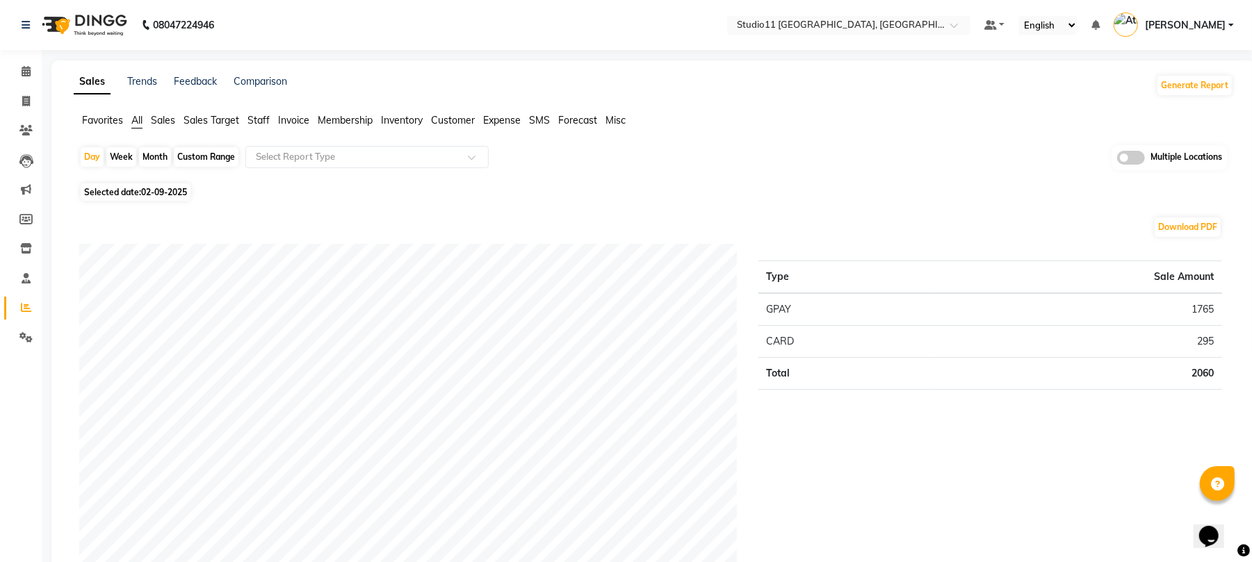
click at [262, 123] on span "Staff" at bounding box center [258, 120] width 22 height 13
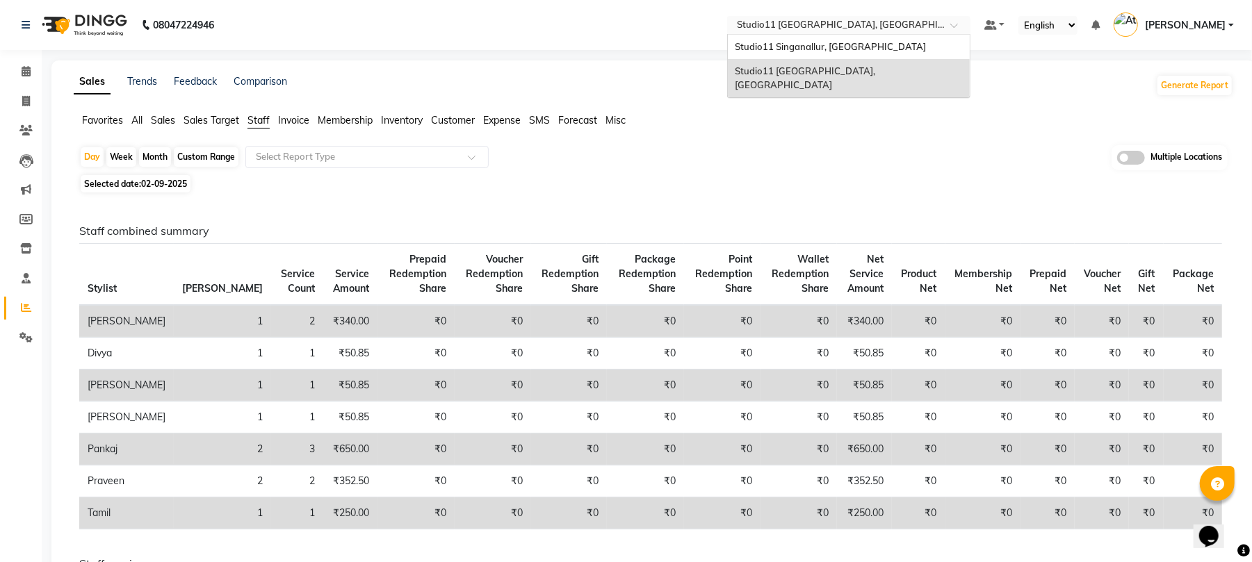
click at [860, 28] on input "text" at bounding box center [835, 26] width 202 height 14
click at [860, 46] on span "Studio11 Singanallur, [GEOGRAPHIC_DATA]" at bounding box center [830, 46] width 191 height 11
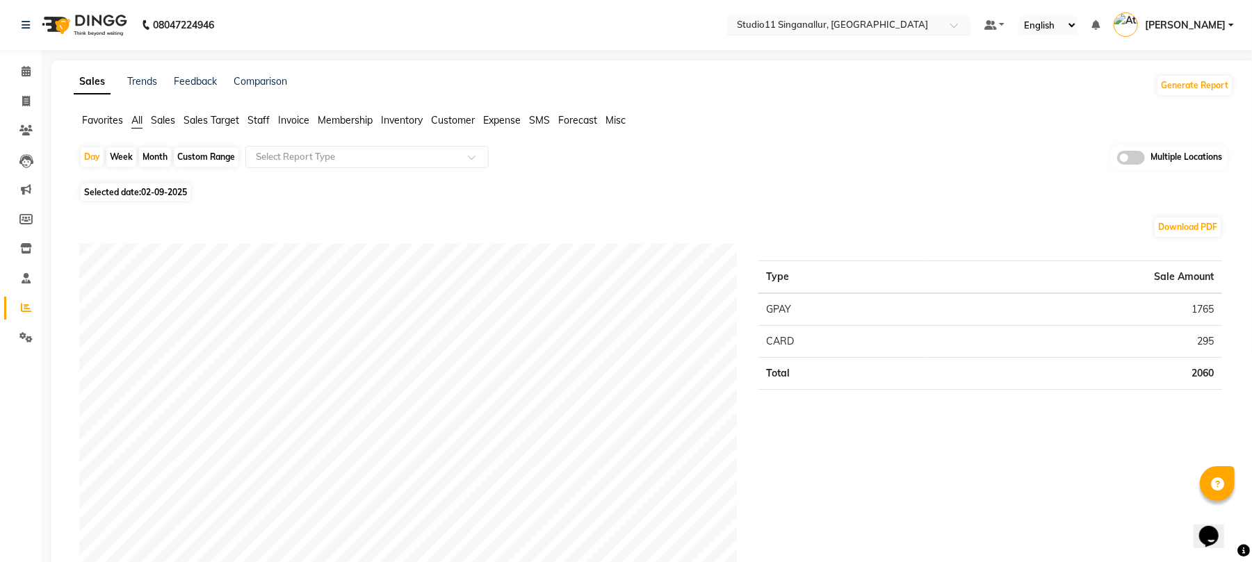
click at [909, 32] on input "text" at bounding box center [835, 26] width 202 height 14
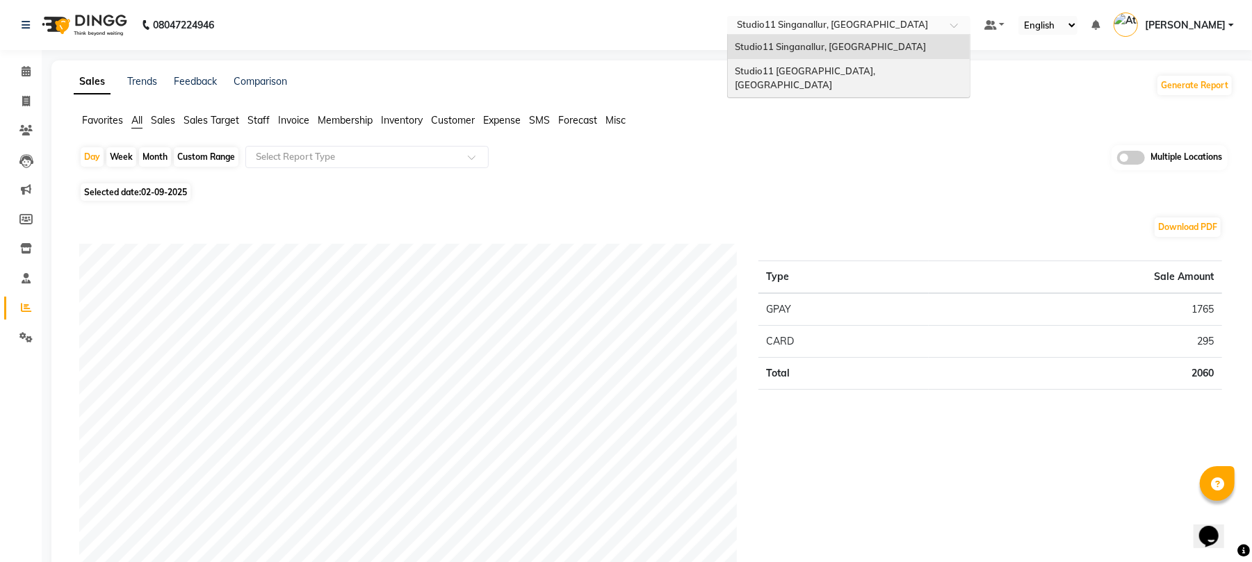
click at [877, 70] on span "Studio11 [GEOGRAPHIC_DATA], [GEOGRAPHIC_DATA]" at bounding box center [806, 77] width 142 height 25
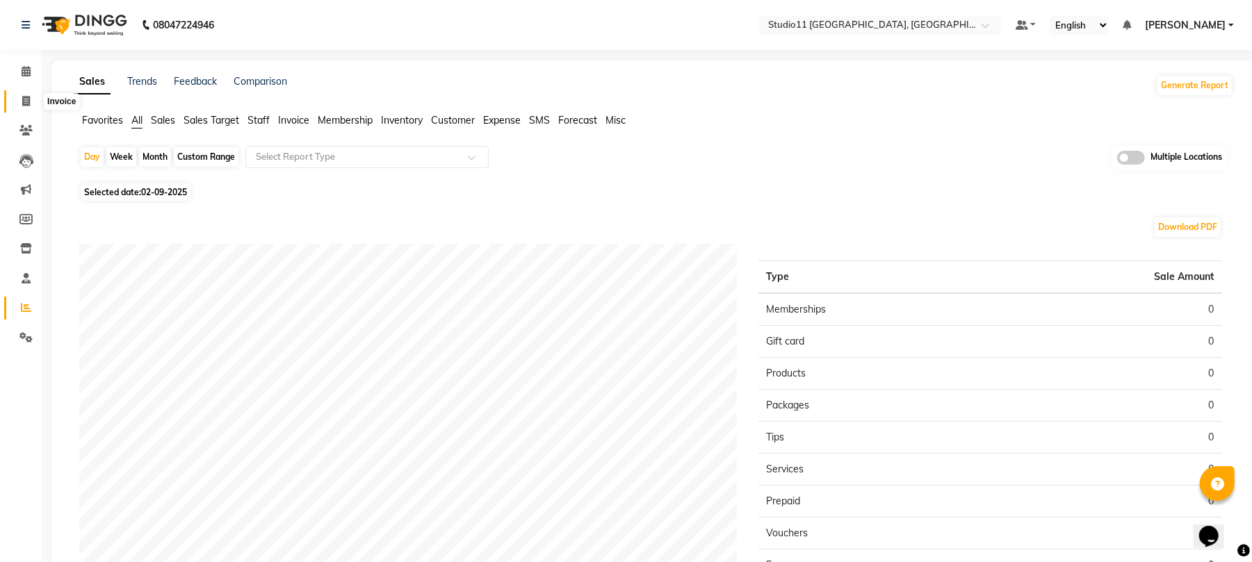
click at [28, 103] on icon at bounding box center [26, 101] width 8 height 10
select select "7717"
select select "service"
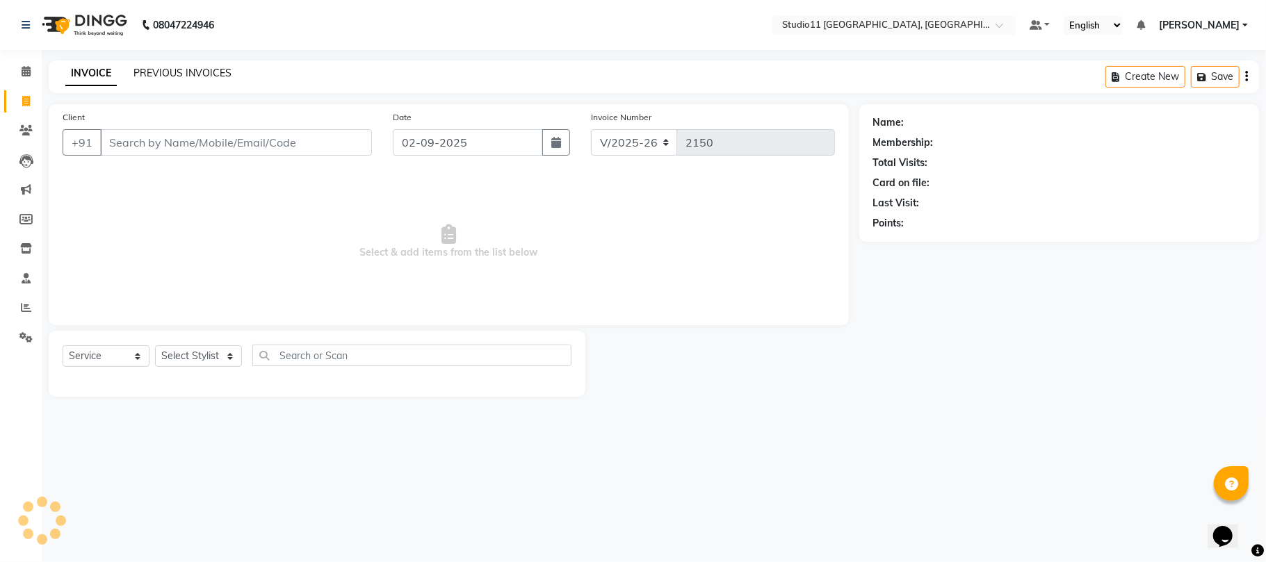
click at [160, 67] on link "PREVIOUS INVOICES" at bounding box center [182, 73] width 98 height 13
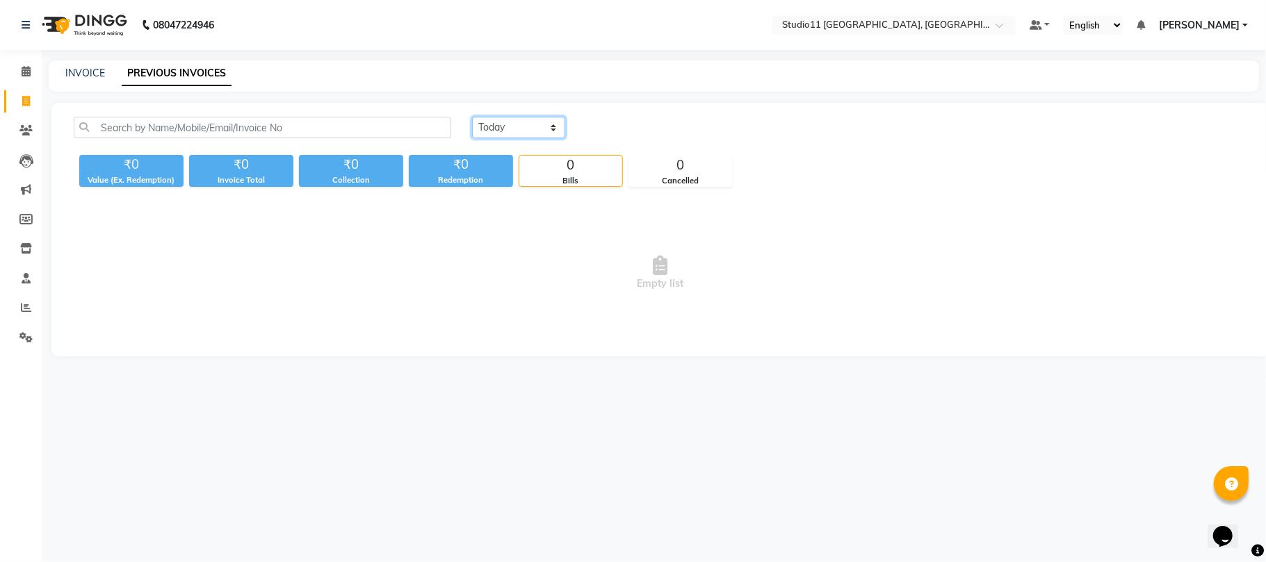
click at [546, 129] on select "Today Yesterday Custom Range" at bounding box center [518, 128] width 93 height 22
select select "yesterday"
click at [472, 117] on select "Today Yesterday Custom Range" at bounding box center [518, 128] width 93 height 22
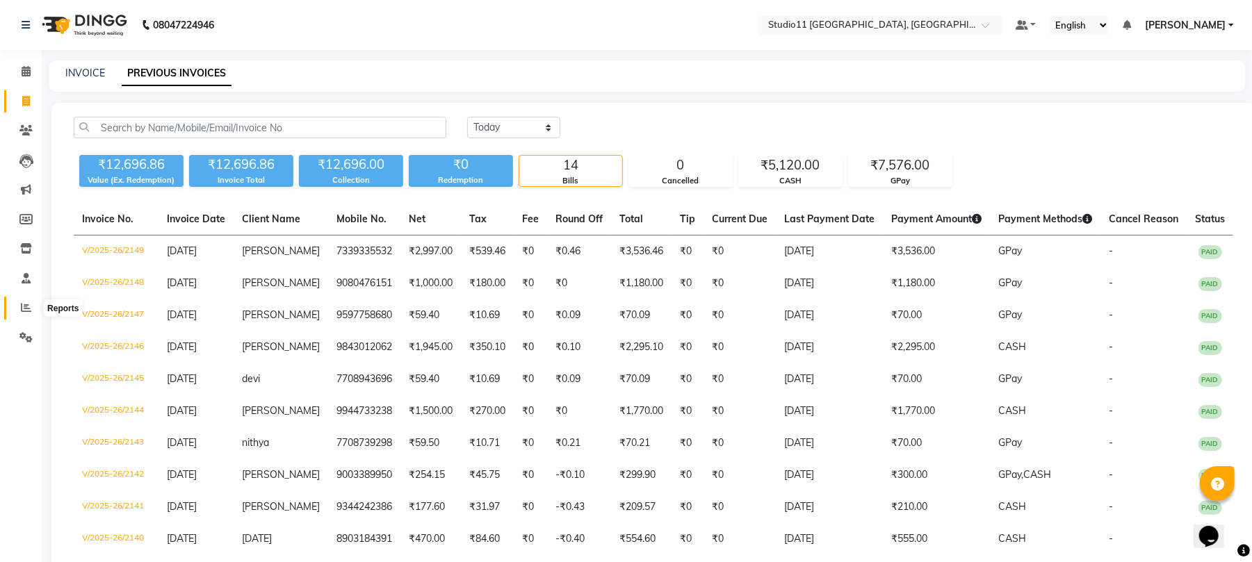
click at [17, 300] on span at bounding box center [26, 308] width 24 height 16
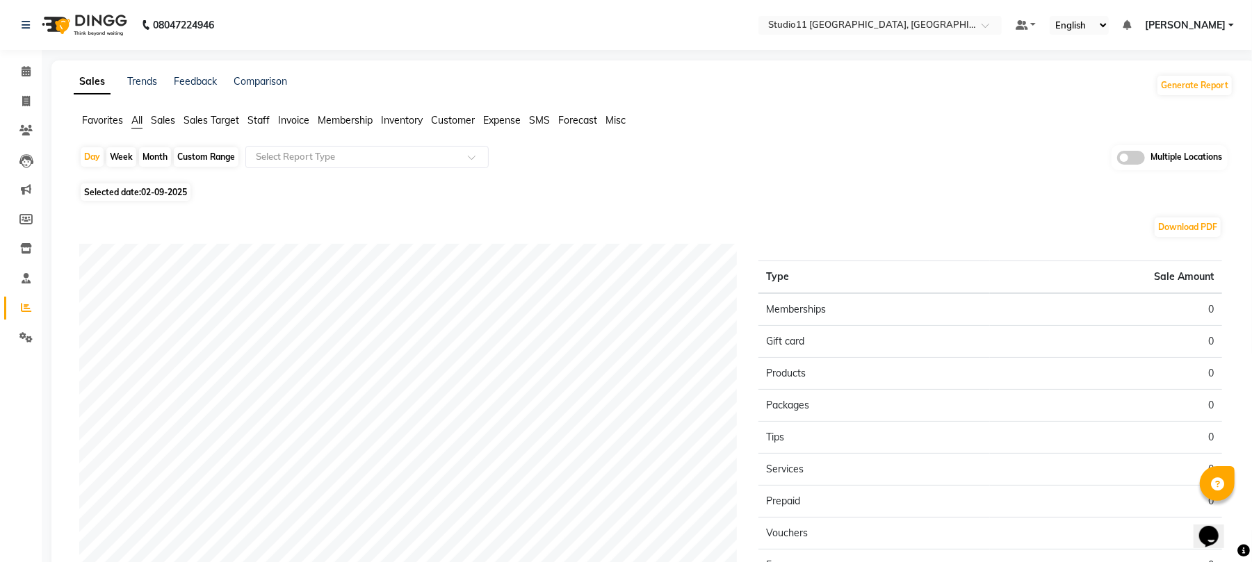
click at [256, 128] on ul "Favorites All Sales Sales Target Staff Invoice Membership Inventory Customer Ex…" at bounding box center [653, 120] width 1159 height 15
click at [273, 112] on div "Sales Trends Feedback Comparison Generate Report Favorites All Sales Sales Targ…" at bounding box center [653, 366] width 1204 height 612
click at [259, 117] on span "Staff" at bounding box center [258, 120] width 22 height 13
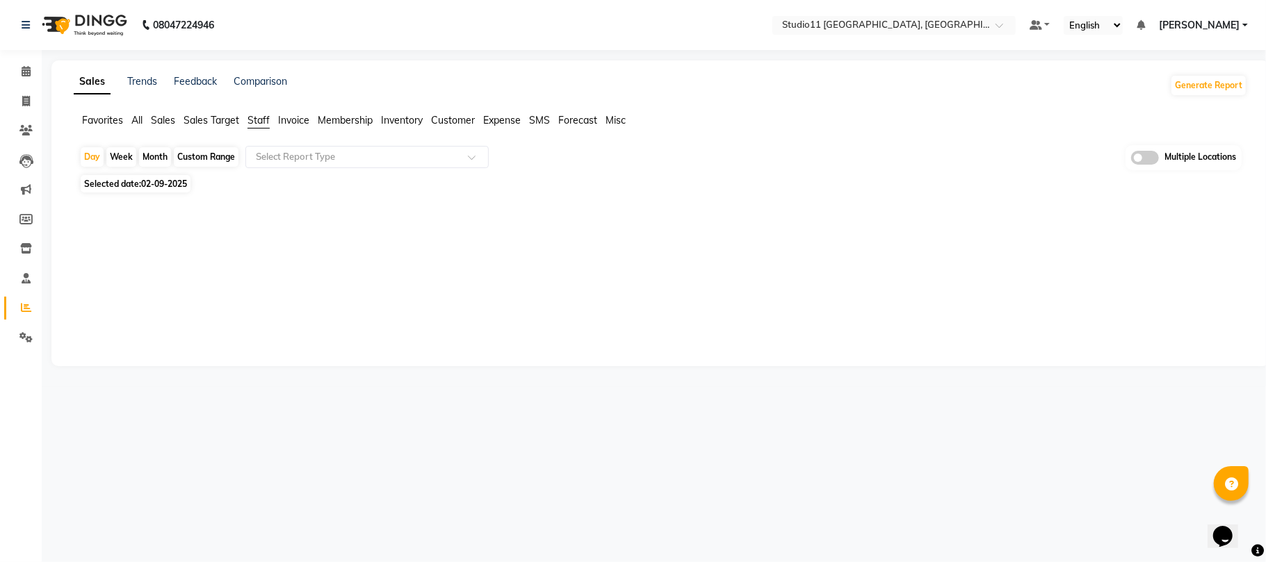
click at [156, 156] on div "Month" at bounding box center [155, 156] width 32 height 19
select select "9"
select select "2025"
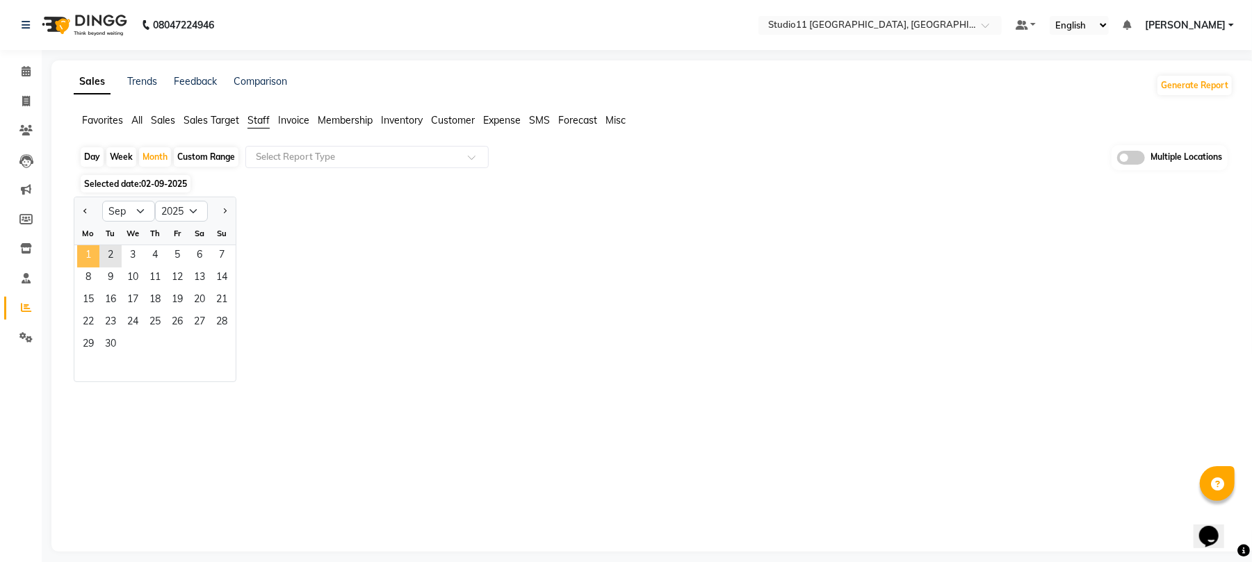
click at [92, 254] on span "1" at bounding box center [88, 256] width 22 height 22
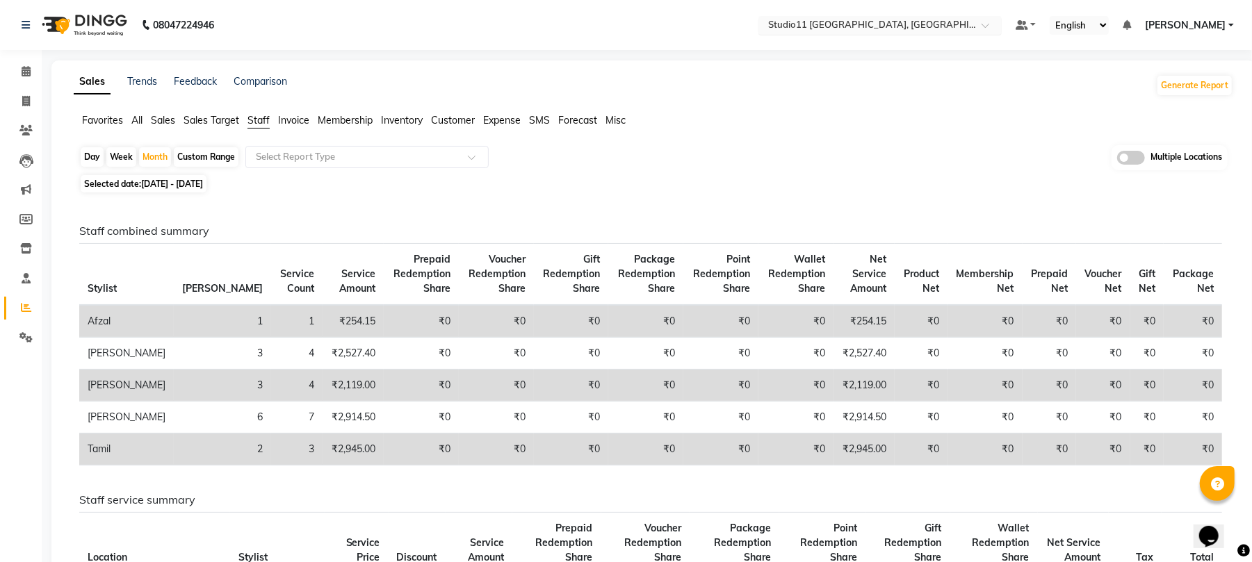
click at [881, 32] on input "text" at bounding box center [866, 26] width 202 height 14
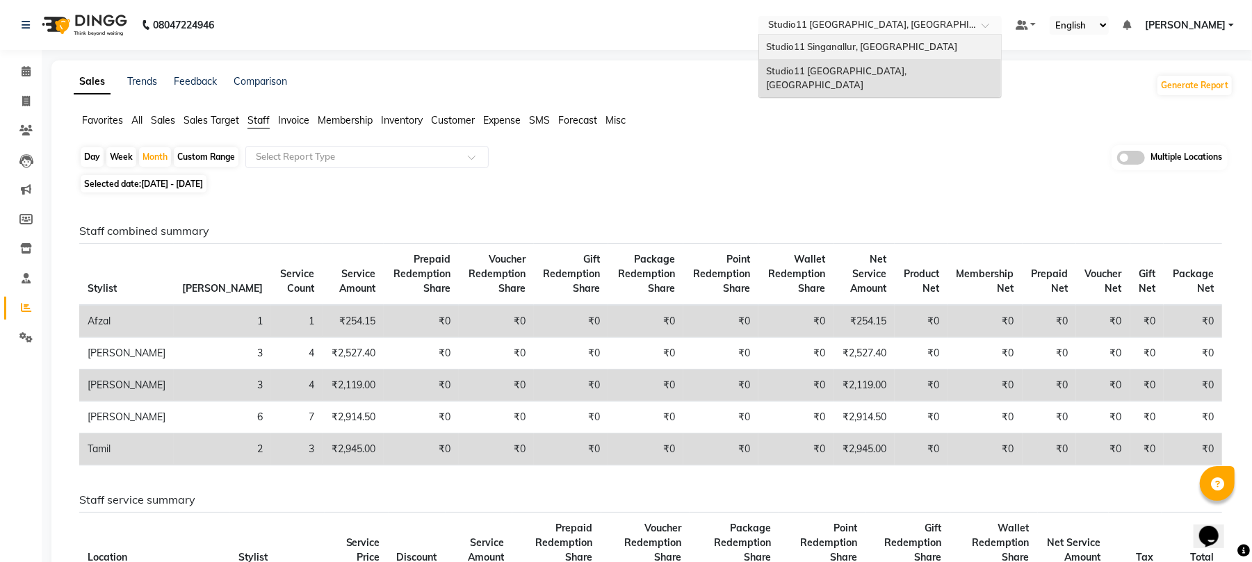
click at [876, 49] on span "Studio11 Singanallur, [GEOGRAPHIC_DATA]" at bounding box center [861, 46] width 191 height 11
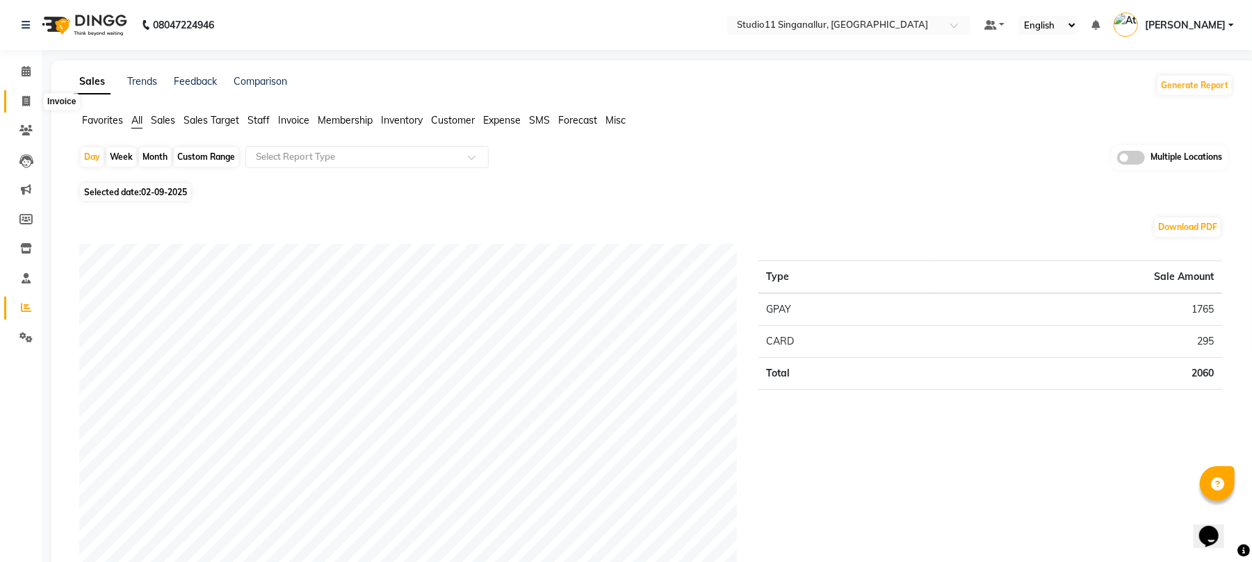
click at [22, 98] on icon at bounding box center [26, 101] width 8 height 10
select select "service"
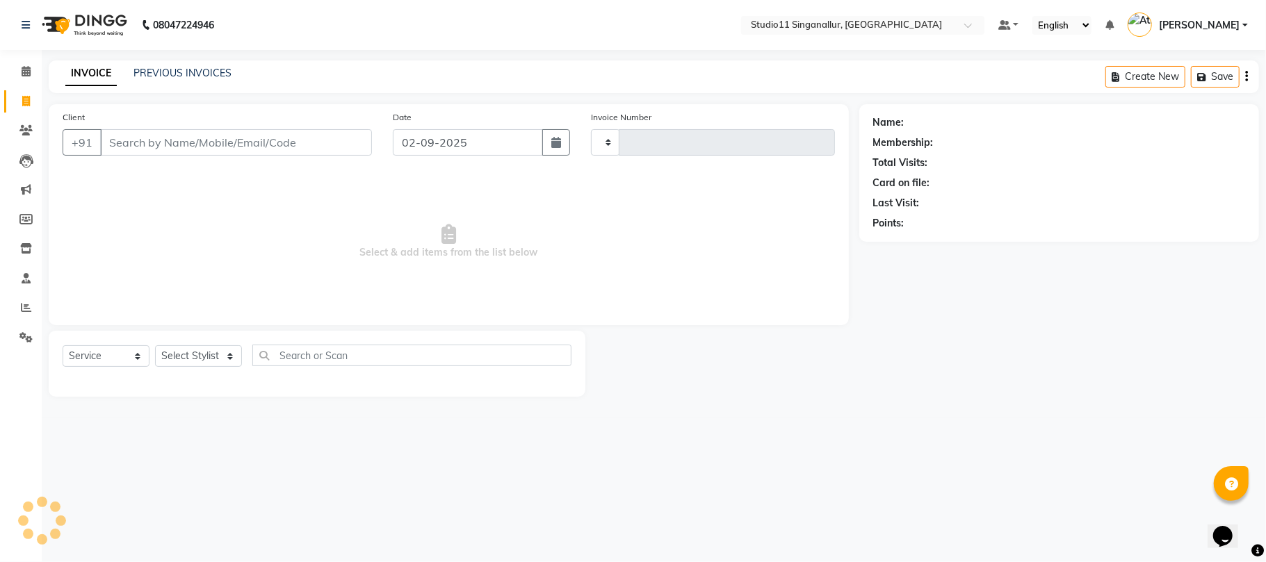
type input "4080"
select select "6616"
